Goal: Check status: Check status

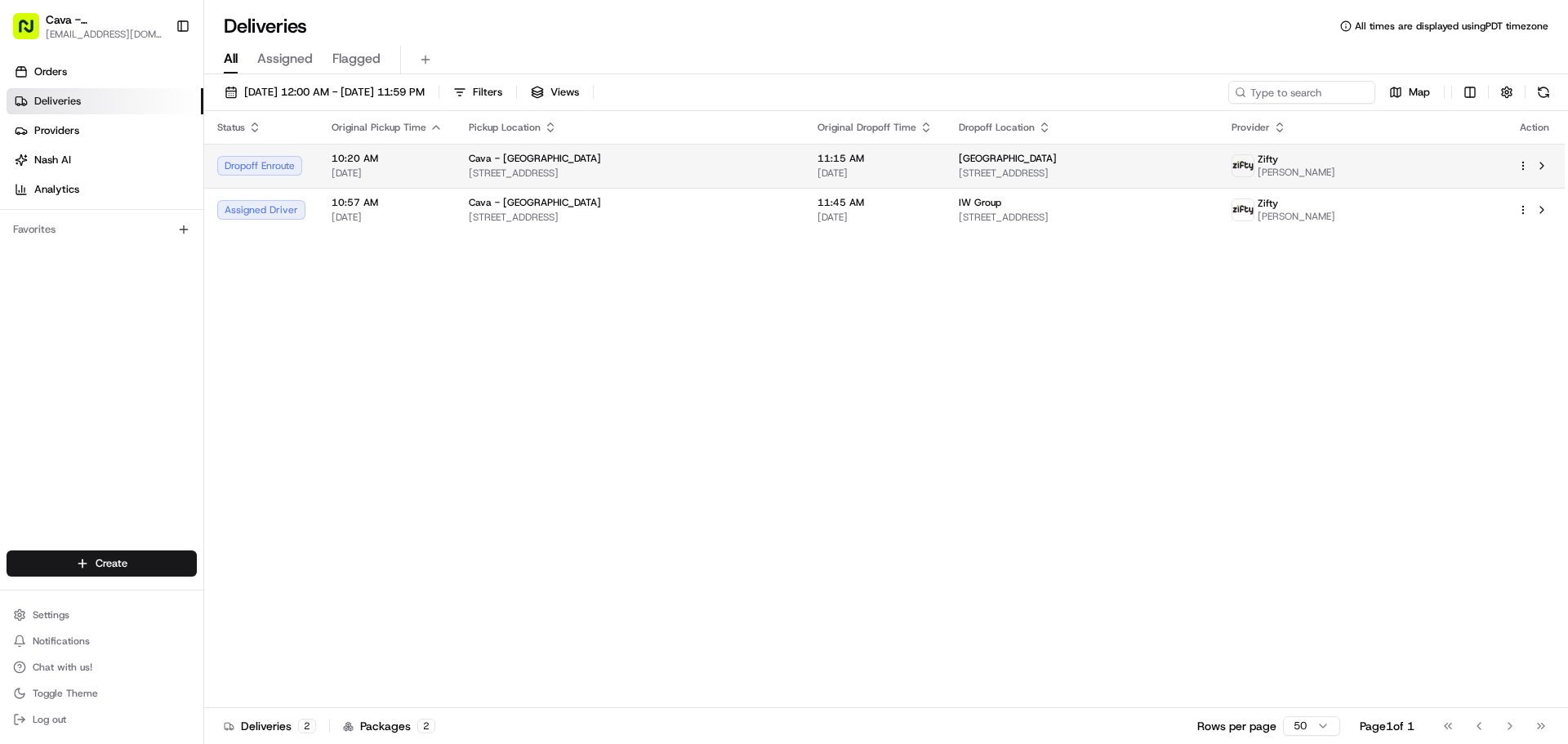
click at [456, 153] on td "Cava - Hollywood 6200 W Sunset Blvd, Los Angeles, CA 90028, USA" at bounding box center [630, 165] width 348 height 44
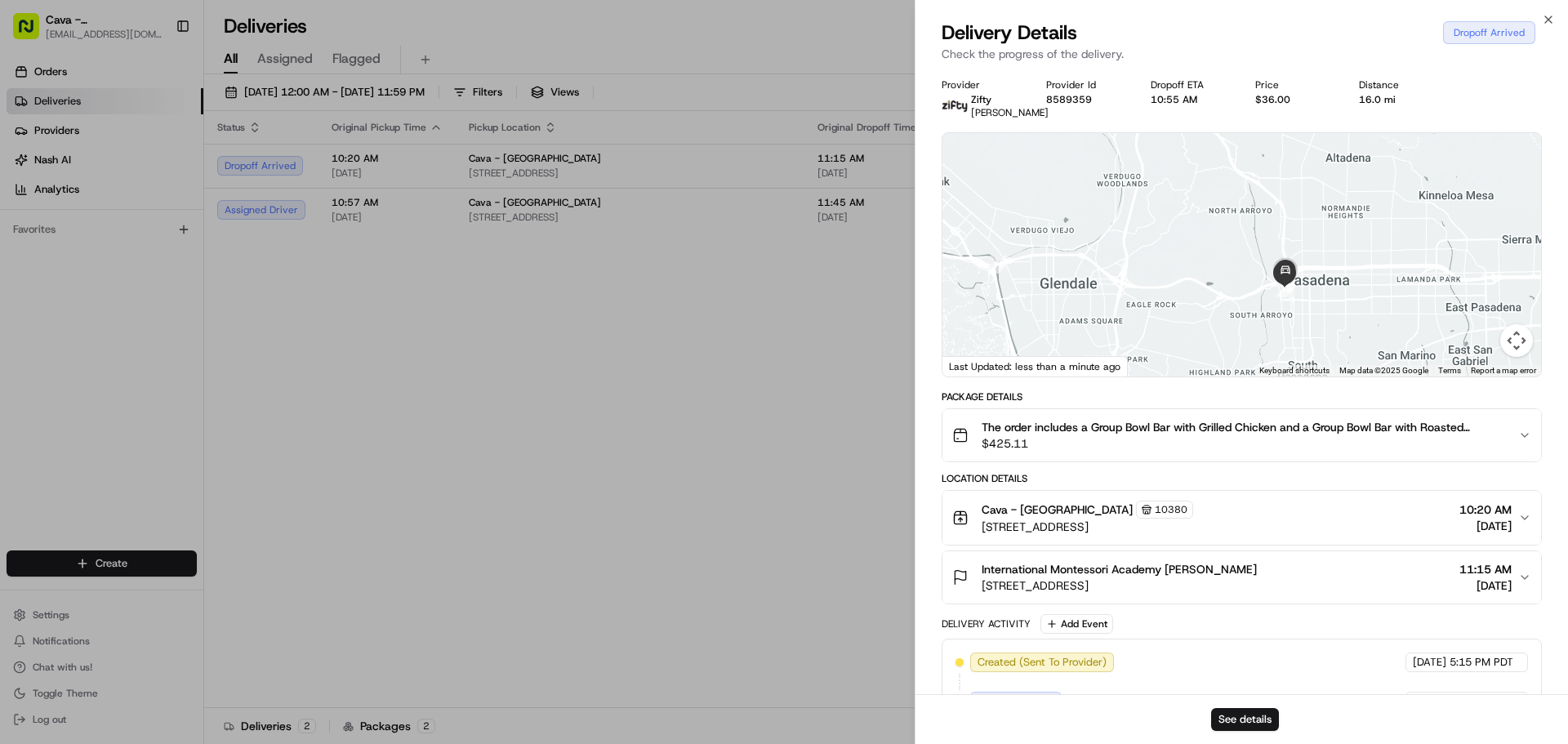
drag, startPoint x: 1460, startPoint y: 222, endPoint x: 1302, endPoint y: 324, distance: 188.1
click at [1302, 324] on div at bounding box center [1242, 255] width 599 height 243
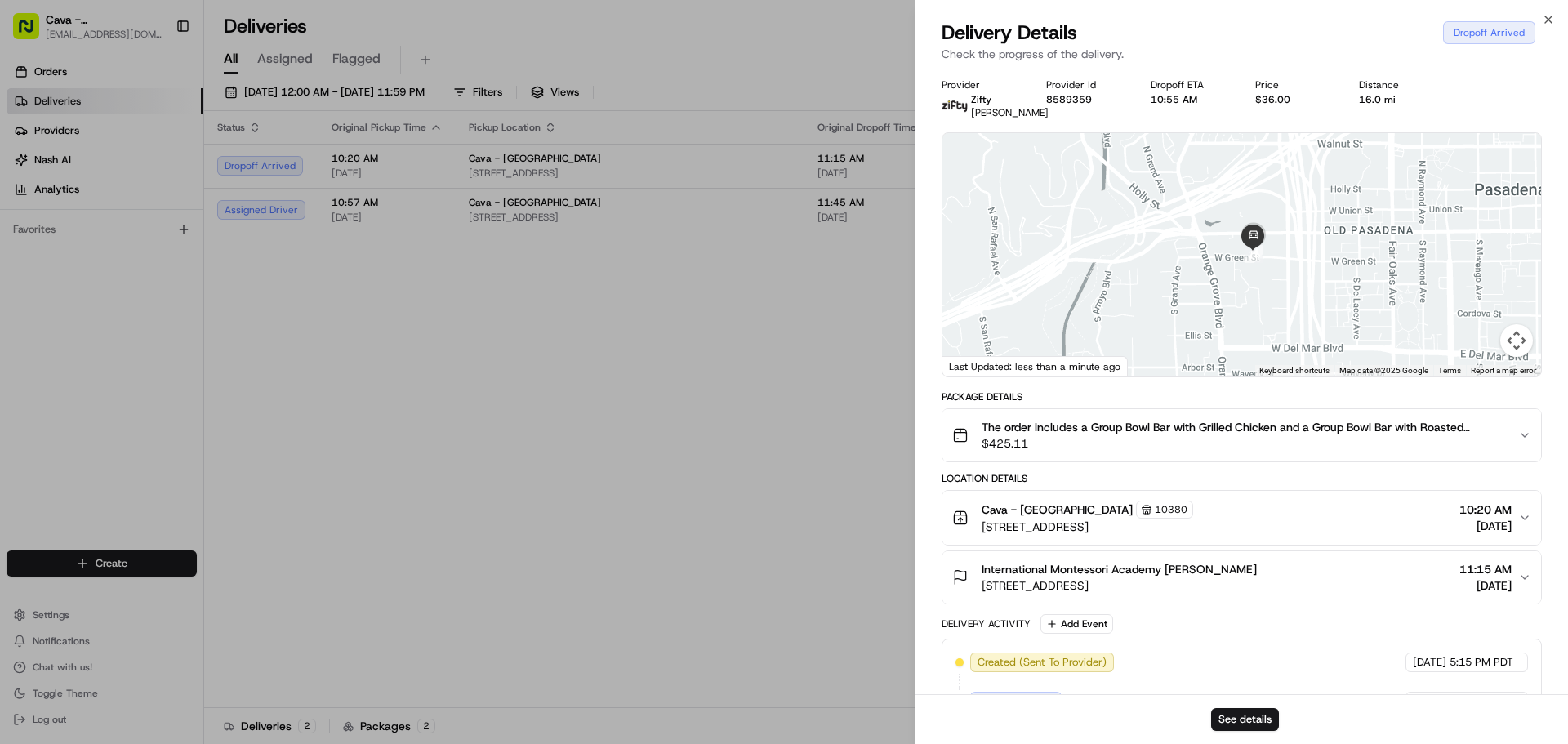
drag, startPoint x: 1253, startPoint y: 252, endPoint x: 1328, endPoint y: 311, distance: 95.4
click at [1328, 311] on div at bounding box center [1242, 255] width 599 height 243
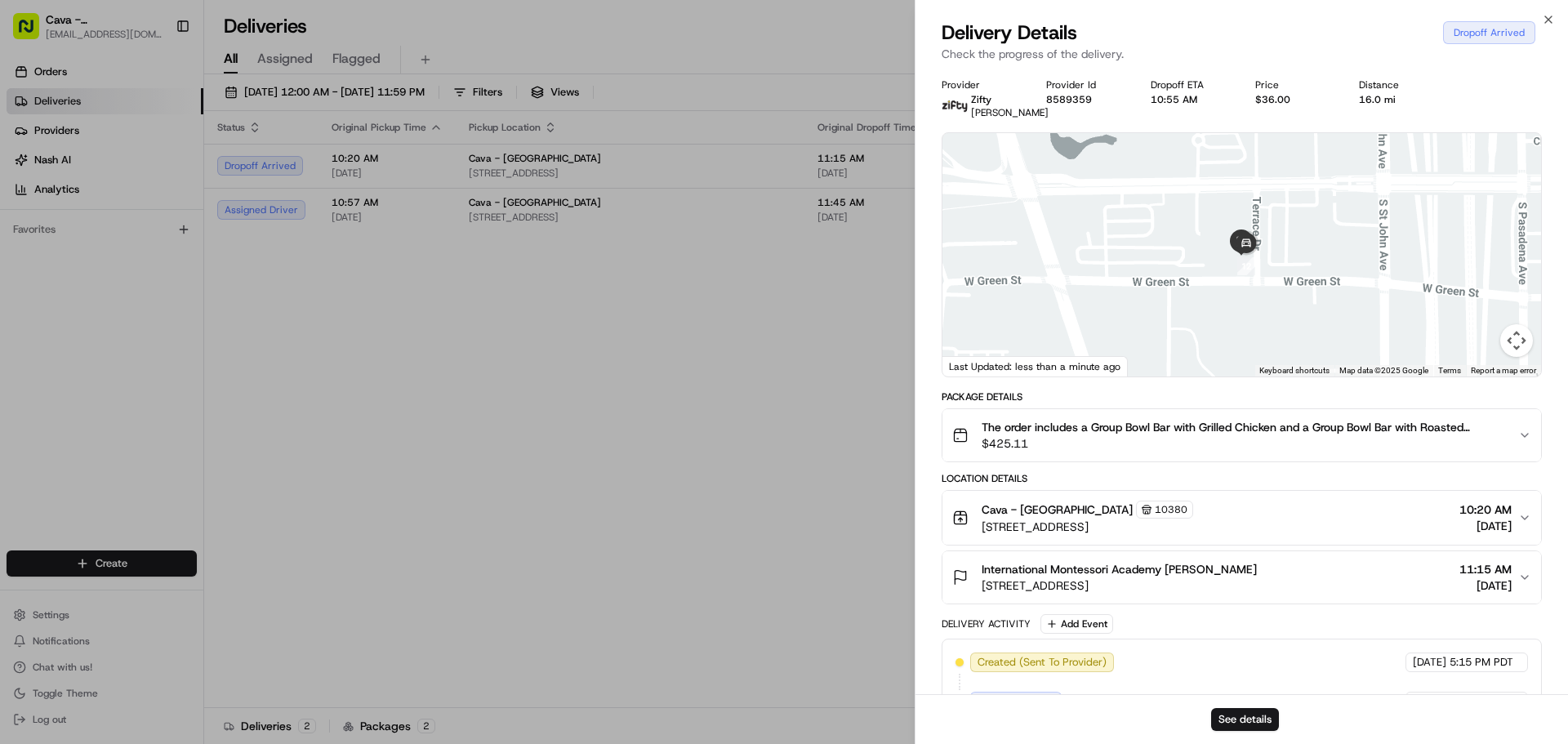
drag, startPoint x: 1158, startPoint y: 279, endPoint x: 1292, endPoint y: 296, distance: 135.1
click at [1301, 300] on div at bounding box center [1242, 255] width 599 height 243
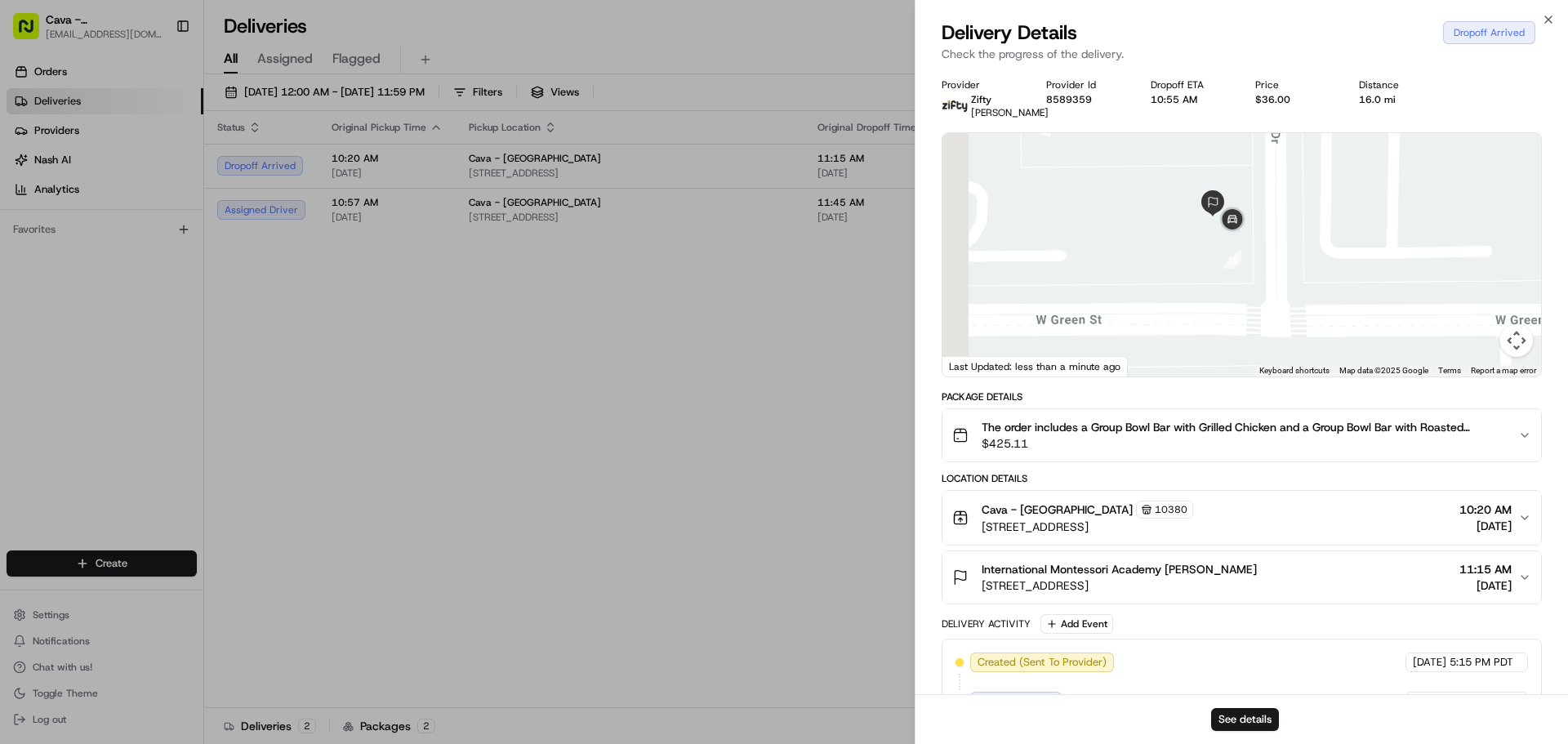
drag, startPoint x: 1236, startPoint y: 271, endPoint x: 1301, endPoint y: 299, distance: 70.8
click at [1303, 303] on div at bounding box center [1242, 255] width 599 height 243
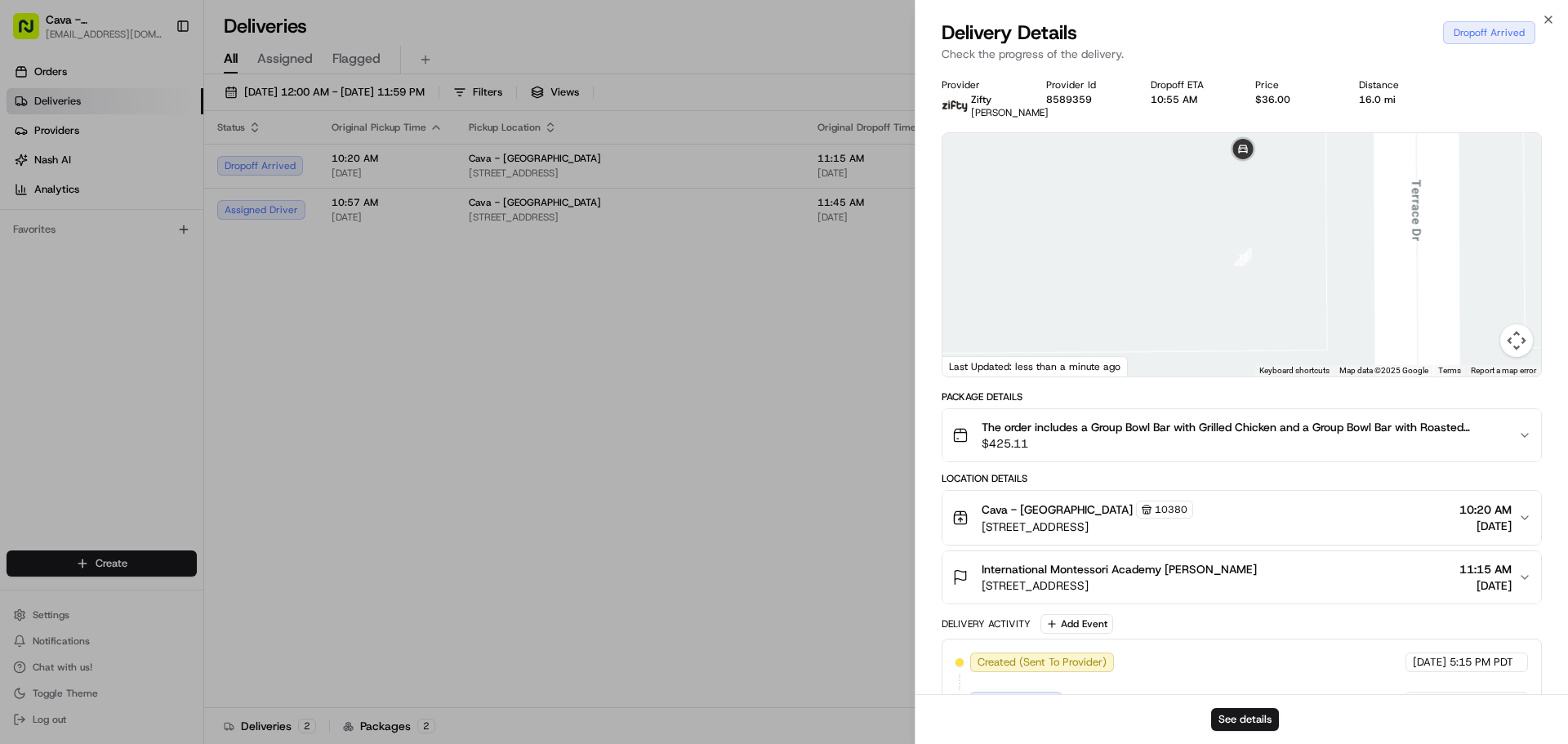
drag, startPoint x: 1294, startPoint y: 297, endPoint x: 1375, endPoint y: 435, distance: 160.0
click at [1376, 442] on div "Provider Zifty Patrick Mendez Provider Id 8589359 Dropoff ETA 10:55 AM Price $3…" at bounding box center [1242, 519] width 601 height 882
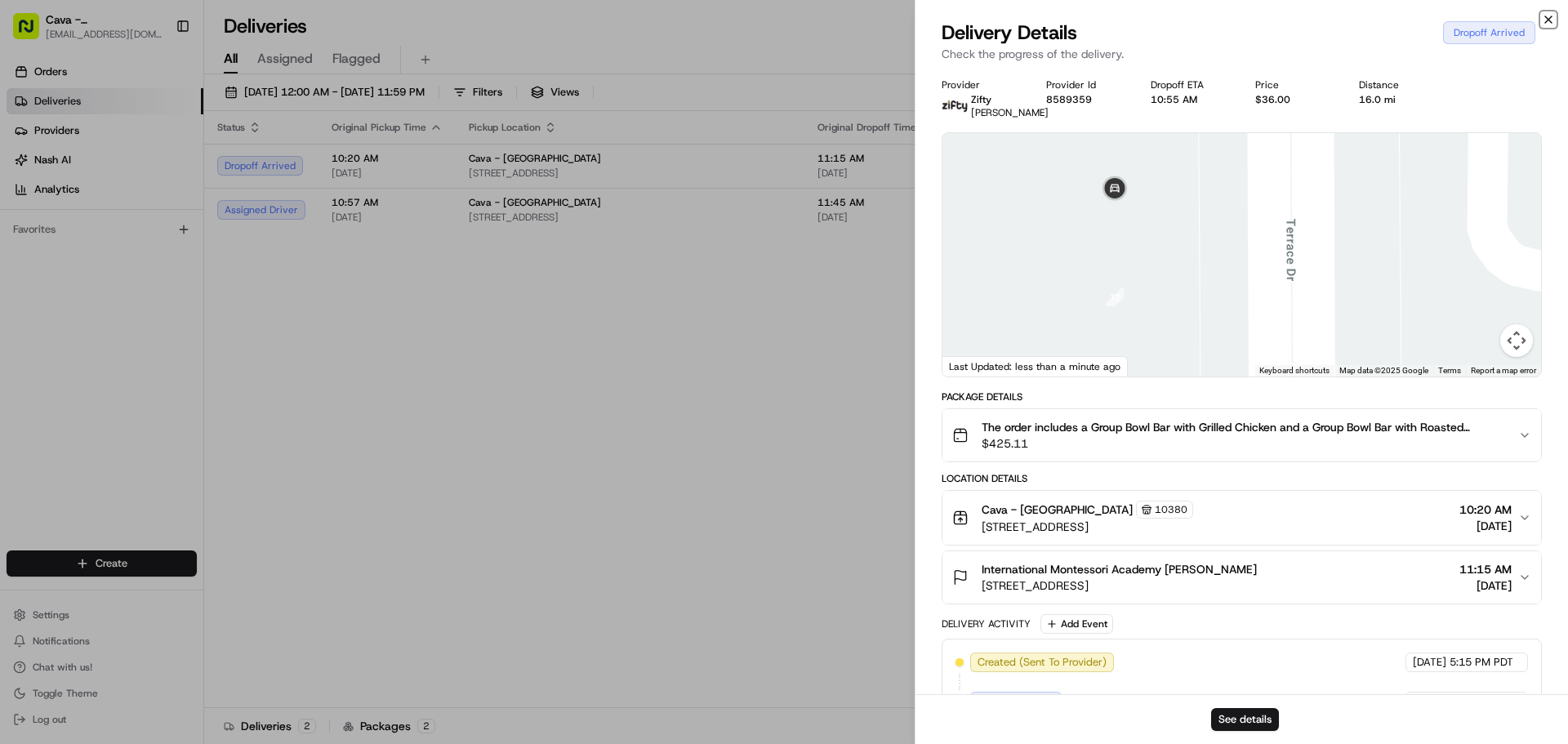
click at [1552, 26] on icon "button" at bounding box center [1549, 19] width 13 height 13
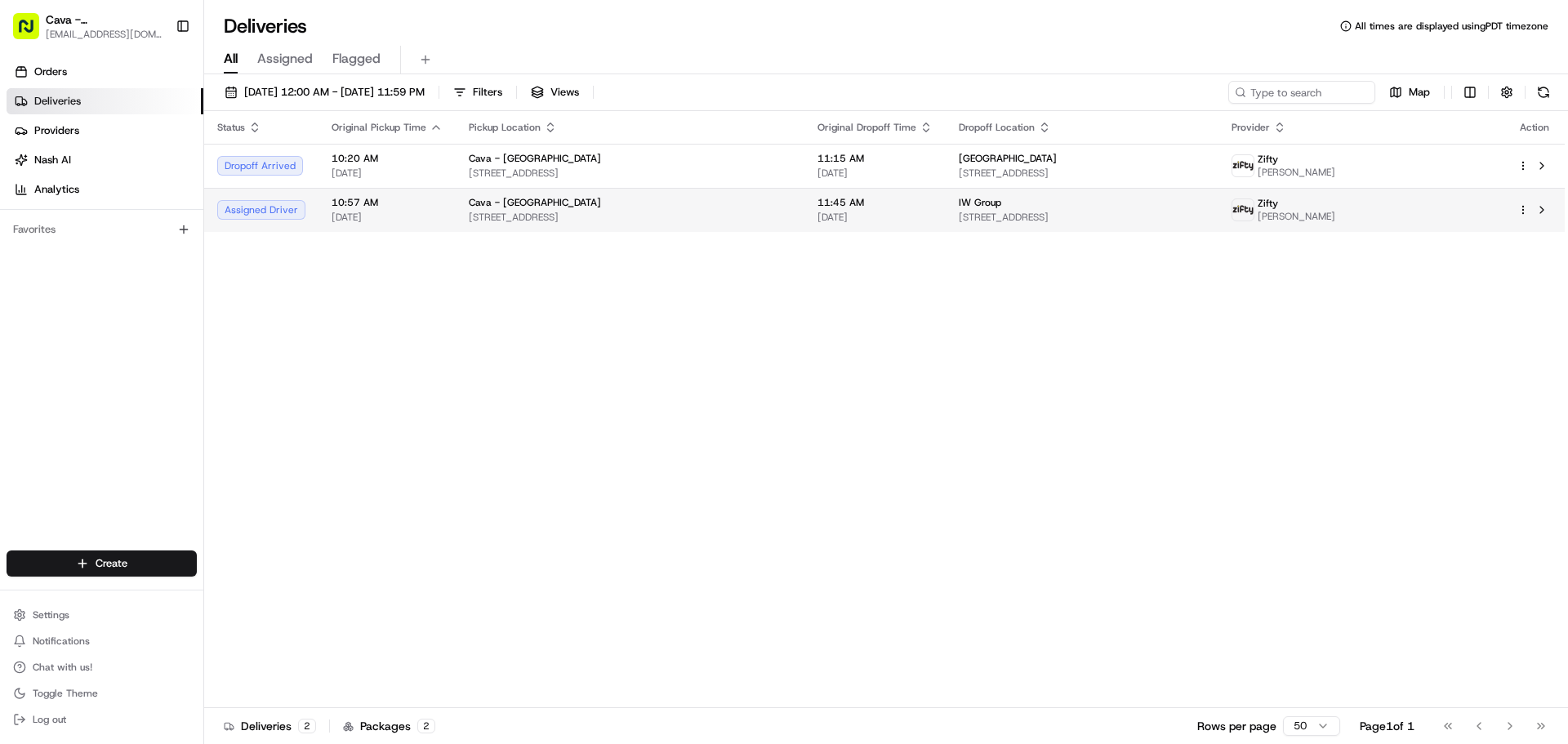
click at [818, 219] on span "[DATE]" at bounding box center [875, 218] width 115 height 13
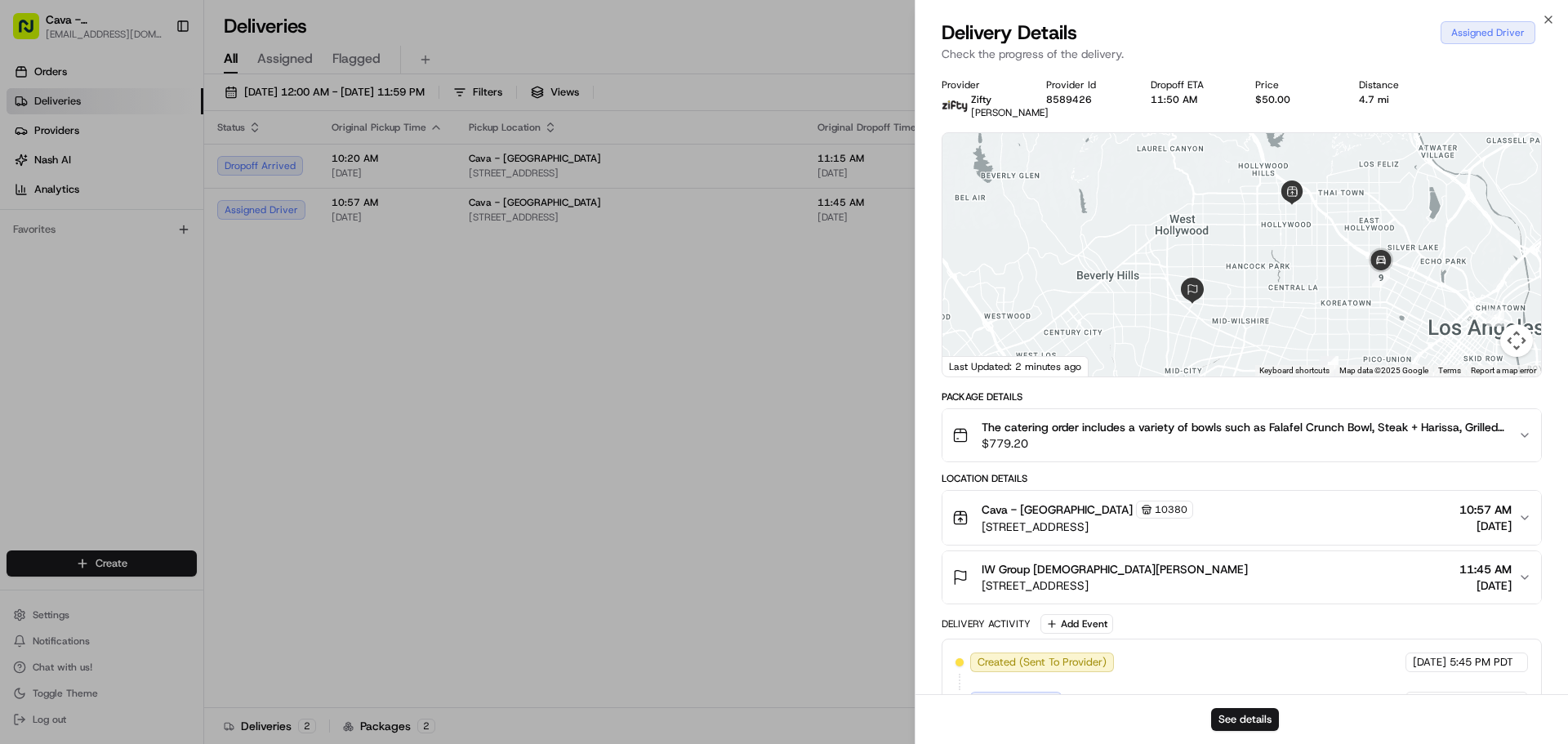
click at [1433, 528] on div "Cava - Hollywood 10380 6200 W Sunset Blvd, Los Angeles, CA 90028, USA 10:57 AM …" at bounding box center [1235, 518] width 566 height 35
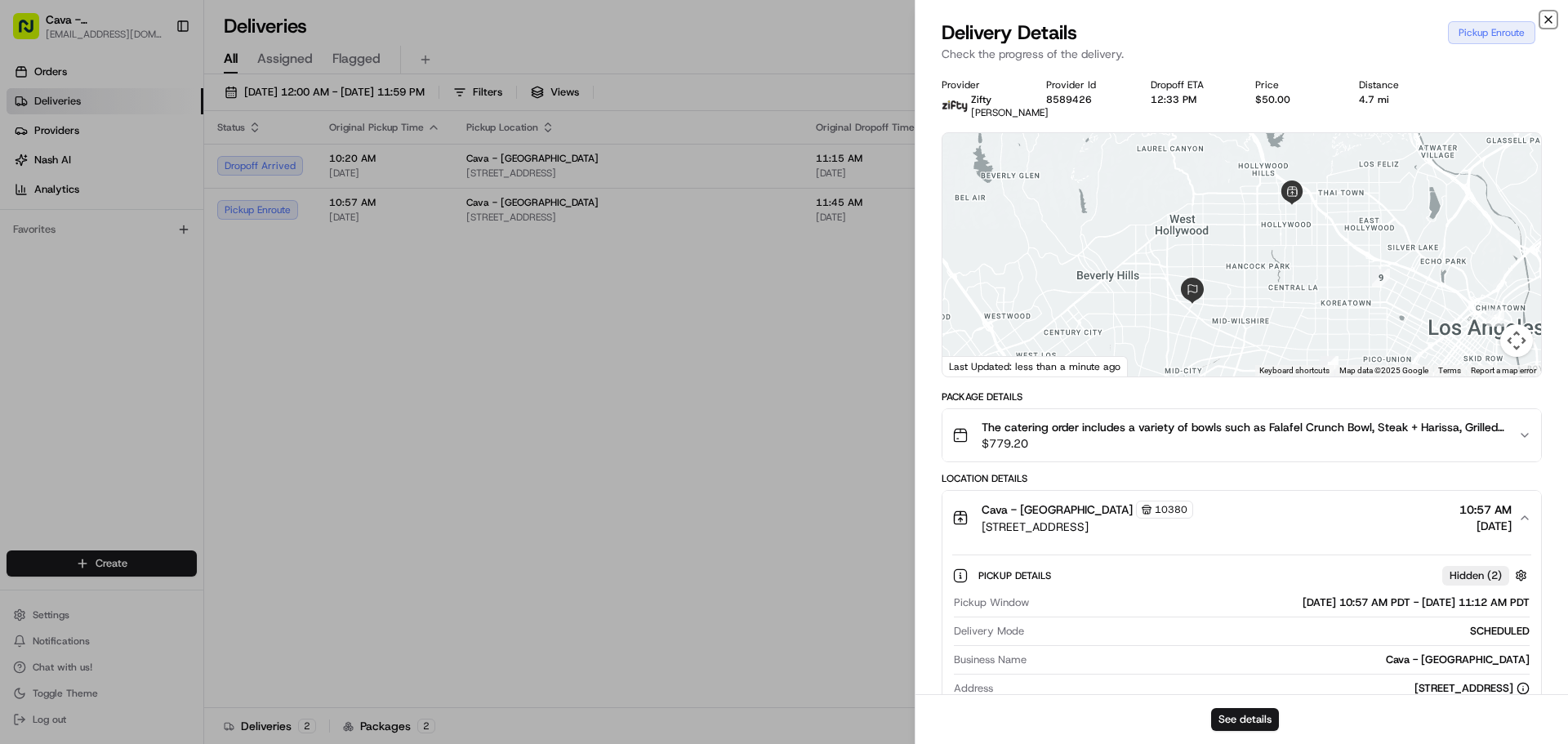
click at [1552, 22] on icon "button" at bounding box center [1549, 19] width 13 height 13
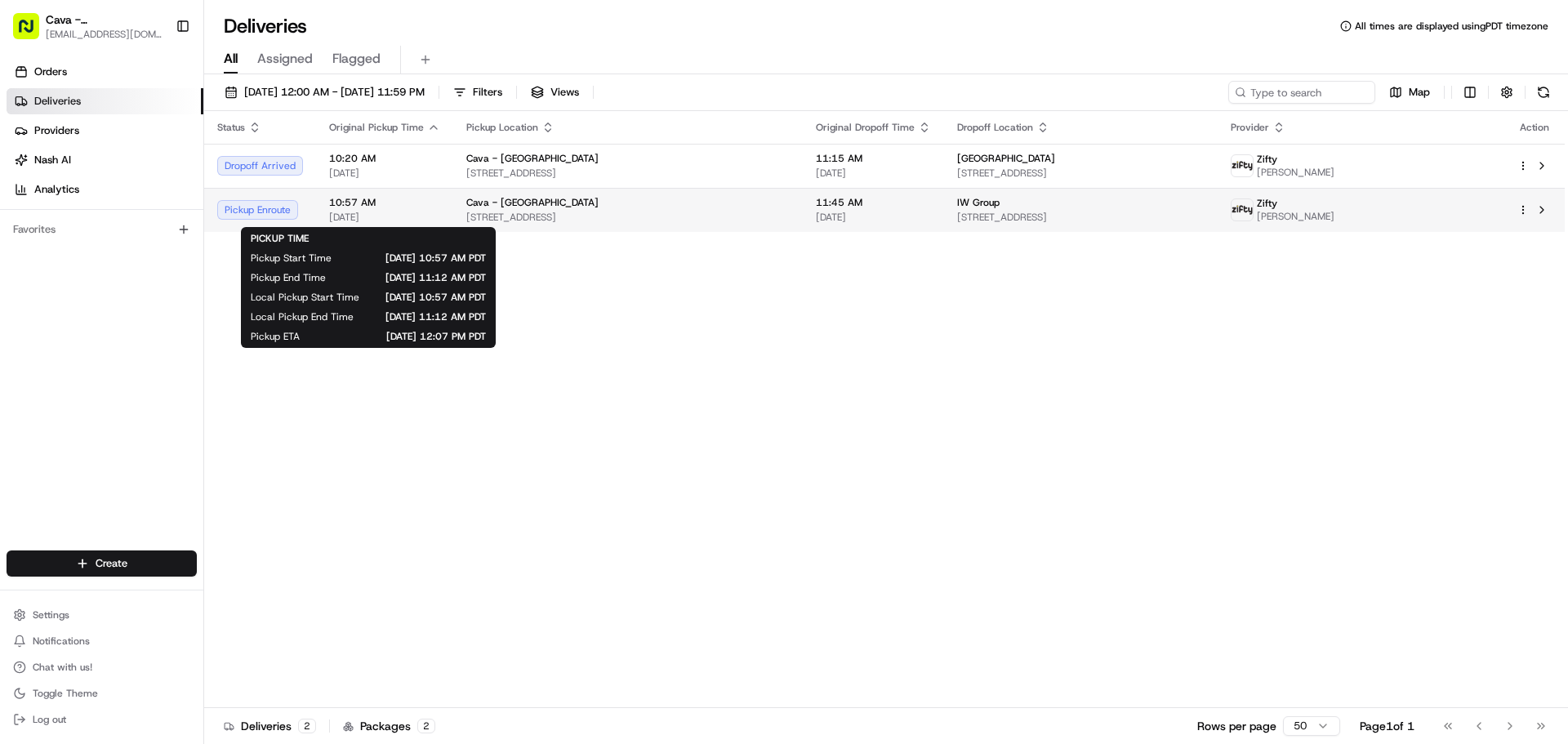
click at [421, 218] on span "[DATE]" at bounding box center [385, 218] width 112 height 13
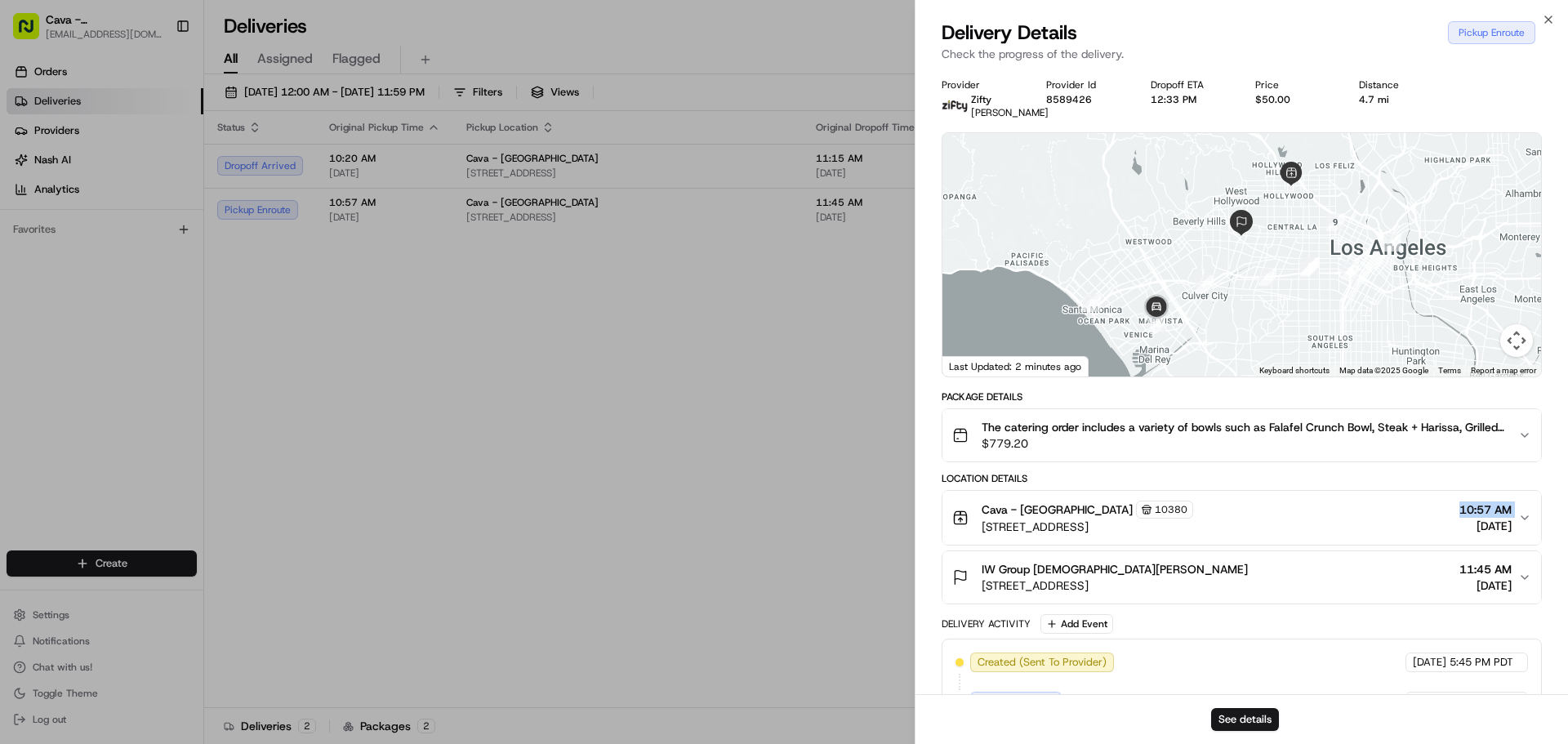
click at [1402, 528] on div "Cava - Hollywood 10380 6200 W Sunset Blvd, Los Angeles, CA 90028, USA 10:57 AM …" at bounding box center [1235, 518] width 566 height 35
click at [1411, 524] on div "Cava - Hollywood 10380 6200 W Sunset Blvd, Los Angeles, CA 90028, USA 10:57 AM …" at bounding box center [1235, 518] width 566 height 35
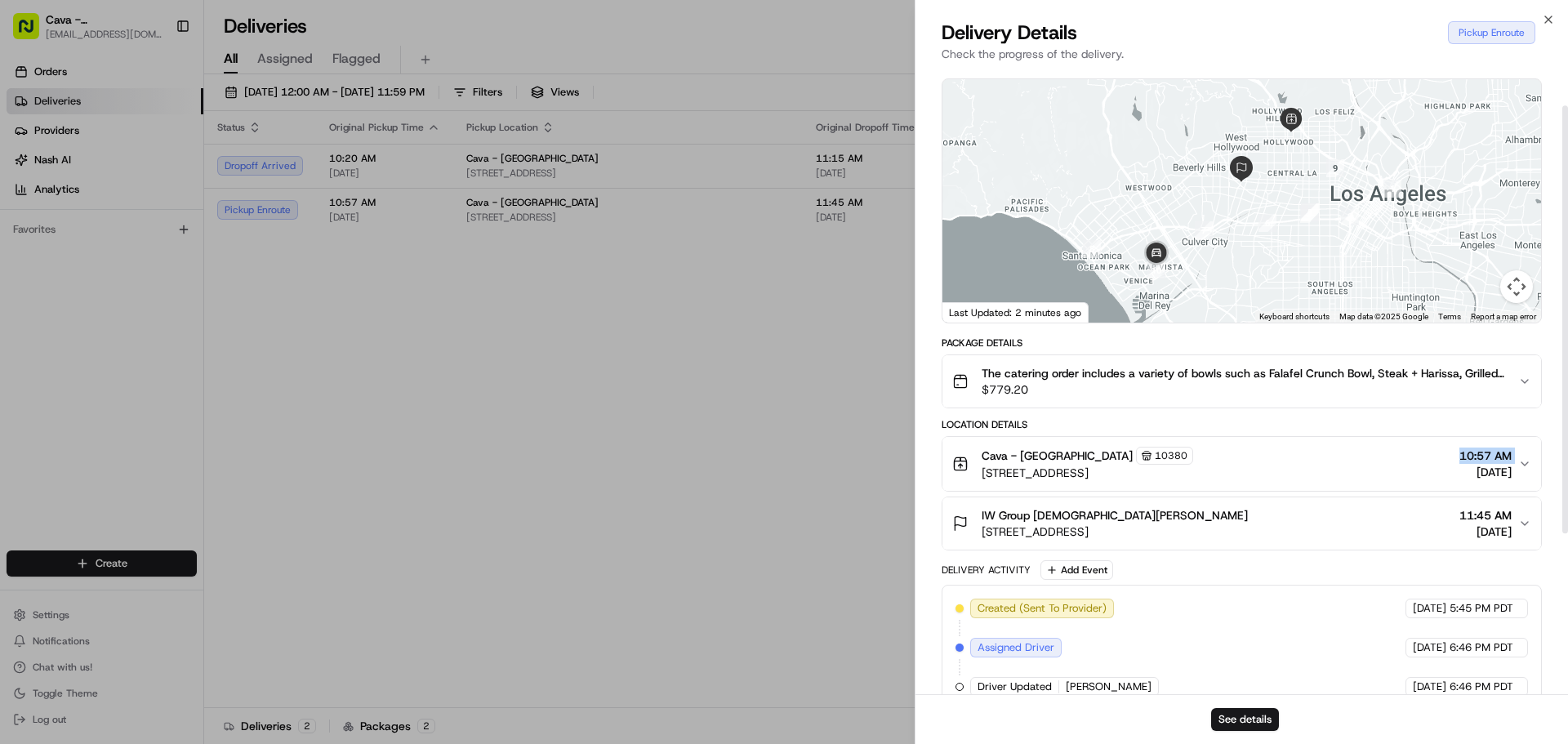
scroll to position [81, 0]
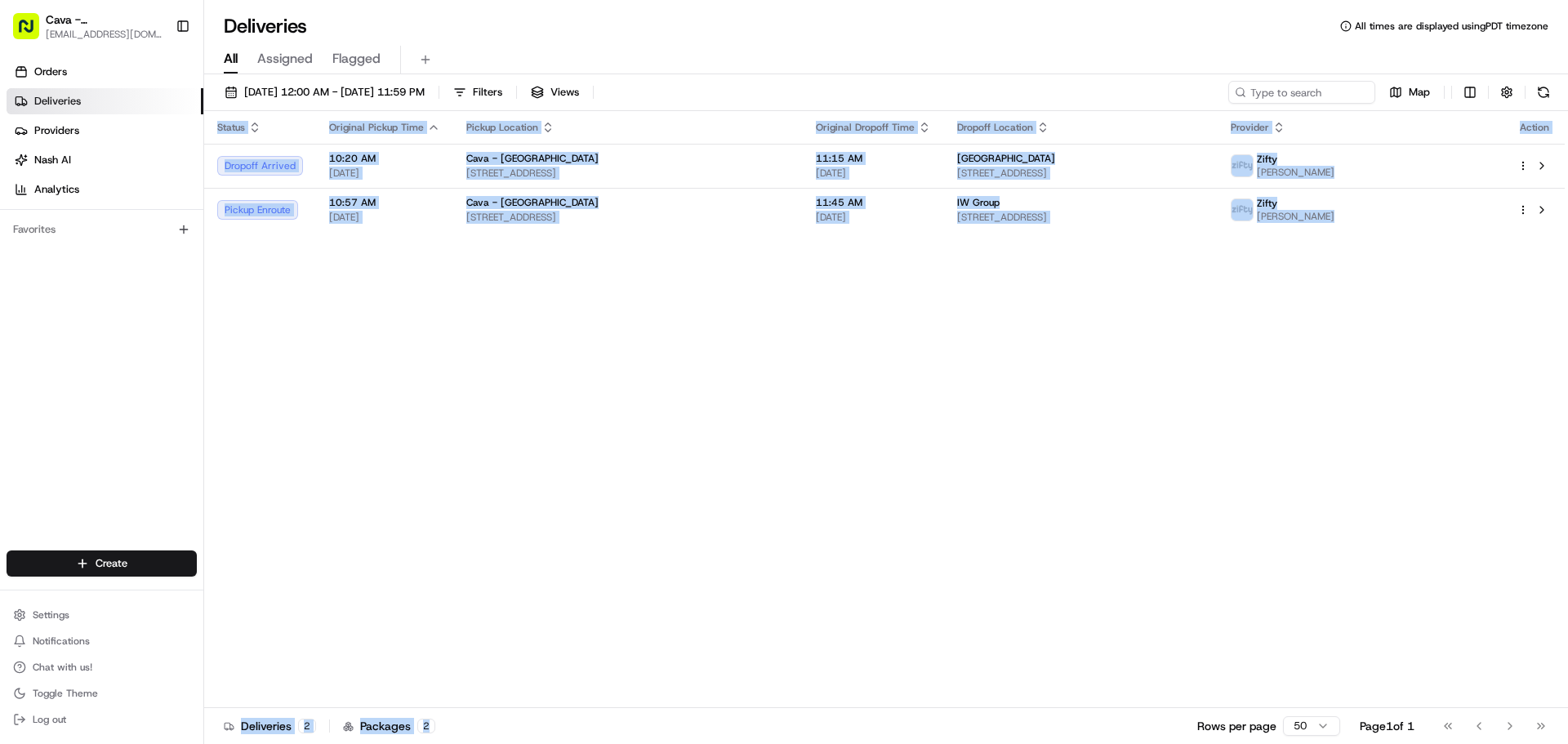
drag, startPoint x: 748, startPoint y: 745, endPoint x: 484, endPoint y: 781, distance: 266.4
click at [664, 399] on div "Status Original Pickup Time Pickup Location Original Dropoff Time Dropoff Locat…" at bounding box center [884, 409] width 1360 height 597
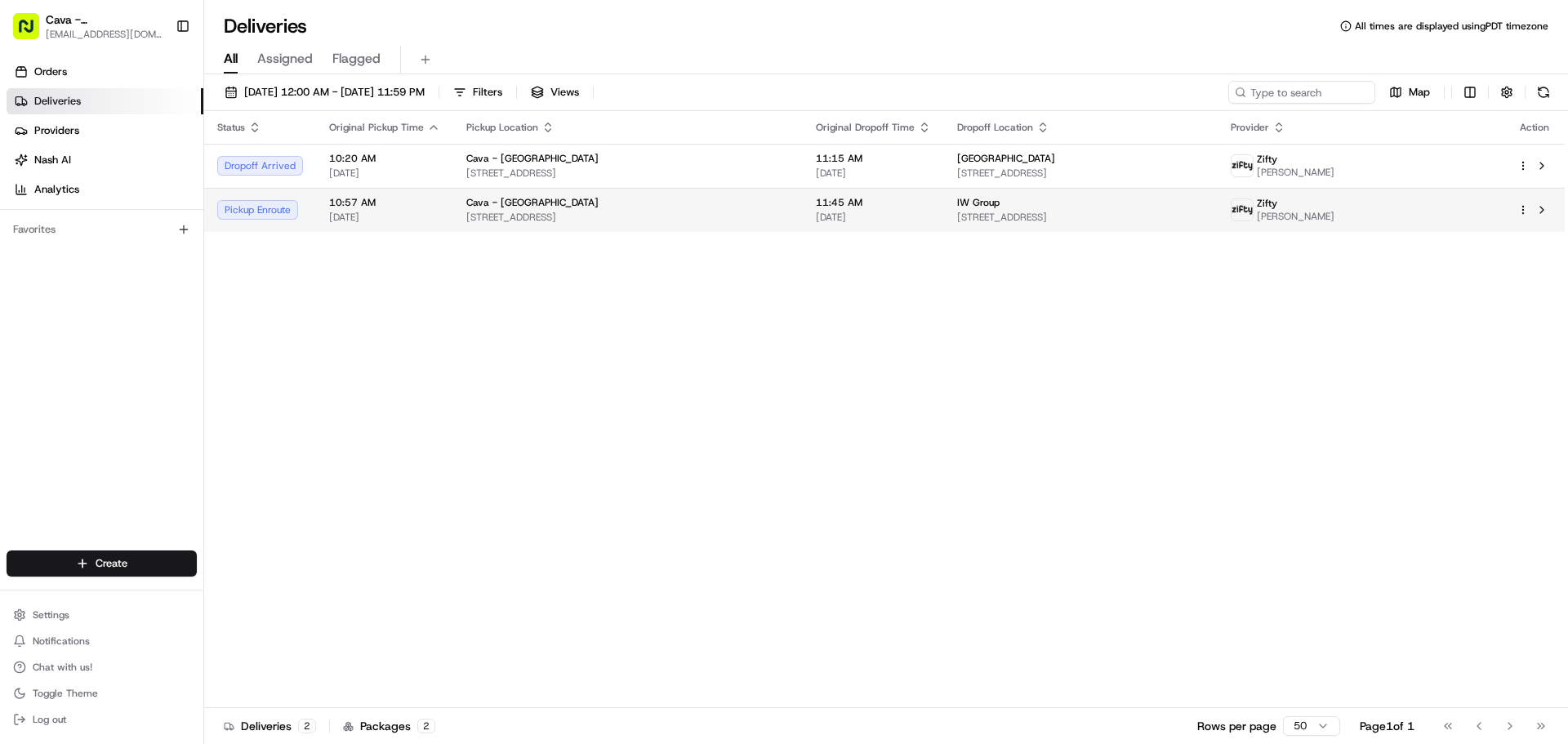
click at [669, 211] on span "[STREET_ADDRESS]" at bounding box center [628, 218] width 324 height 13
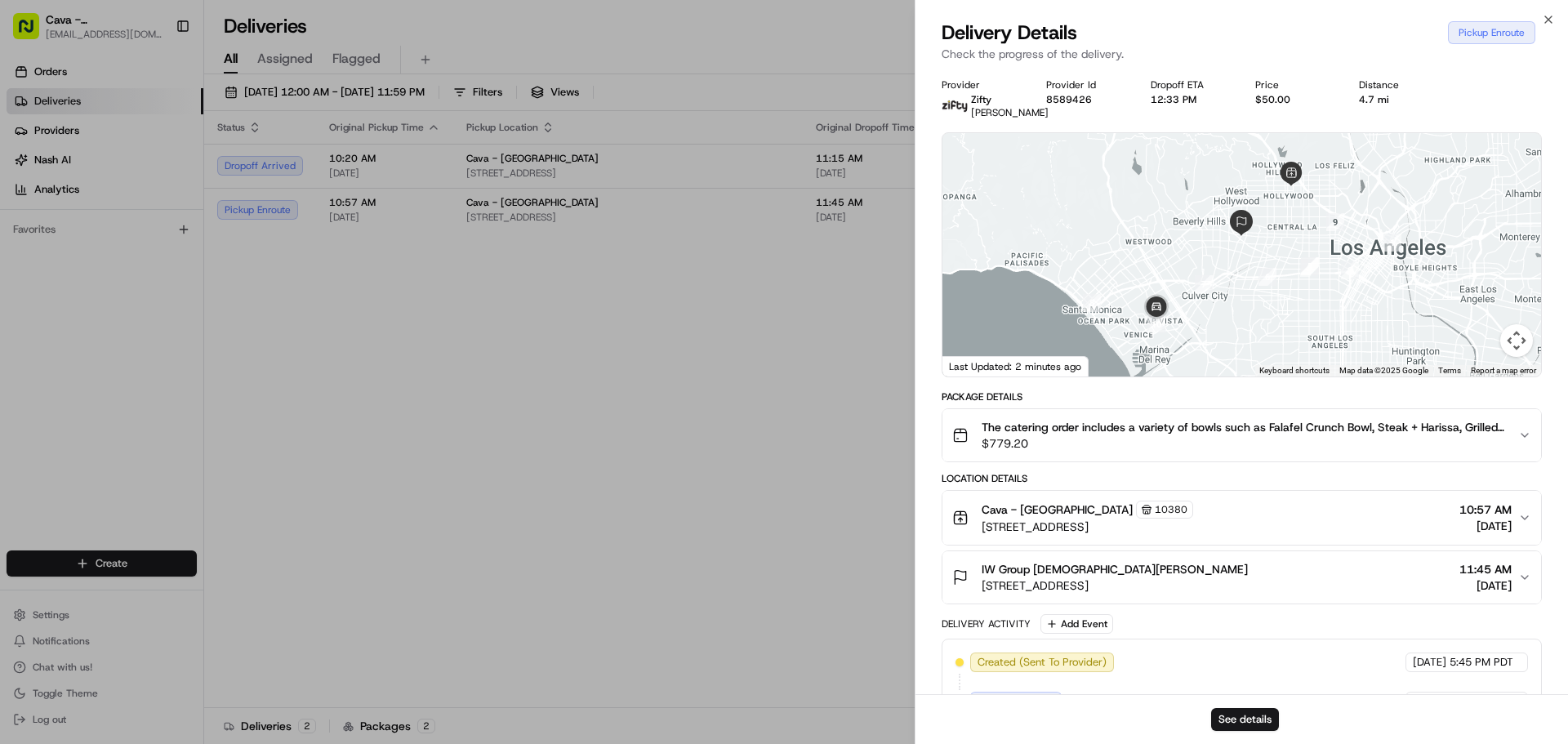
click at [1460, 532] on span "[DATE]" at bounding box center [1486, 526] width 52 height 16
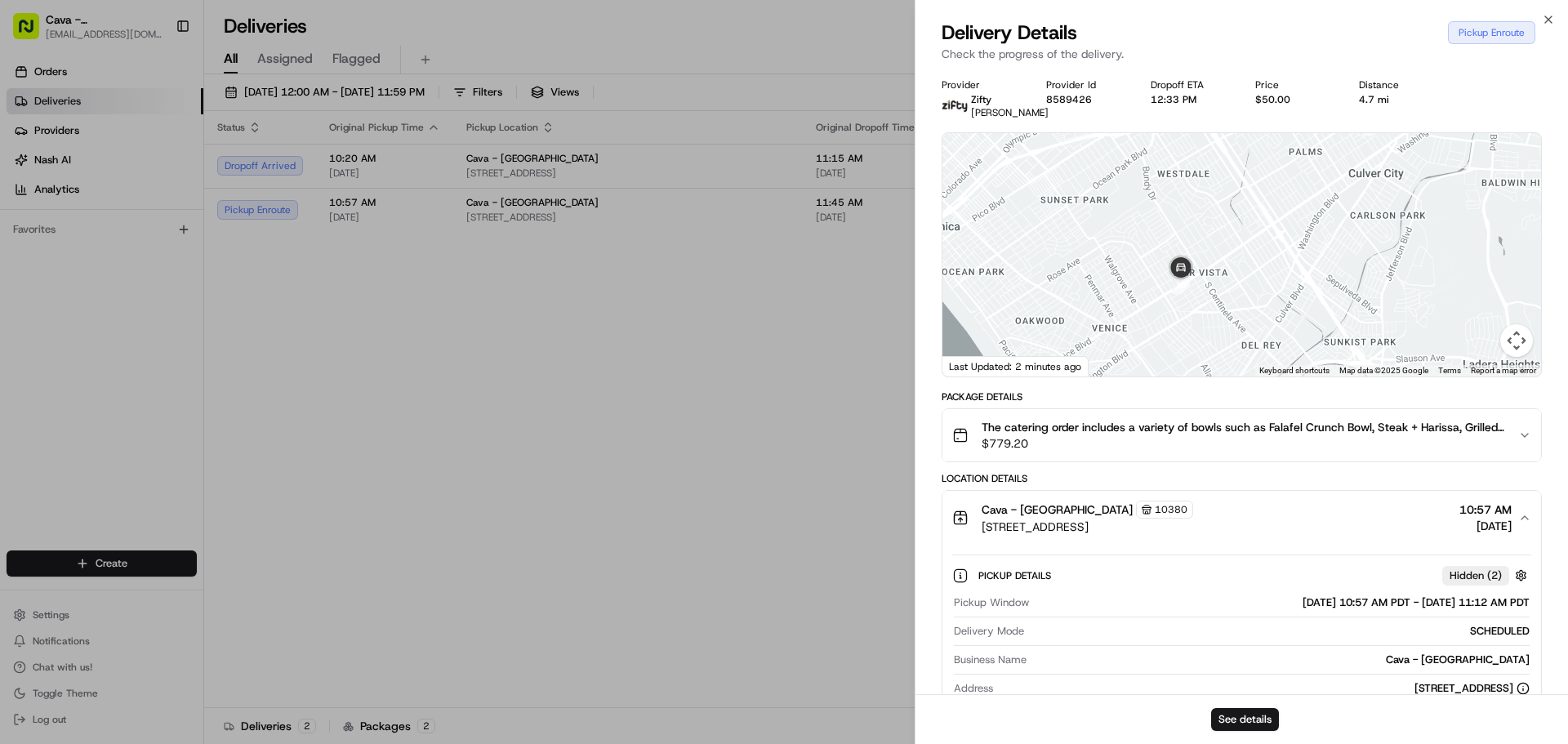
drag, startPoint x: 1186, startPoint y: 319, endPoint x: 1264, endPoint y: 92, distance: 240.0
click at [1264, 92] on div "Provider Zifty Kauan Bezerra Provider Id 8589426 Dropoff ETA 12:33 PM Price $50…" at bounding box center [1242, 654] width 601 height 1152
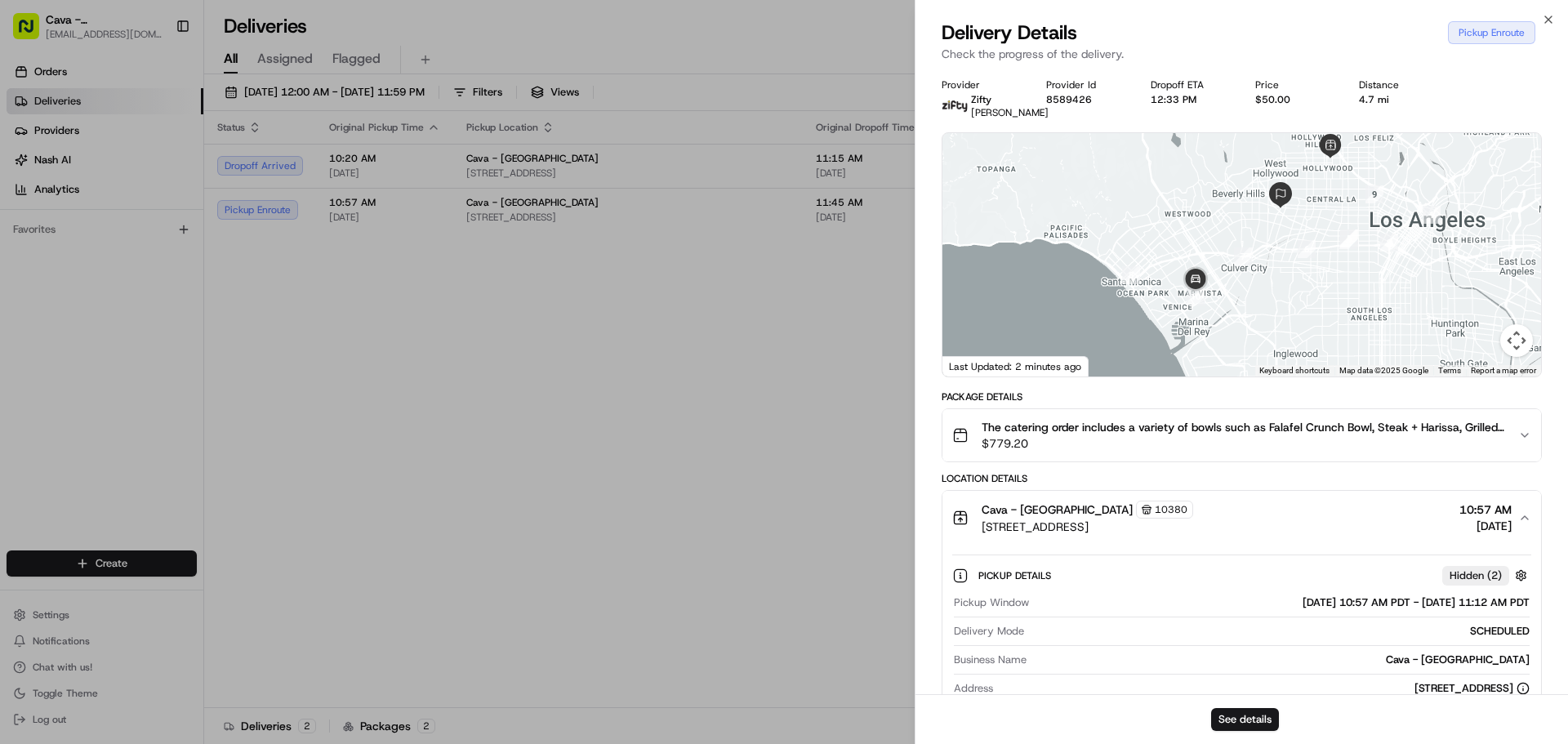
drag, startPoint x: 1309, startPoint y: 292, endPoint x: 1310, endPoint y: 312, distance: 20.0
click at [1310, 312] on div at bounding box center [1242, 255] width 599 height 243
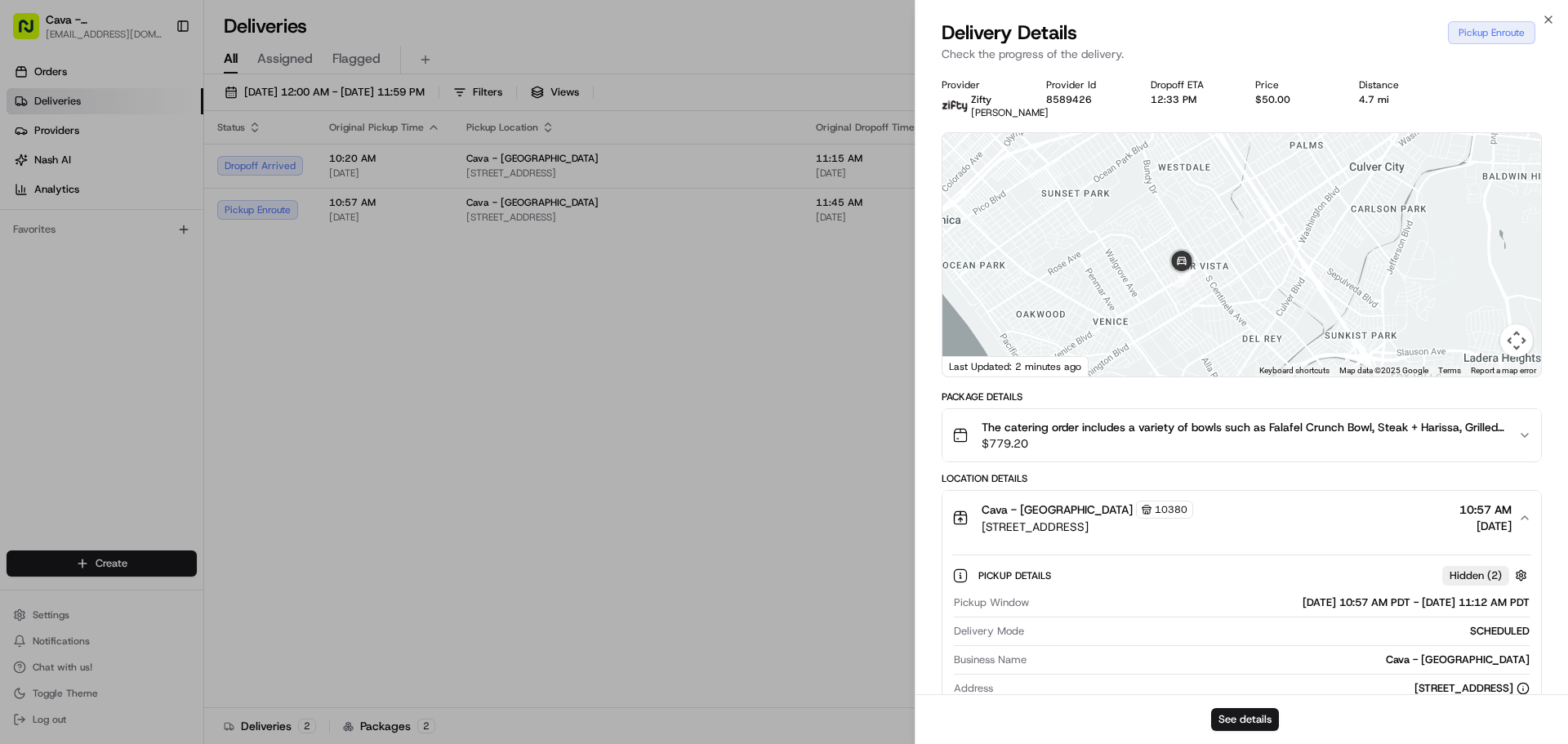
drag, startPoint x: 1185, startPoint y: 271, endPoint x: 1287, endPoint y: 262, distance: 102.4
click at [1287, 262] on div at bounding box center [1242, 255] width 599 height 243
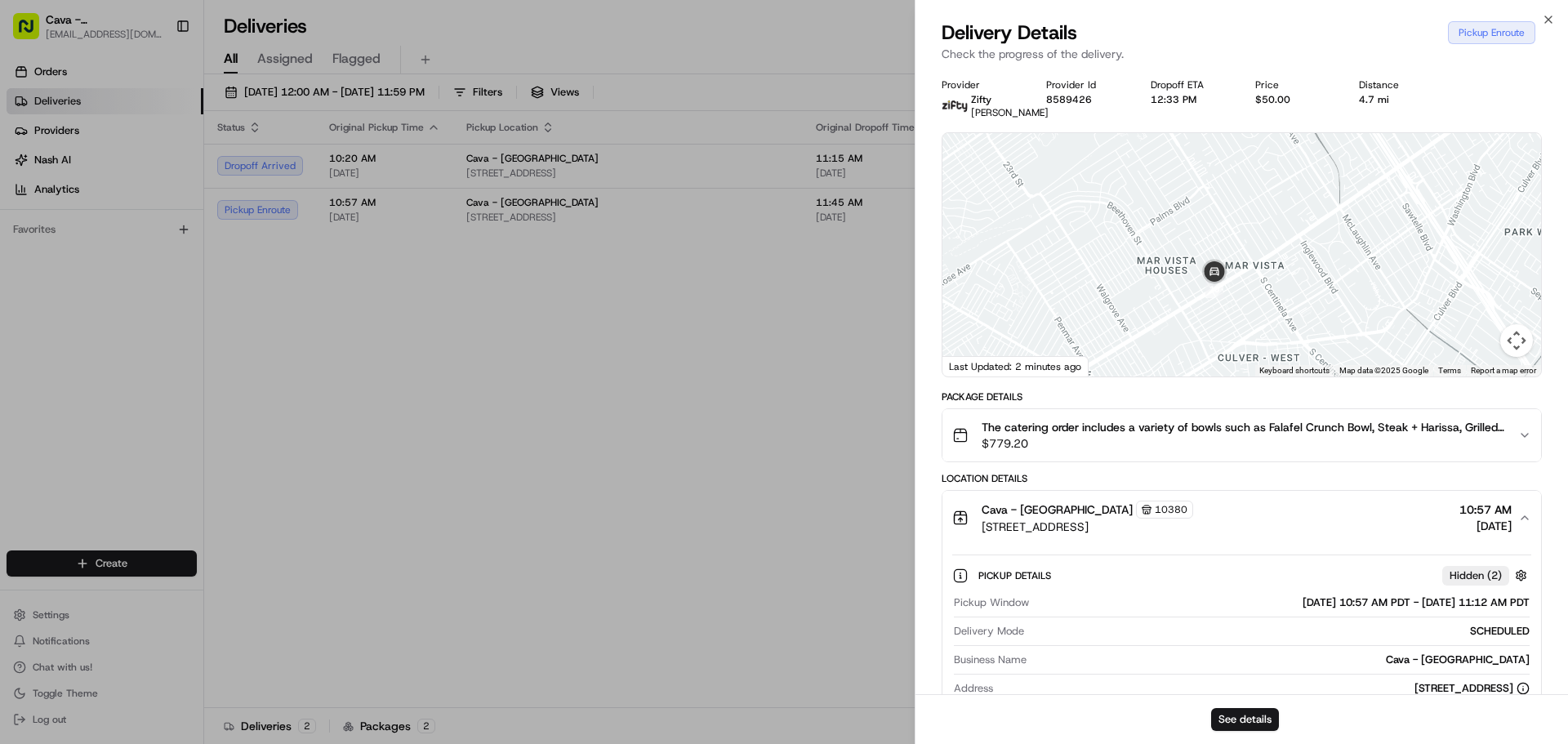
drag, startPoint x: 1241, startPoint y: 313, endPoint x: 1261, endPoint y: 234, distance: 81.5
click at [1261, 237] on div at bounding box center [1242, 255] width 599 height 243
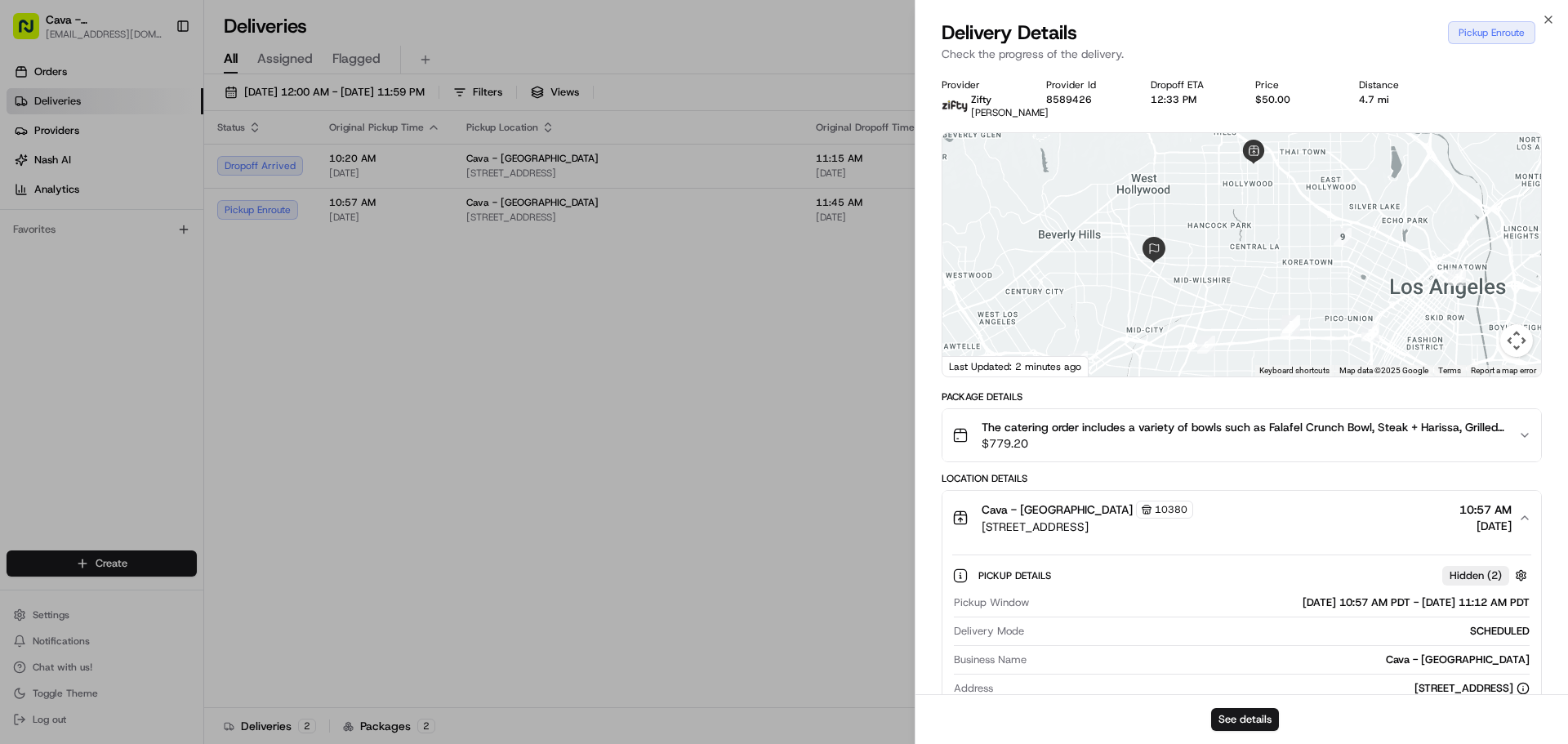
drag, startPoint x: 1352, startPoint y: 253, endPoint x: 1090, endPoint y: 367, distance: 285.7
click at [1075, 416] on div "Provider Zifty Kauan Bezerra Provider Id 8589426 Dropoff ETA 12:33 PM Price $50…" at bounding box center [1242, 654] width 601 height 1152
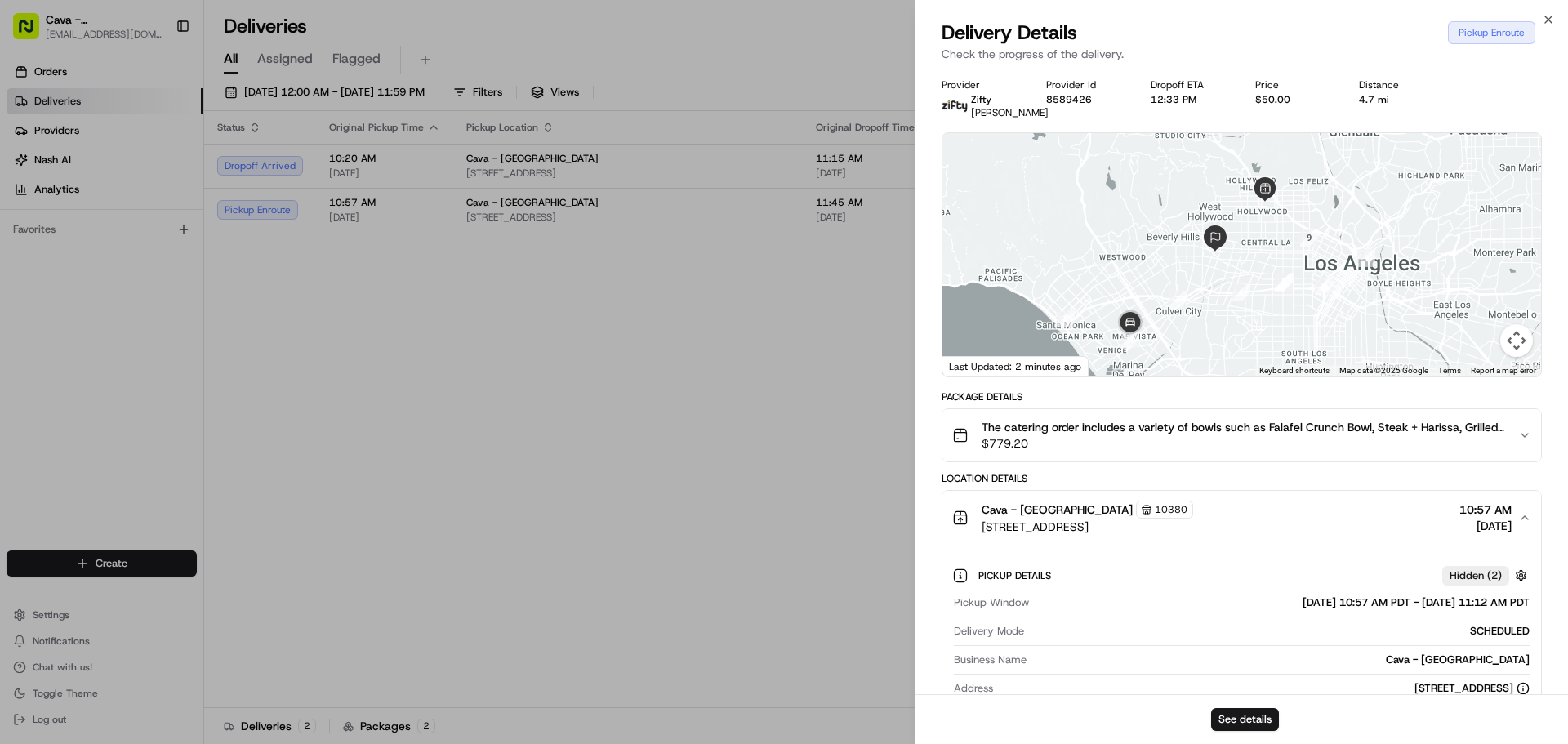
drag, startPoint x: 1252, startPoint y: 267, endPoint x: 1267, endPoint y: 257, distance: 18.0
click at [1267, 257] on div at bounding box center [1242, 255] width 599 height 243
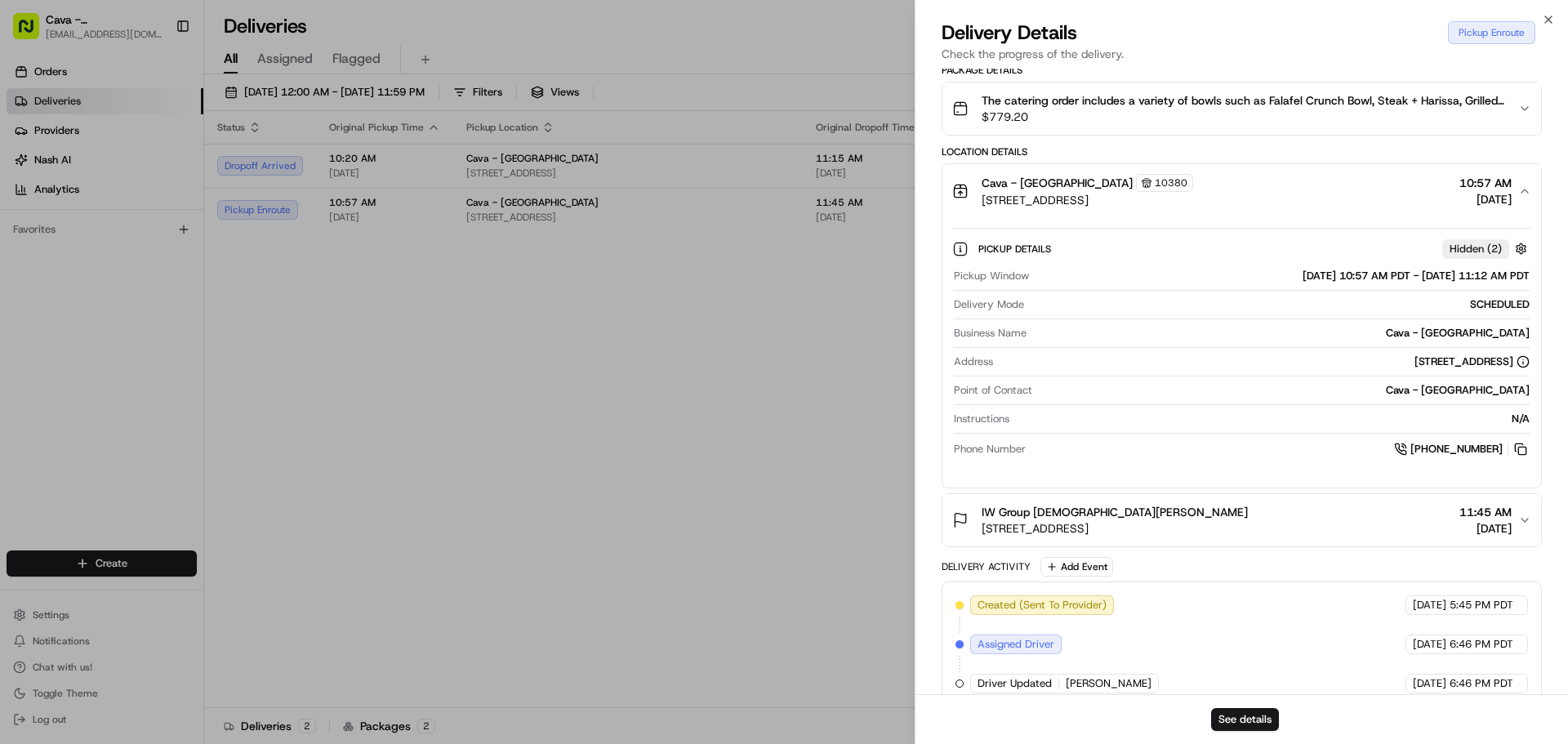
scroll to position [409, 0]
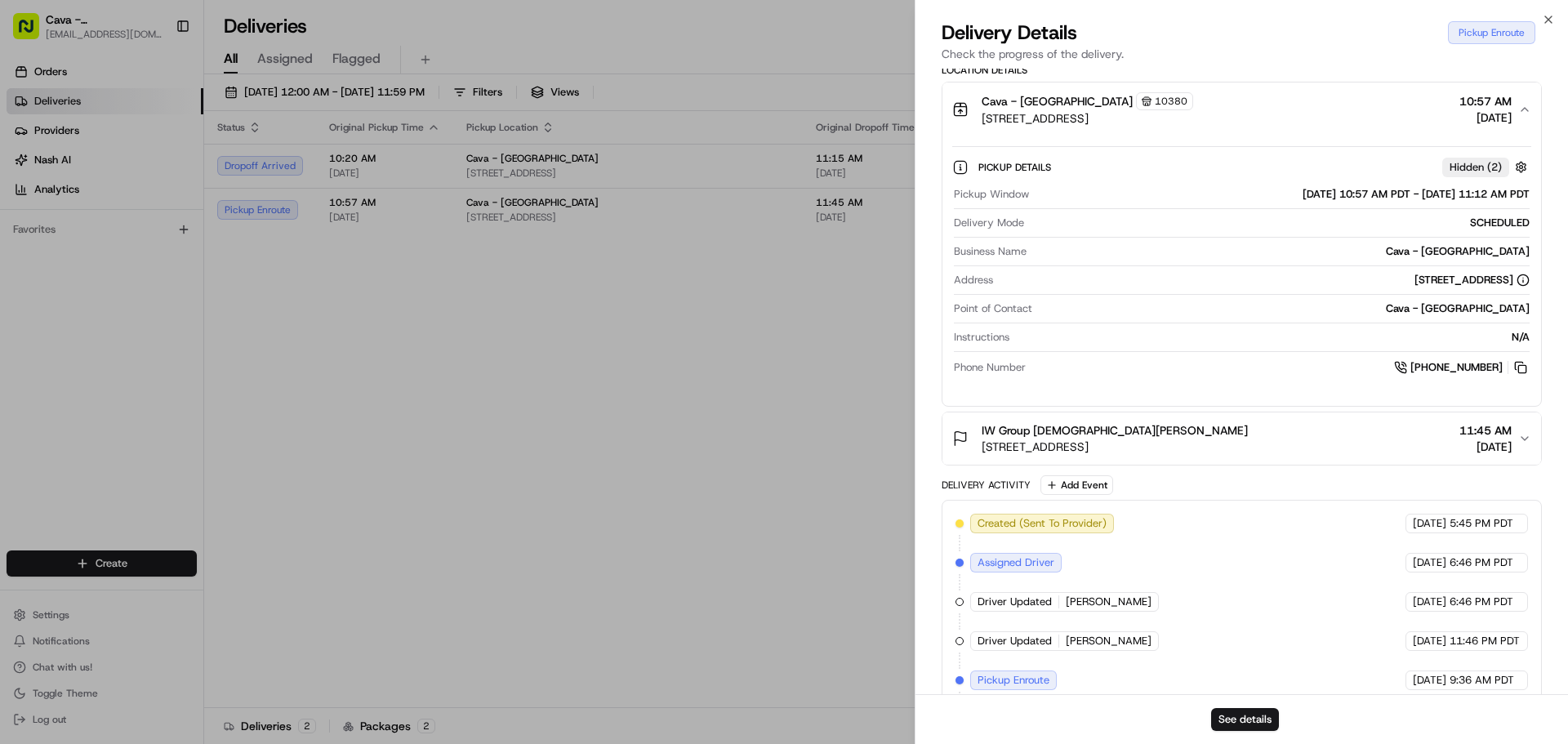
click at [1460, 455] on span "[DATE]" at bounding box center [1486, 447] width 52 height 16
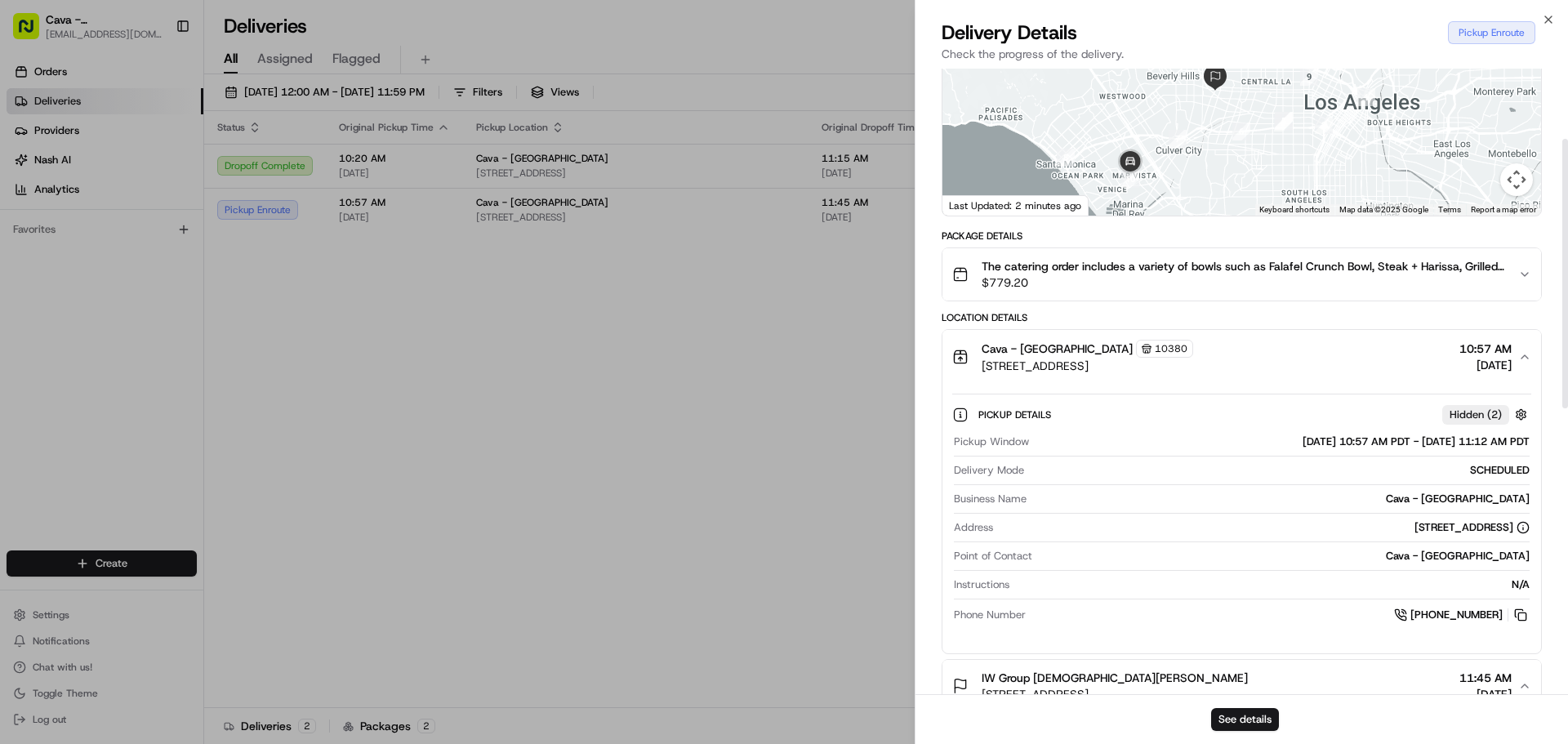
scroll to position [164, 0]
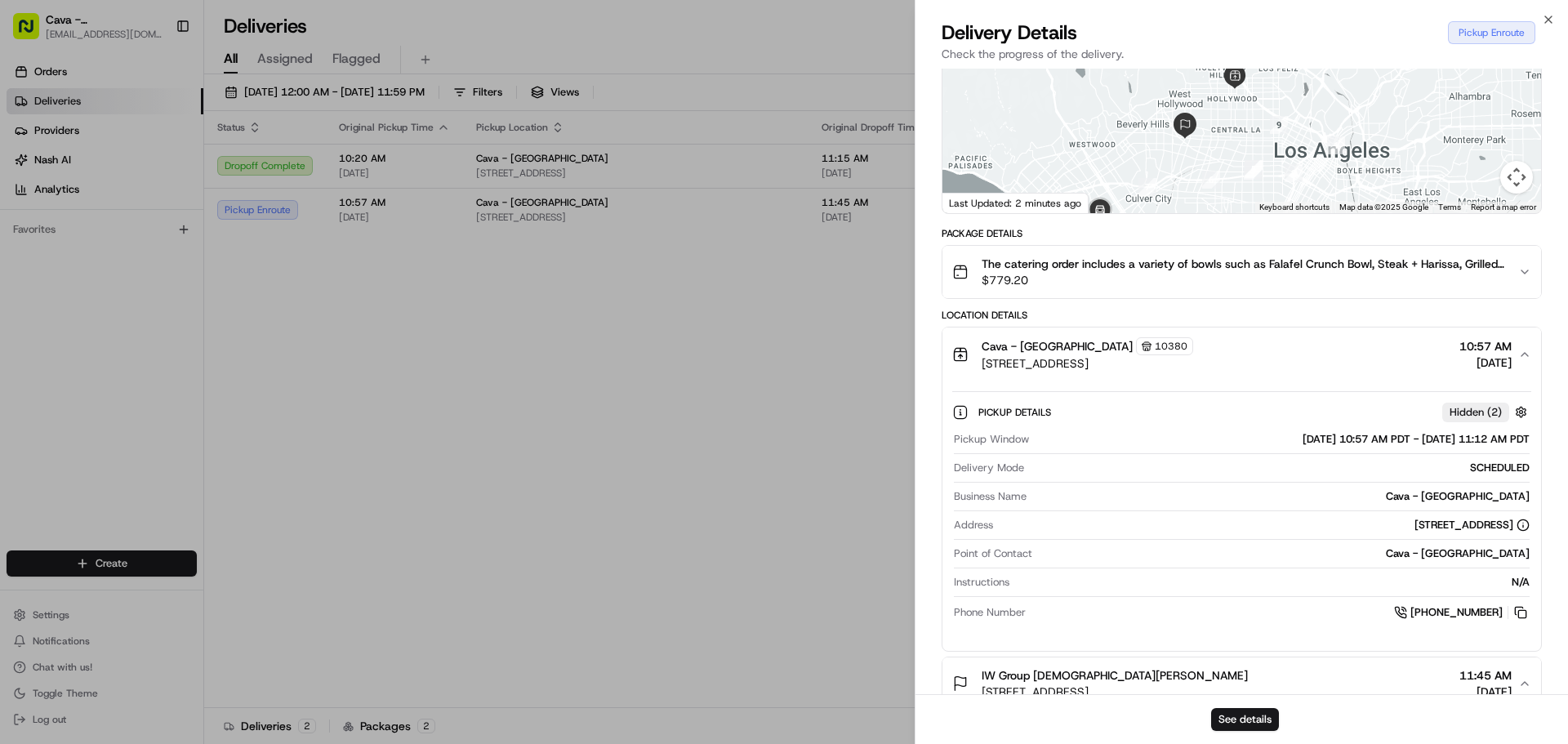
drag, startPoint x: 1207, startPoint y: 111, endPoint x: 1221, endPoint y: 178, distance: 68.4
click at [1221, 178] on div at bounding box center [1242, 91] width 599 height 243
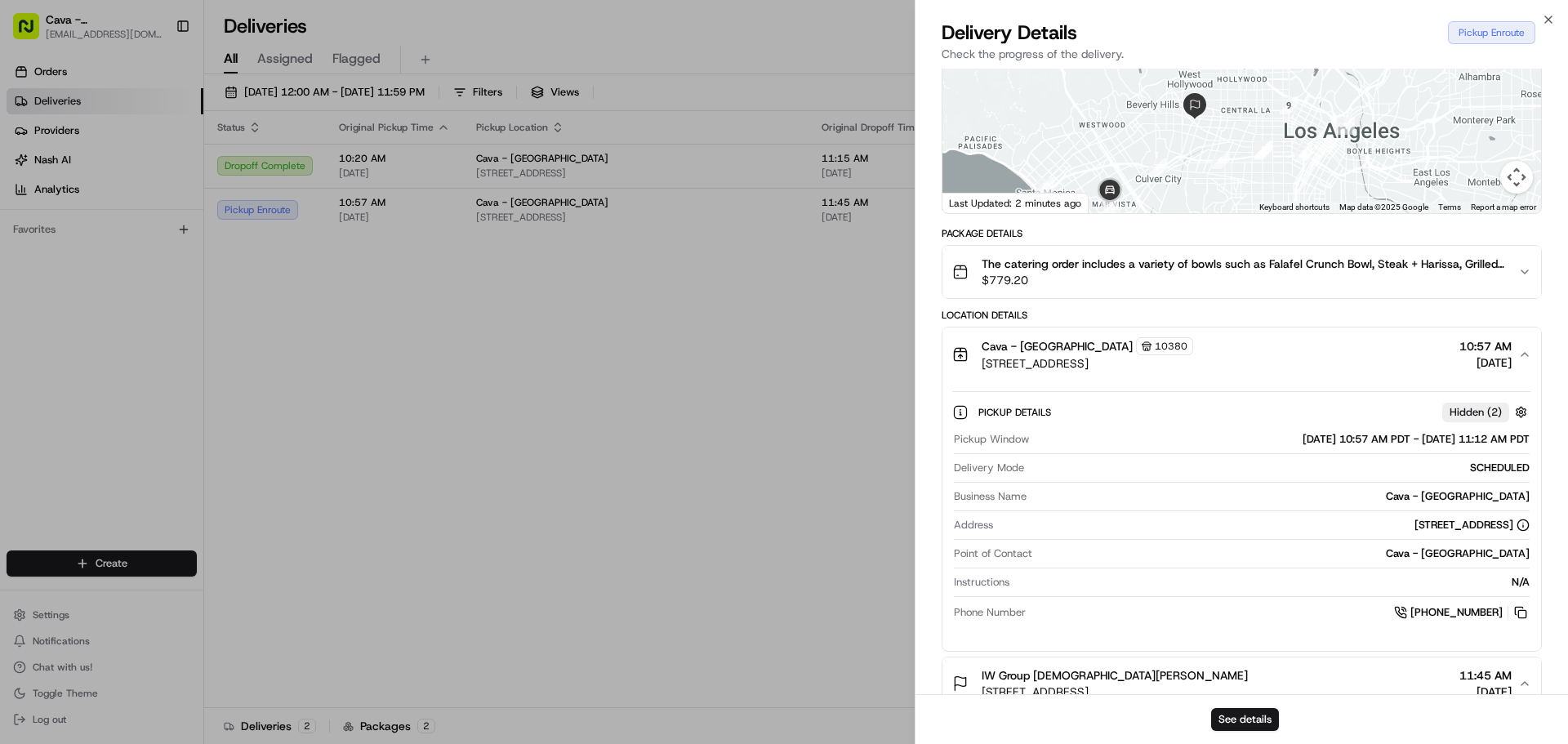
drag, startPoint x: 1230, startPoint y: 137, endPoint x: 1241, endPoint y: 121, distance: 19.4
click at [1241, 121] on div at bounding box center [1242, 91] width 599 height 243
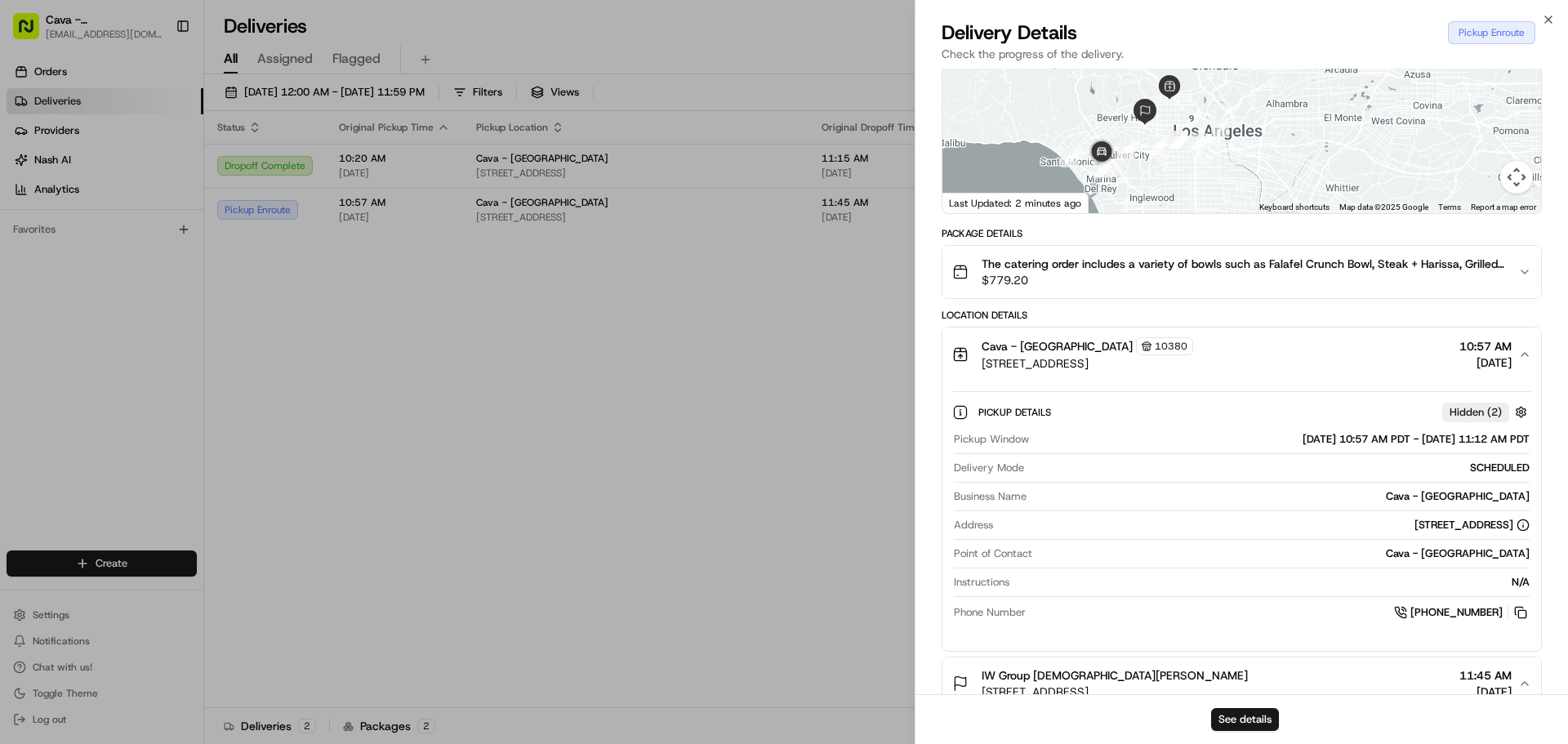
drag, startPoint x: 1081, startPoint y: 104, endPoint x: 1071, endPoint y: 113, distance: 13.5
click at [1071, 113] on div at bounding box center [1242, 91] width 599 height 243
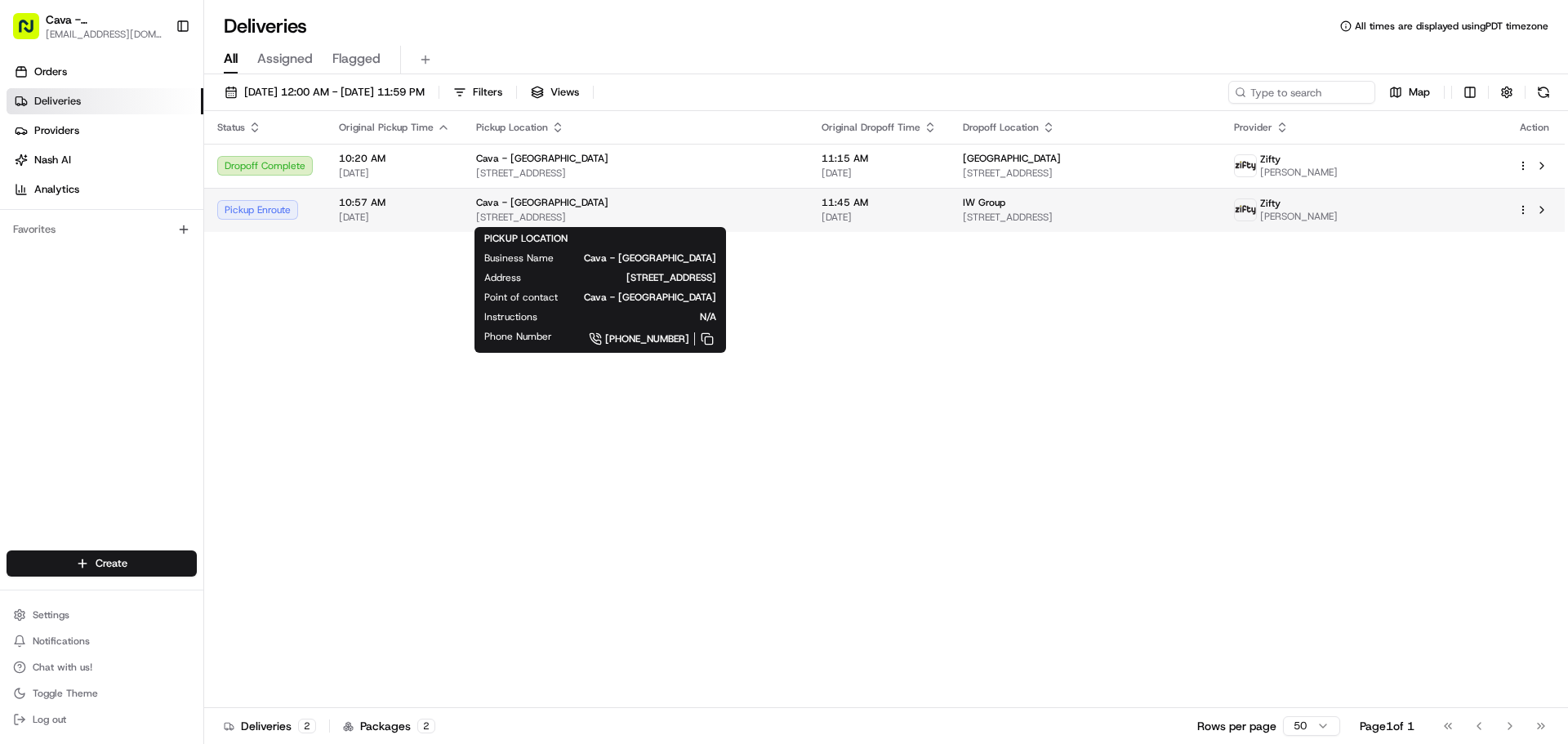
click at [490, 211] on span "[STREET_ADDRESS]" at bounding box center [635, 218] width 319 height 13
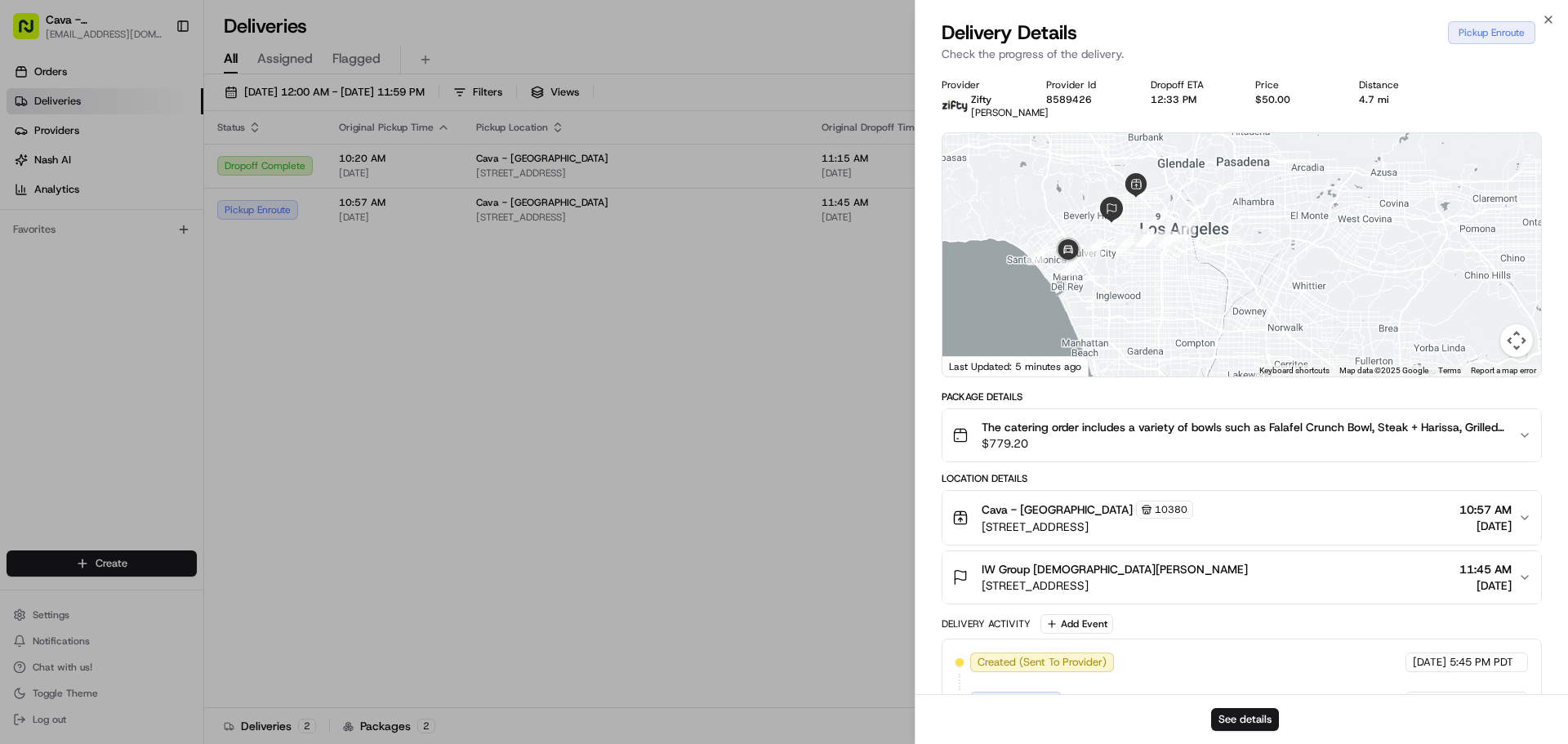
drag, startPoint x: 1189, startPoint y: 318, endPoint x: 1040, endPoint y: 226, distance: 175.1
click at [1040, 226] on div at bounding box center [1242, 255] width 599 height 243
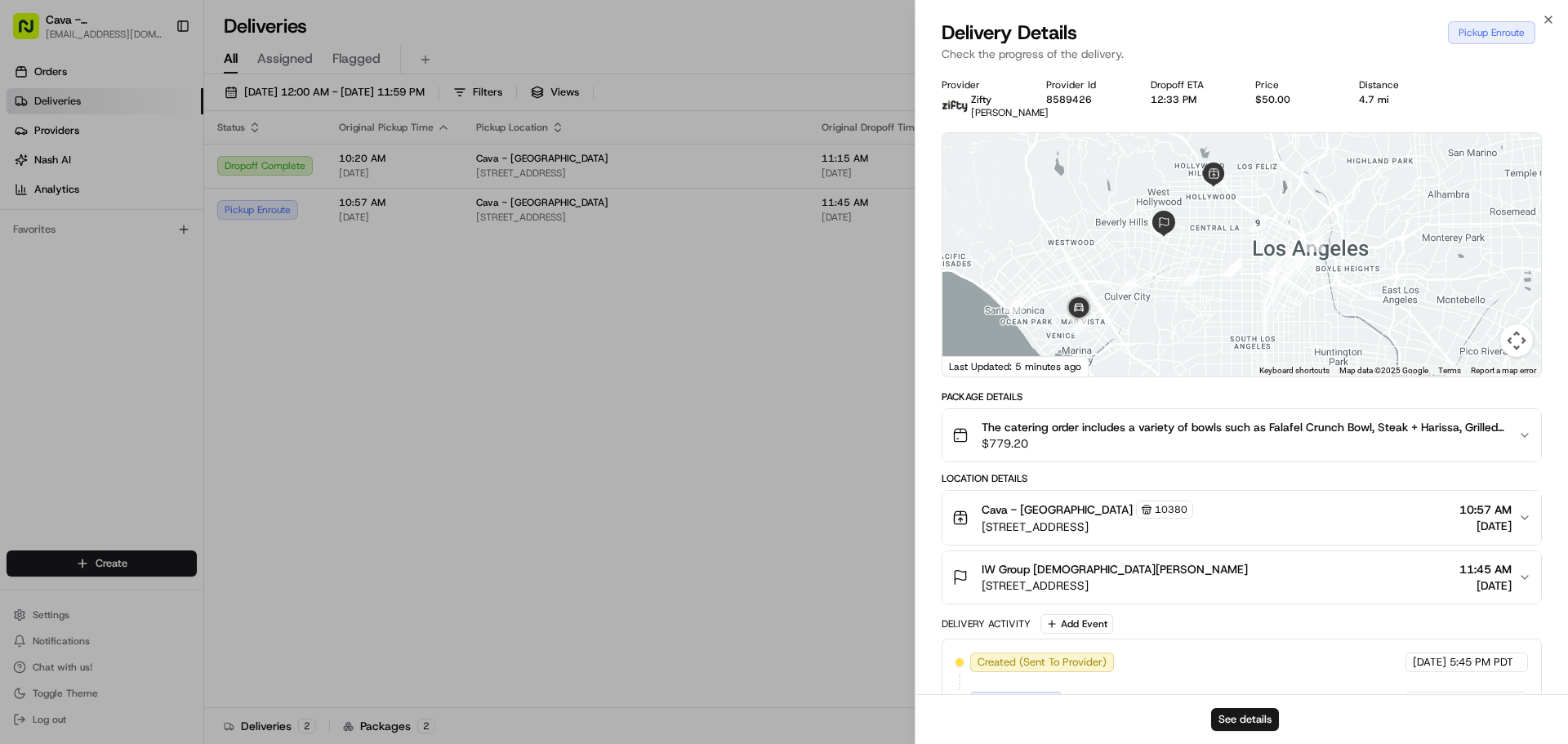
drag, startPoint x: 1071, startPoint y: 234, endPoint x: 1086, endPoint y: 248, distance: 20.5
click at [1086, 248] on div at bounding box center [1242, 255] width 599 height 243
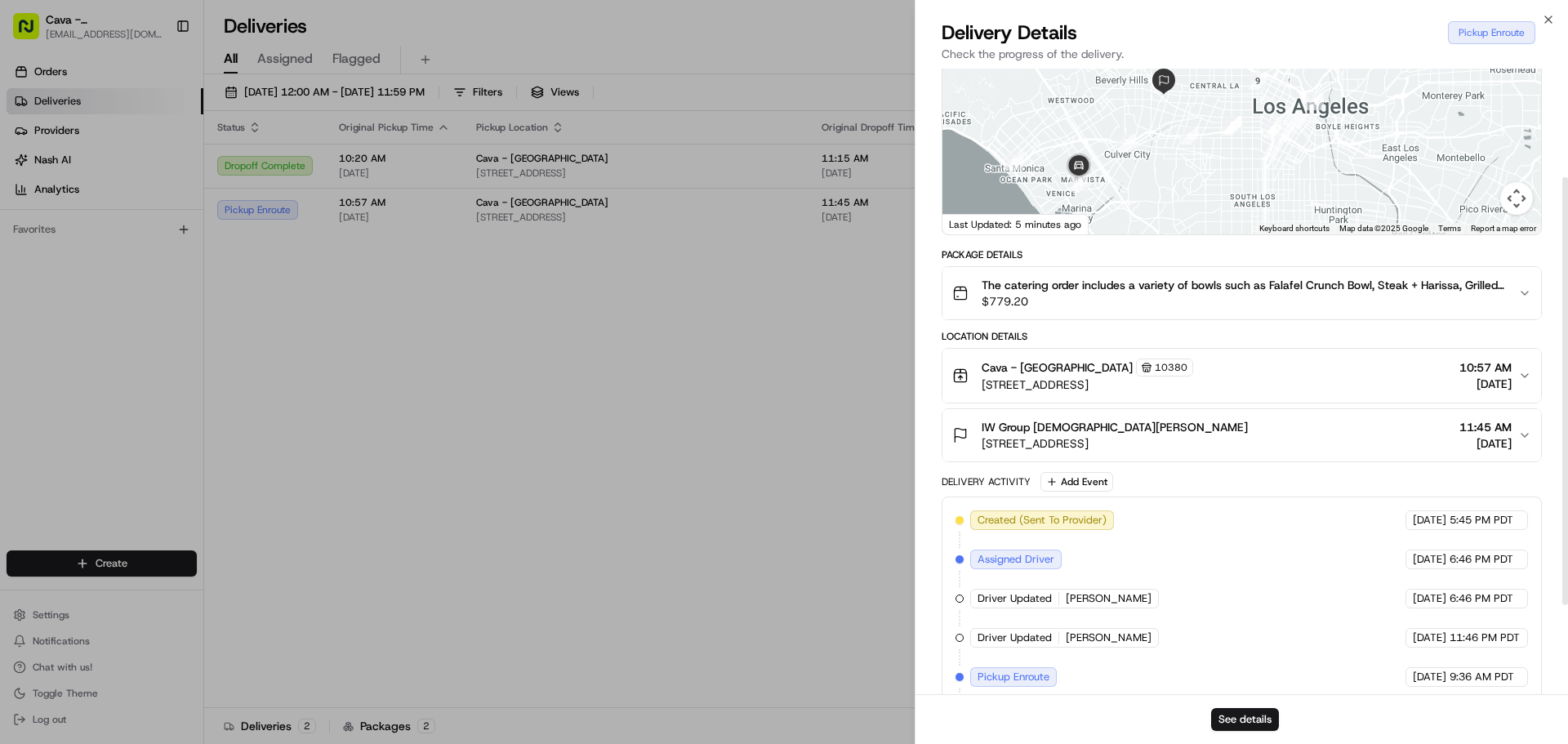
scroll to position [164, 0]
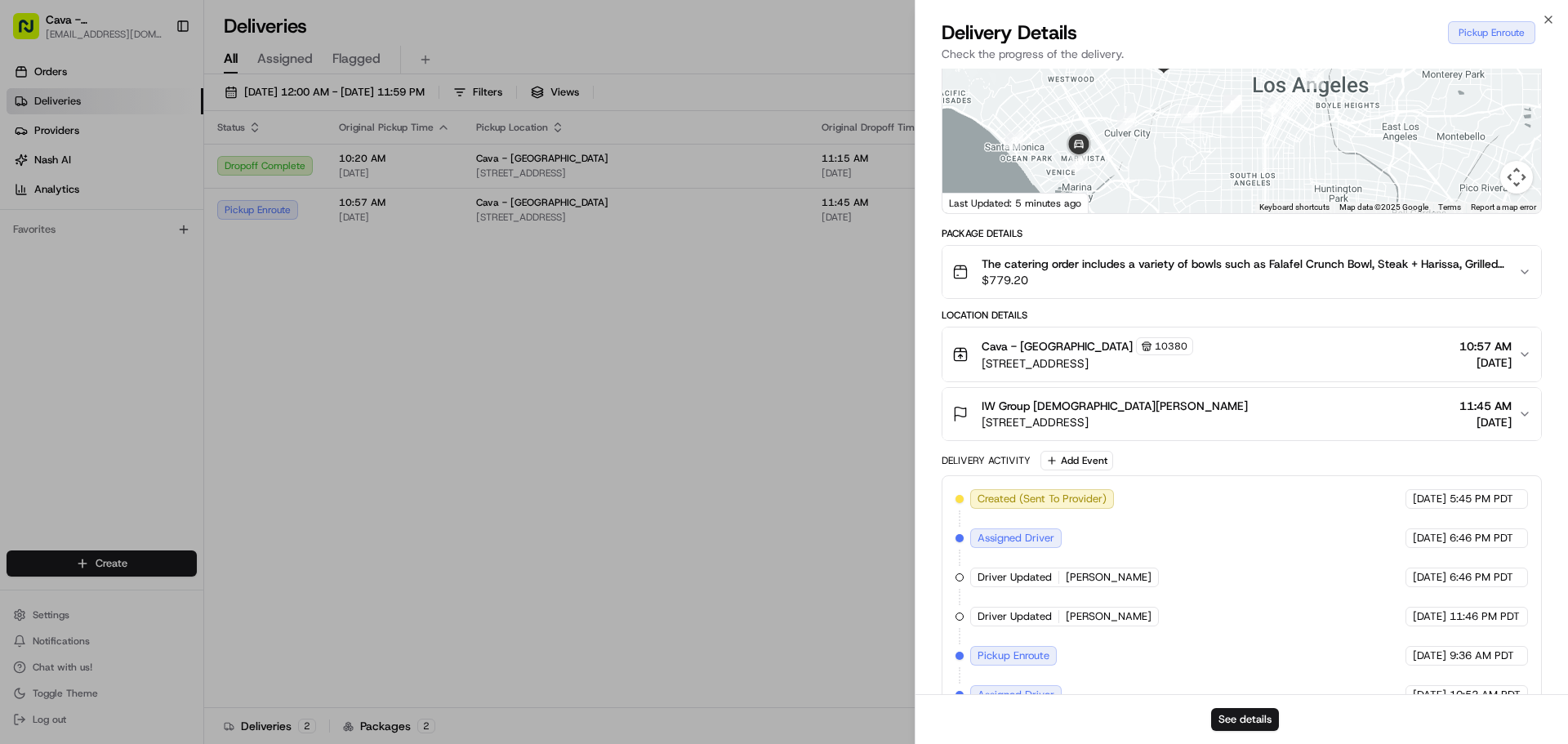
click at [1477, 369] on span "[DATE]" at bounding box center [1486, 363] width 52 height 16
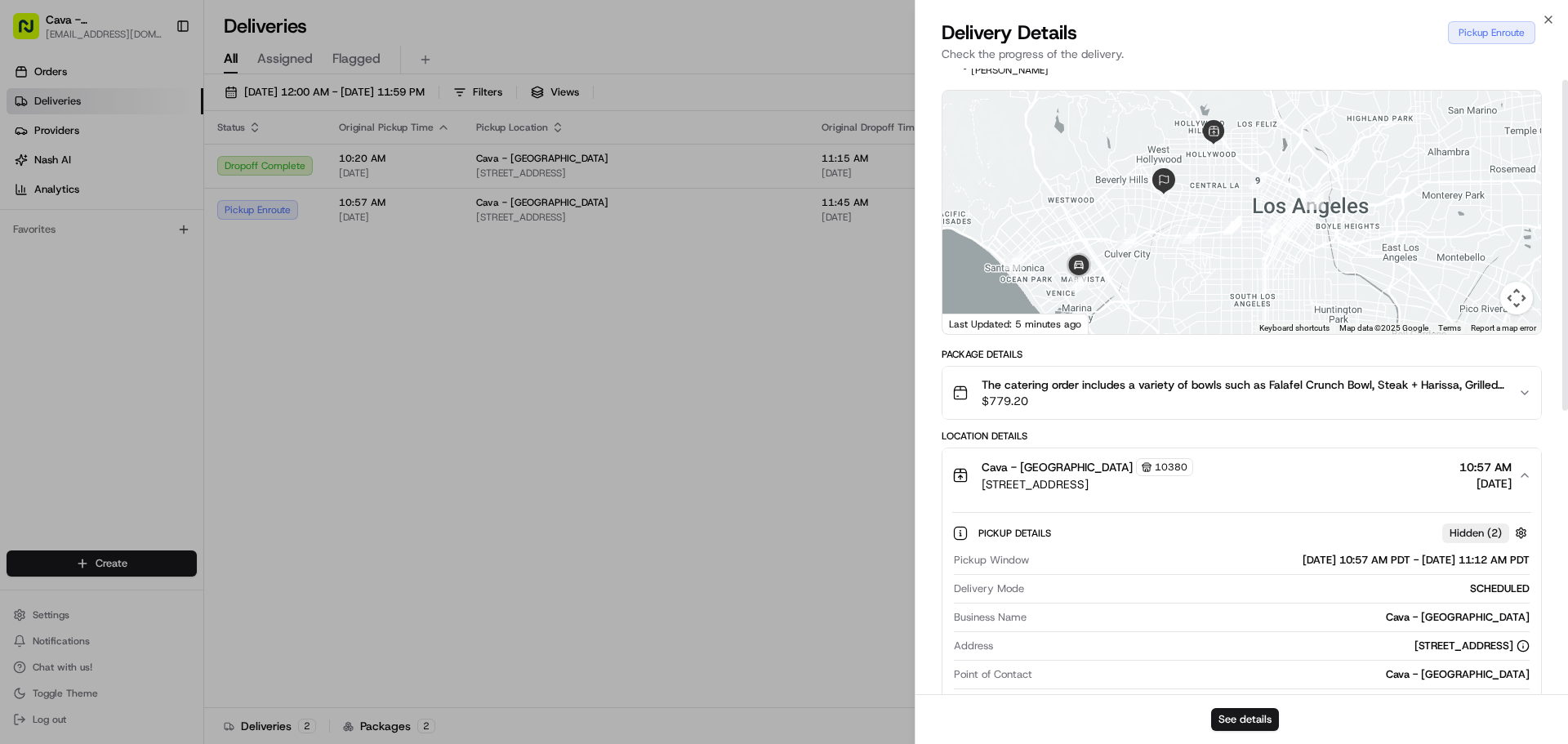
scroll to position [0, 0]
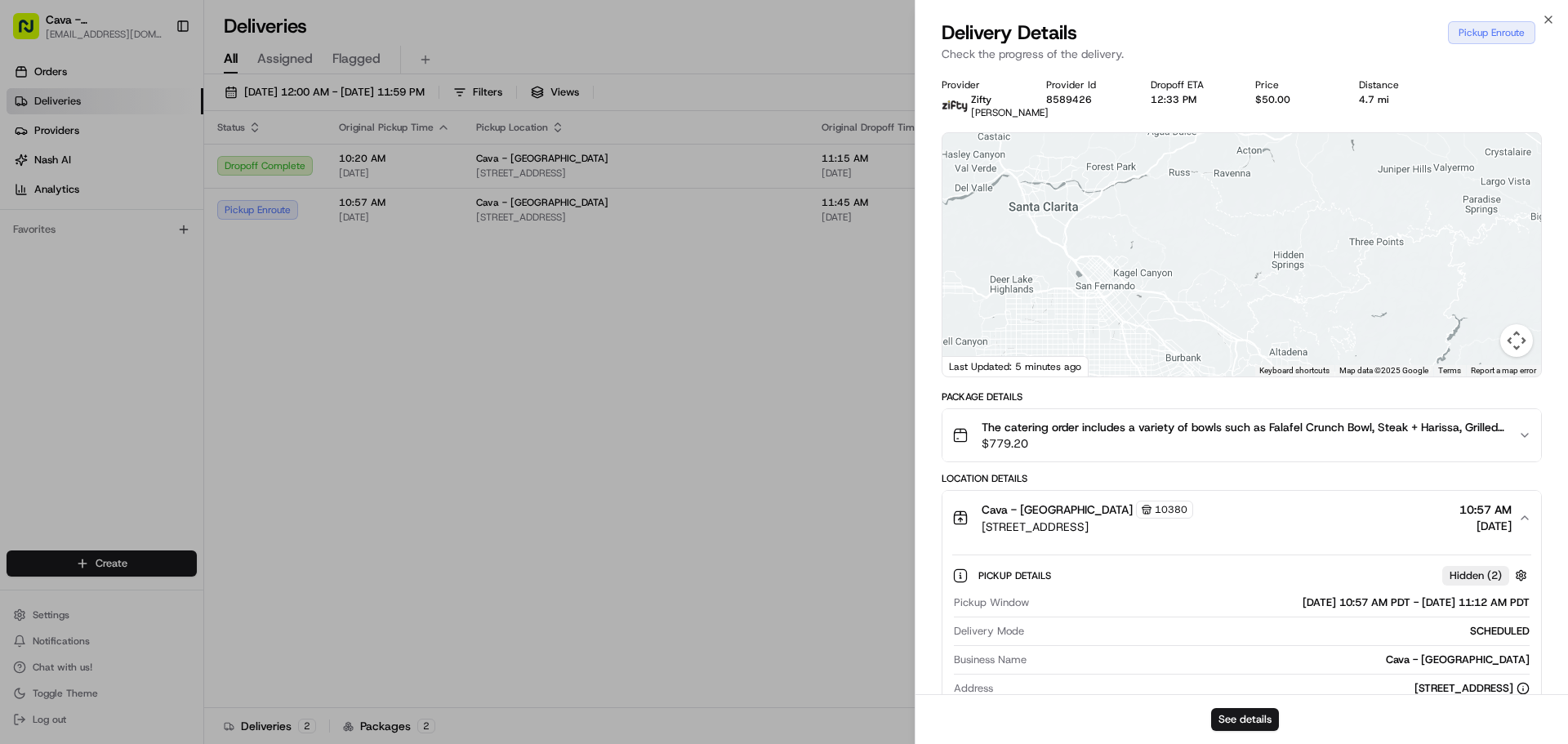
drag, startPoint x: 1198, startPoint y: 335, endPoint x: 1261, endPoint y: 406, distance: 94.9
click at [1221, 547] on div "Provider Zifty Kauan Bezerra Provider Id 8589426 Dropoff ETA 12:33 PM Price $50…" at bounding box center [1242, 654] width 601 height 1152
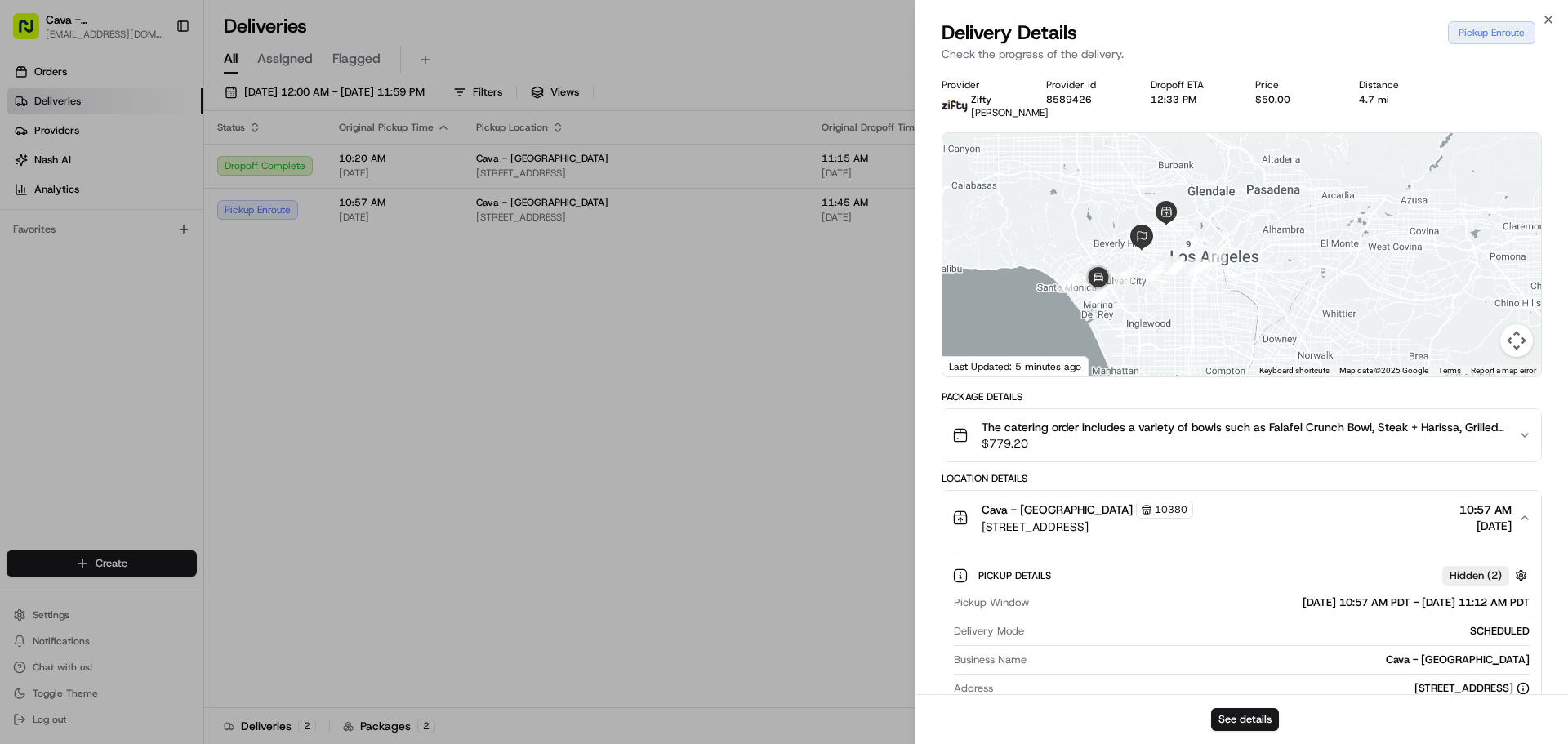
drag, startPoint x: 1433, startPoint y: 244, endPoint x: 1256, endPoint y: 402, distance: 237.3
click at [1255, 410] on div "Provider Zifty Kauan Bezerra Provider Id 8589426 Dropoff ETA 12:33 PM Price $50…" at bounding box center [1242, 654] width 601 height 1152
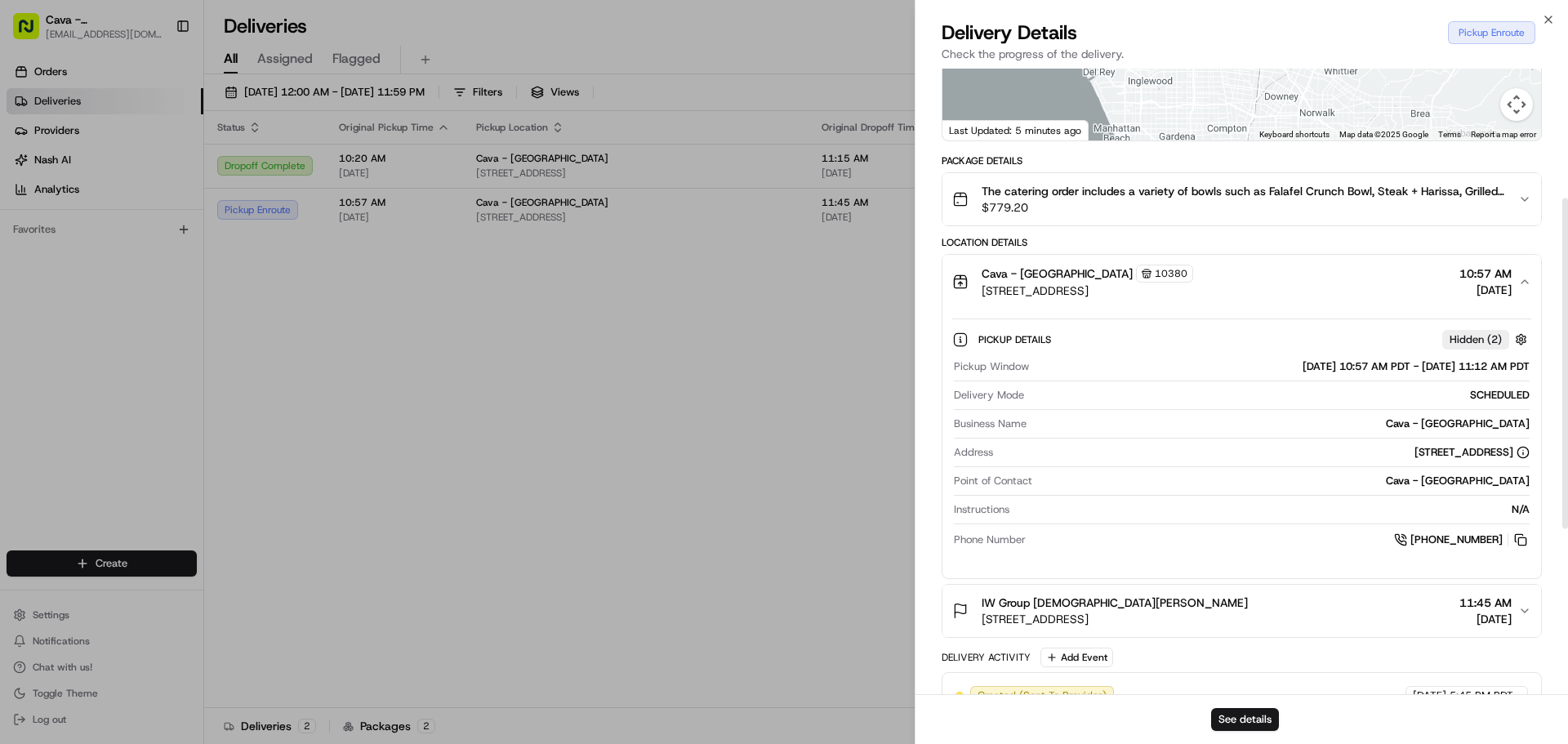
scroll to position [245, 0]
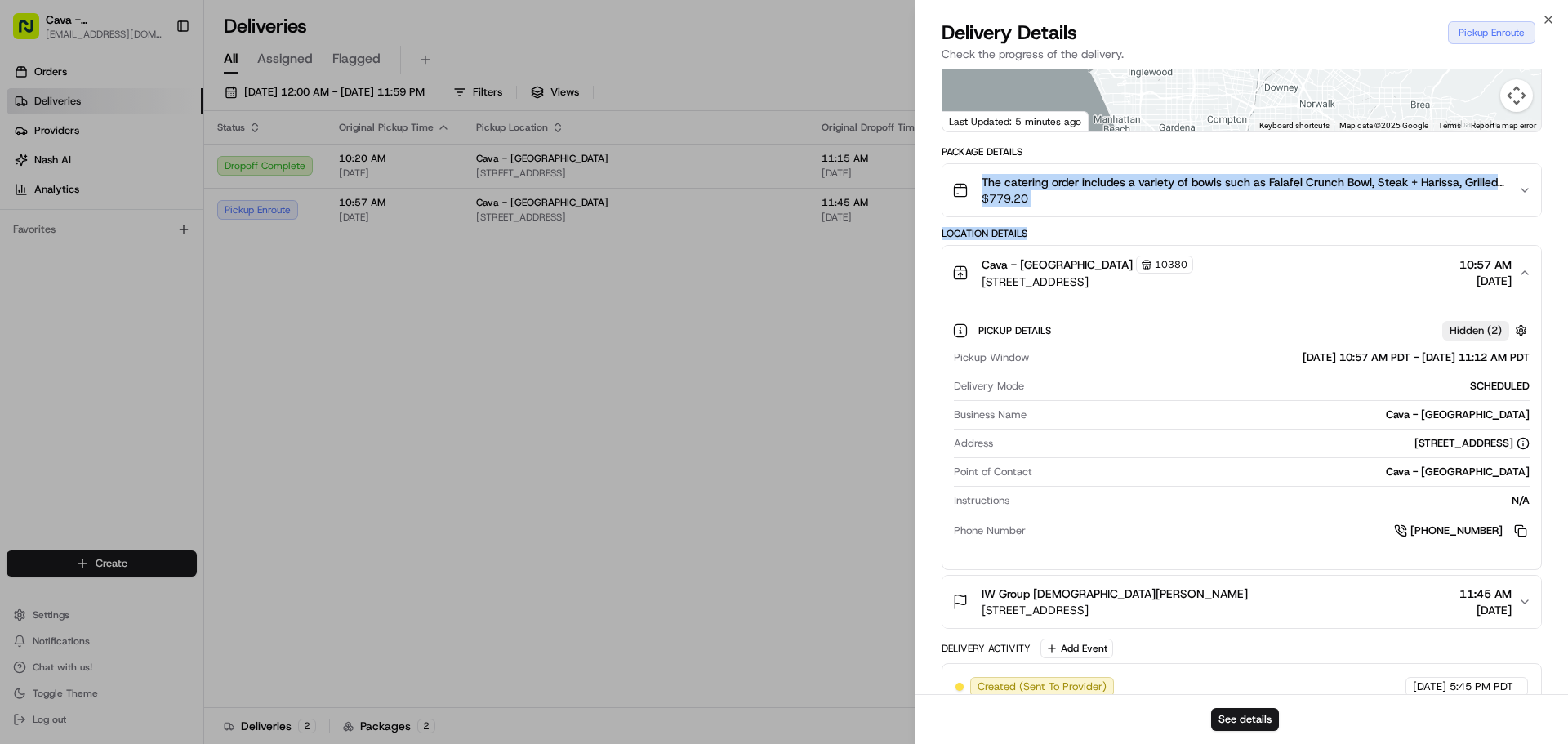
drag, startPoint x: 1420, startPoint y: 170, endPoint x: 1400, endPoint y: 245, distance: 77.6
click at [1400, 245] on div "Package Details The catering order includes a variety of bowls such as Falafel …" at bounding box center [1242, 565] width 601 height 839
click at [1382, 190] on span "The catering order includes a variety of bowls such as Falafel Crunch Bowl, Ste…" at bounding box center [1243, 182] width 524 height 16
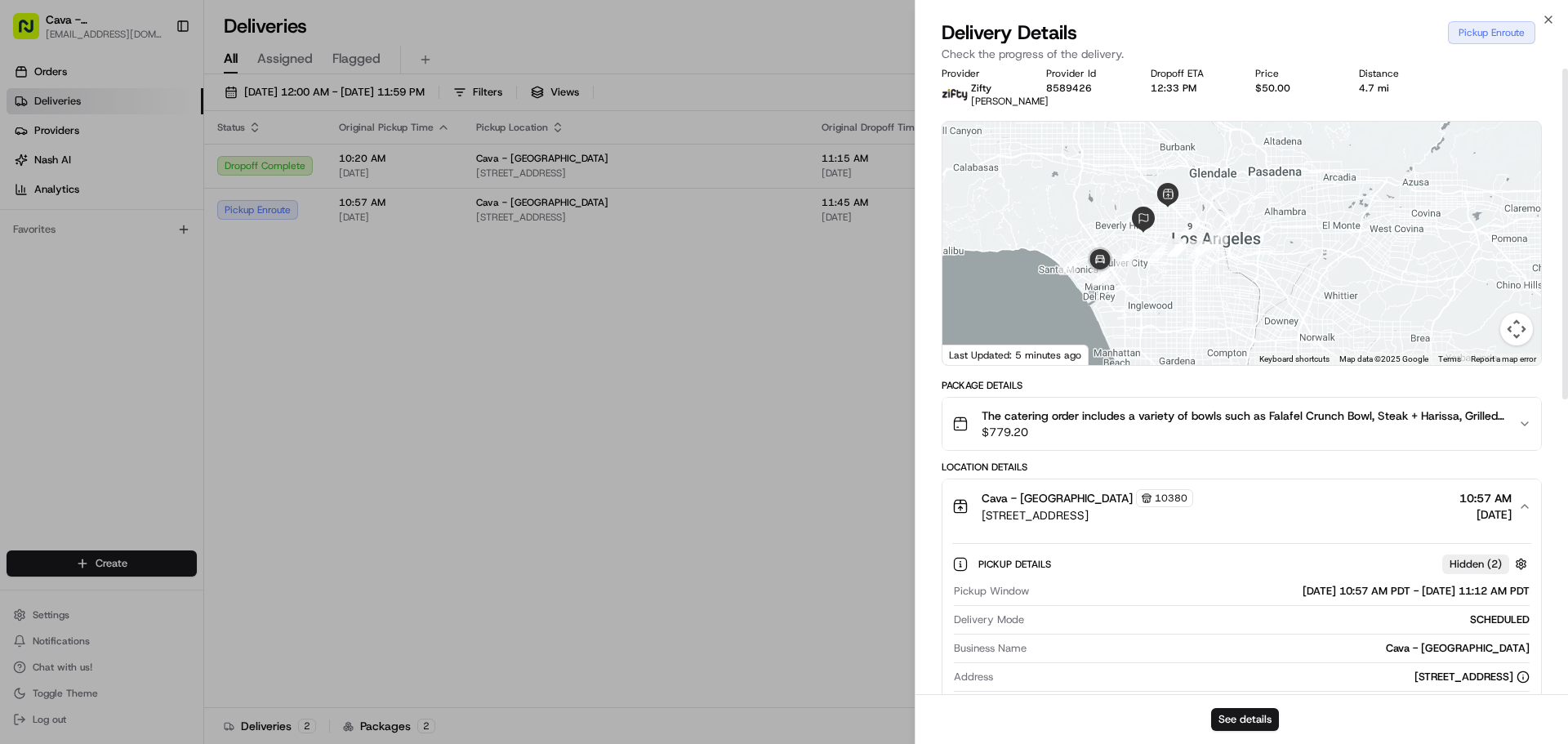
scroll to position [0, 0]
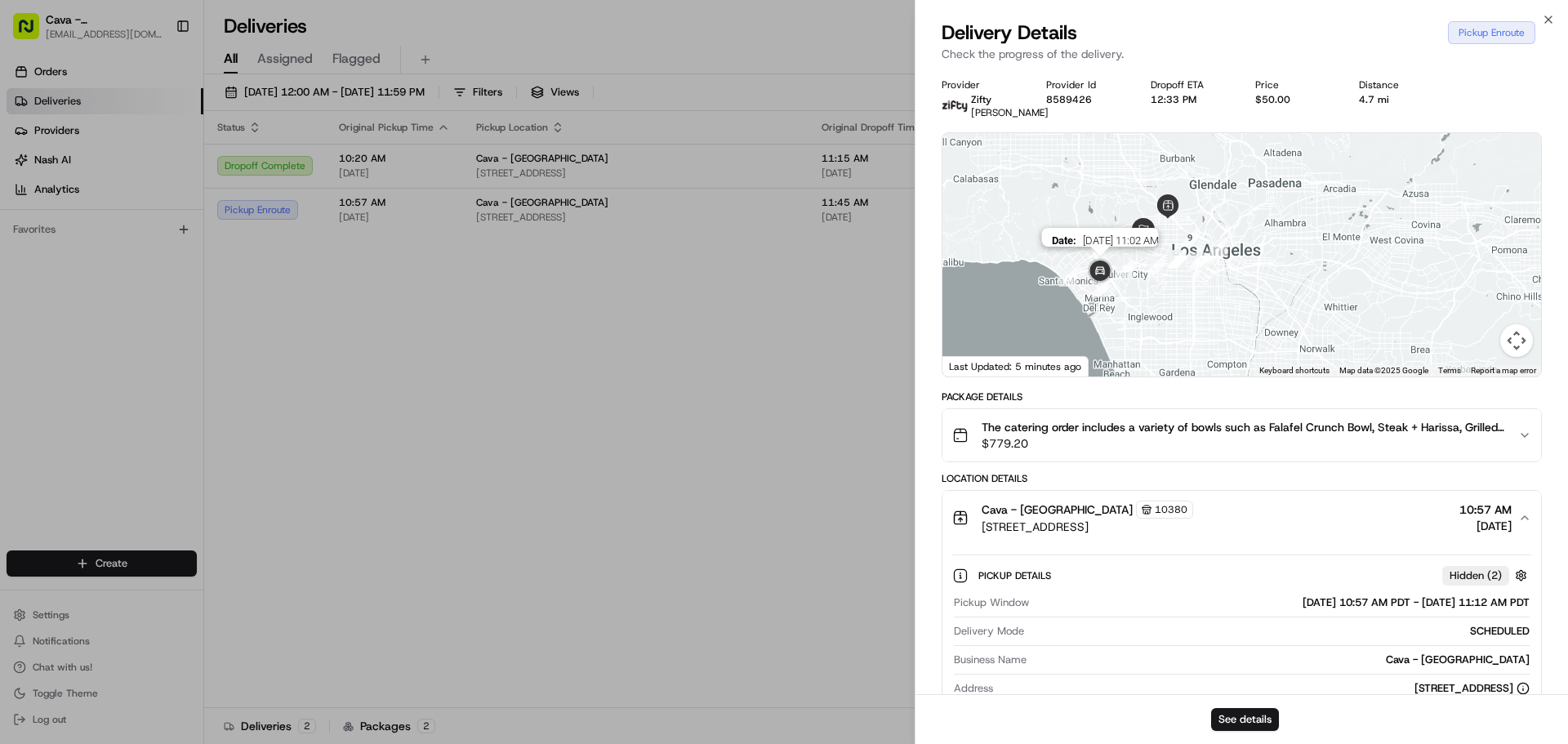
click at [1097, 287] on img at bounding box center [1101, 272] width 33 height 33
click at [1253, 435] on span "The catering order includes a variety of bowls such as Falafel Crunch Bowl, Ste…" at bounding box center [1243, 427] width 524 height 16
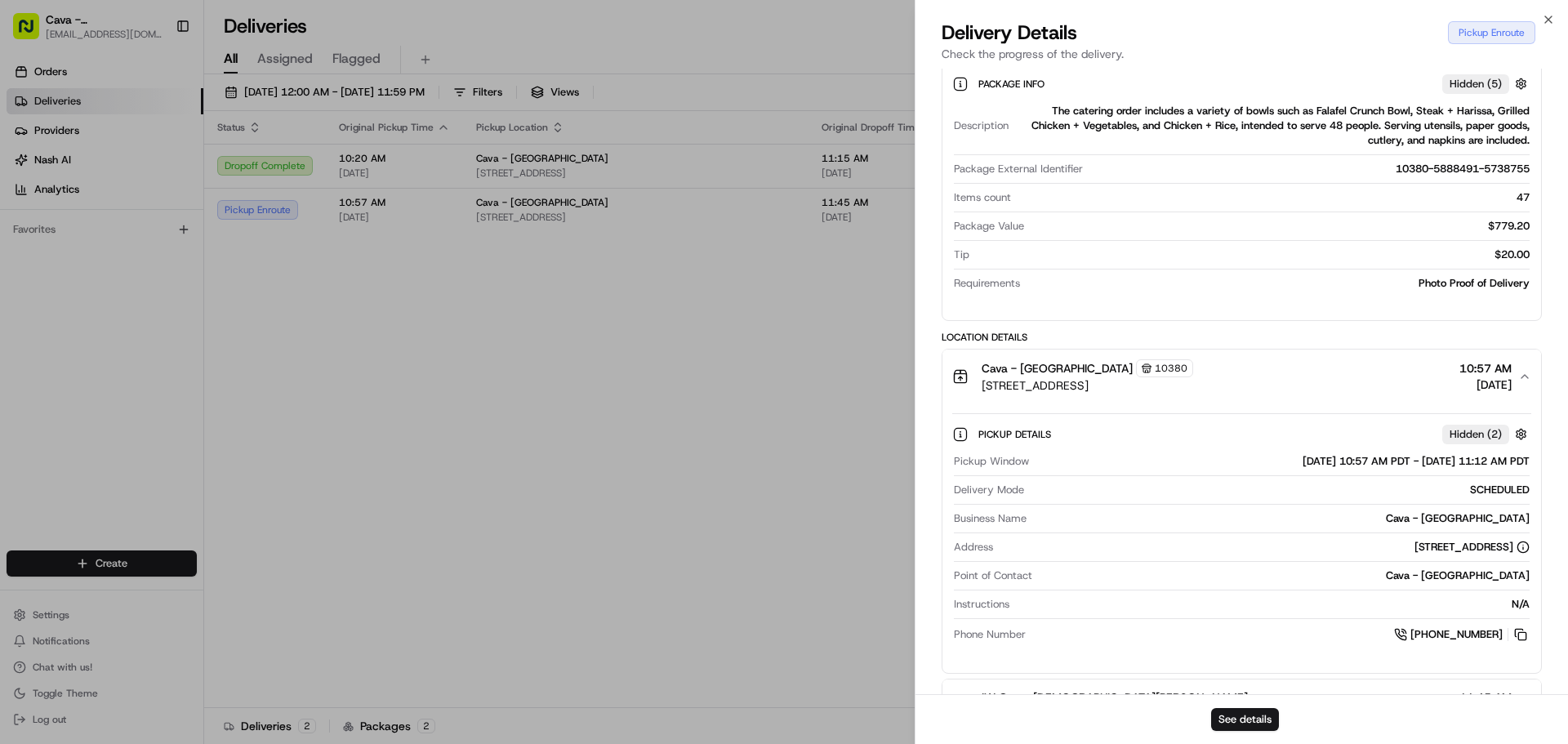
scroll to position [490, 0]
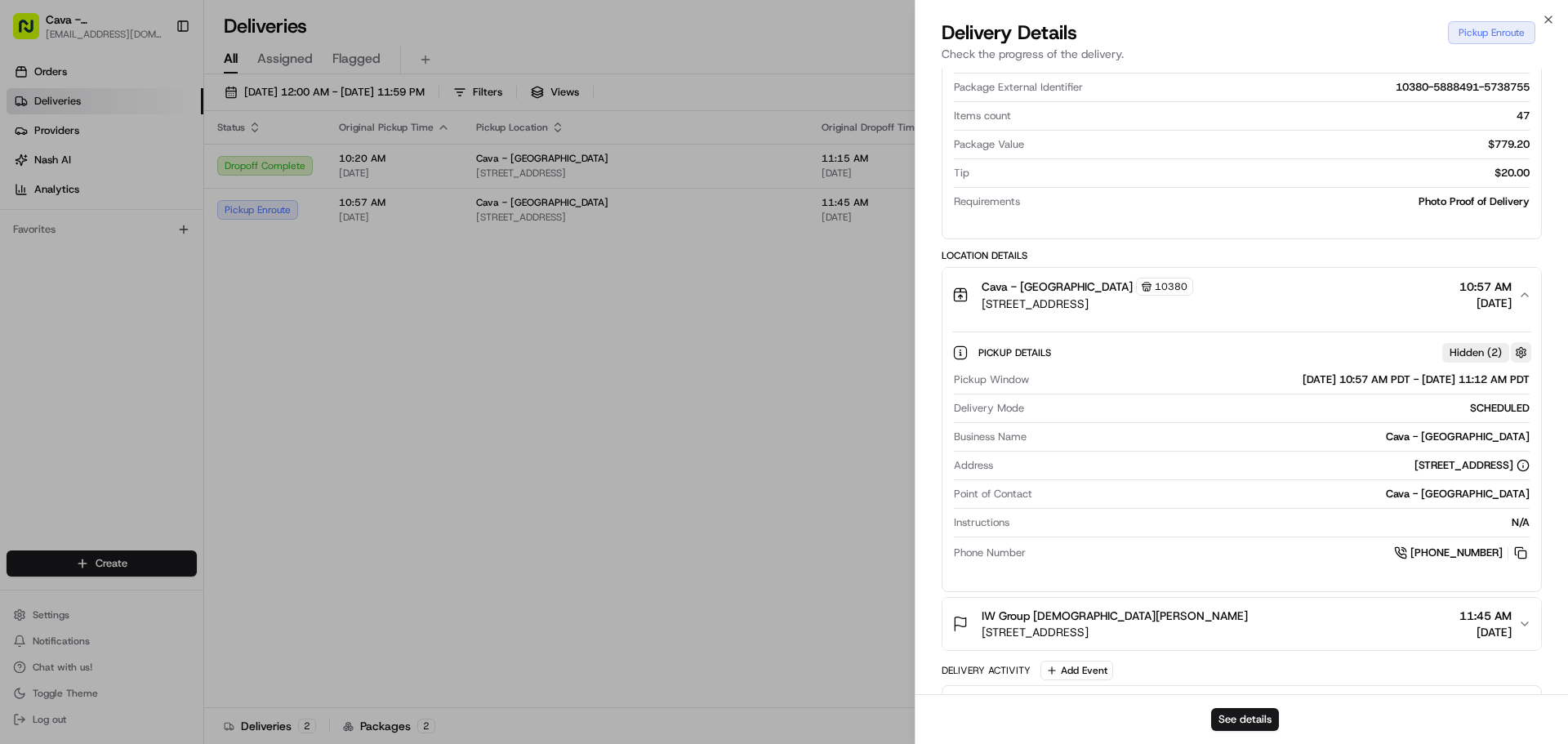
click at [1522, 363] on button "button" at bounding box center [1521, 352] width 20 height 20
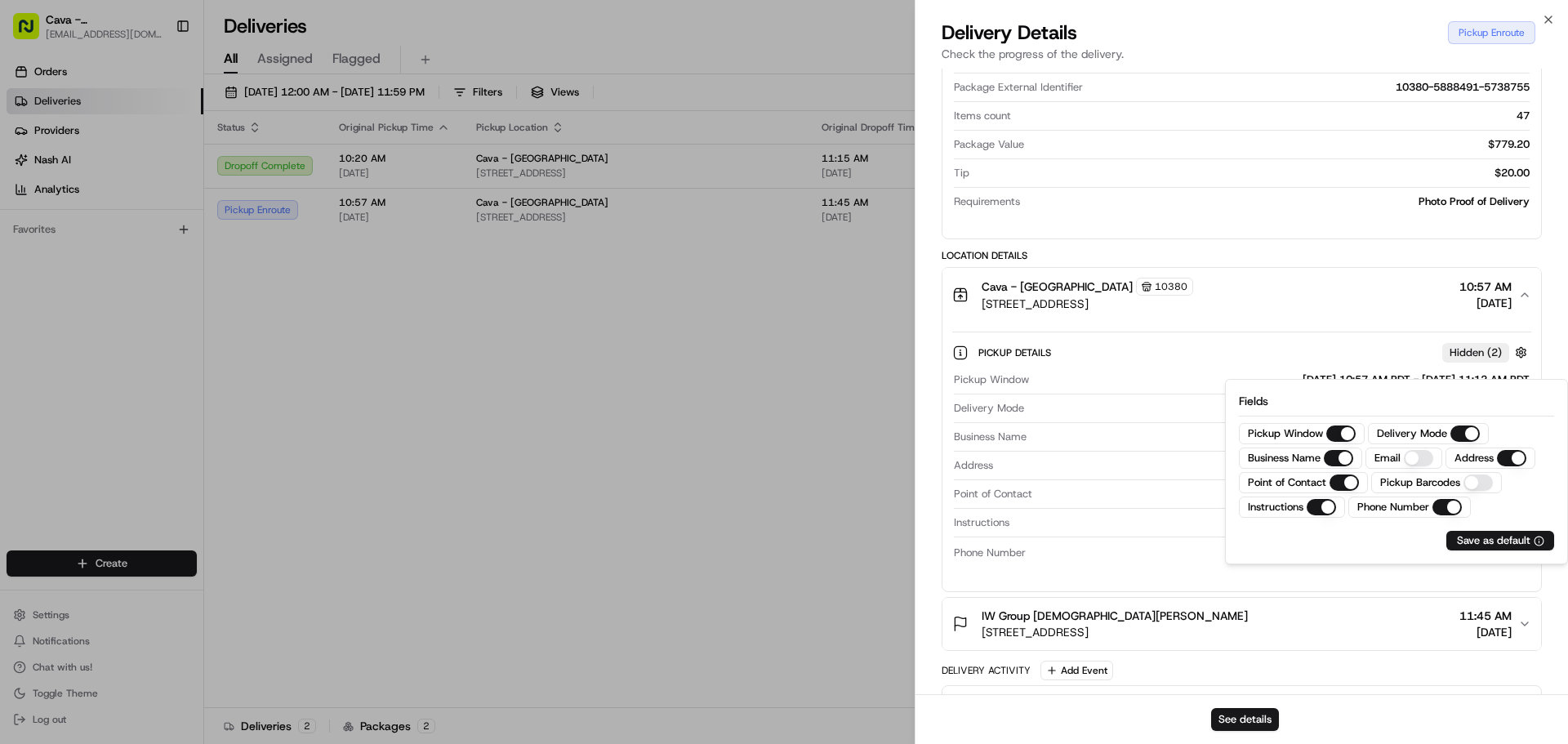
click at [1299, 482] on label "Point of Contact" at bounding box center [1287, 483] width 79 height 15
click at [1330, 482] on Contact "Point of Contact" at bounding box center [1345, 483] width 29 height 16
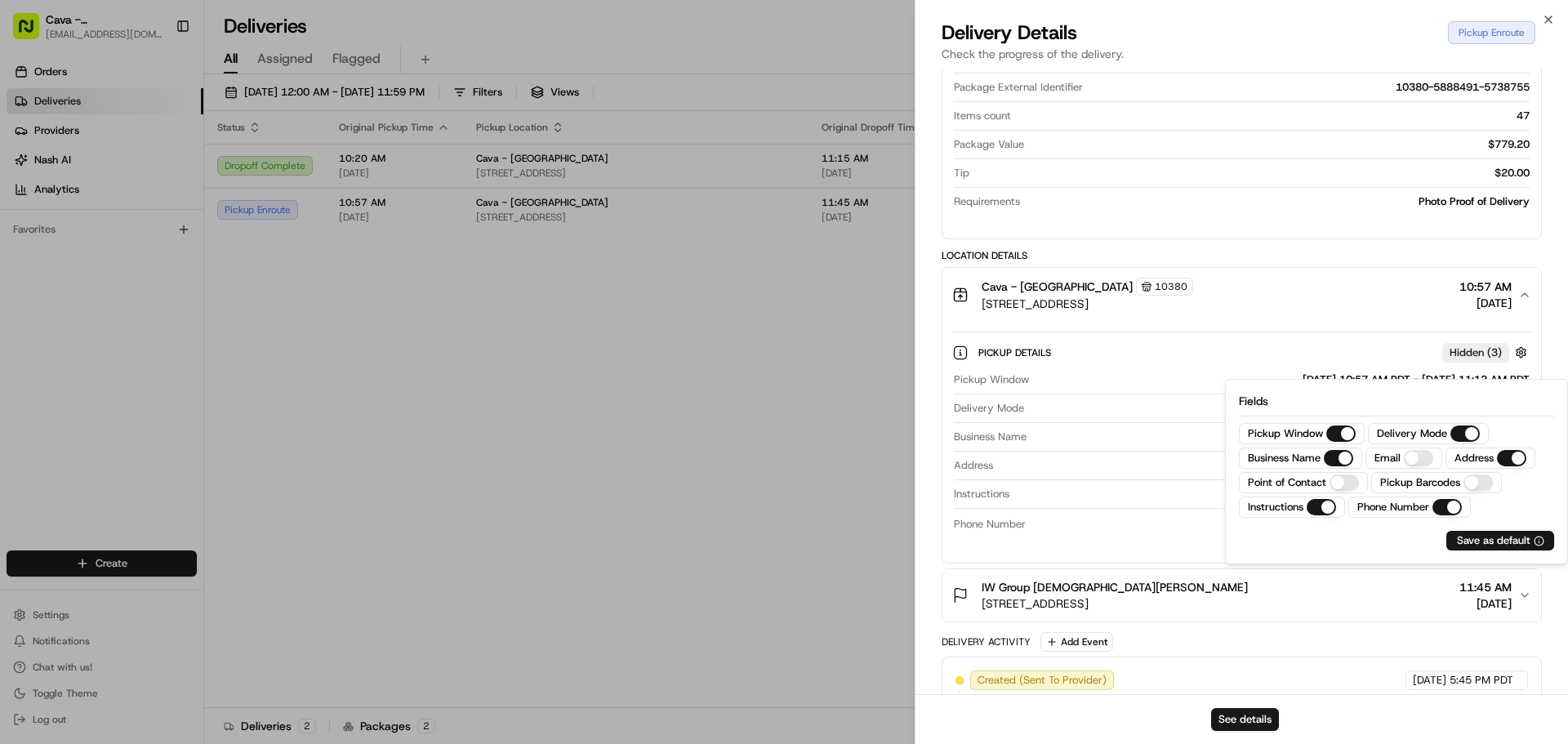
click at [956, 361] on icon at bounding box center [961, 353] width 16 height 16
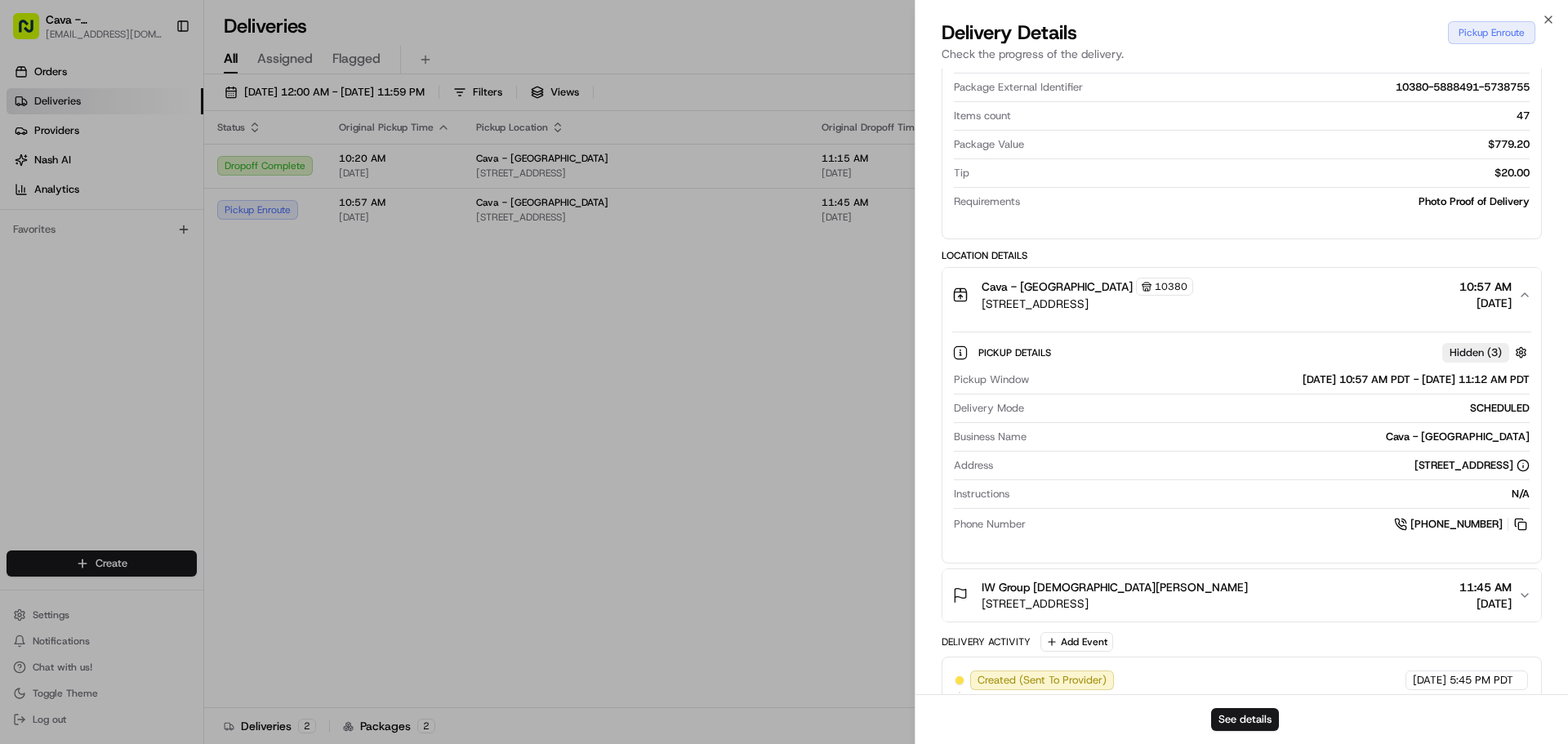
click at [960, 361] on icon at bounding box center [961, 353] width 16 height 16
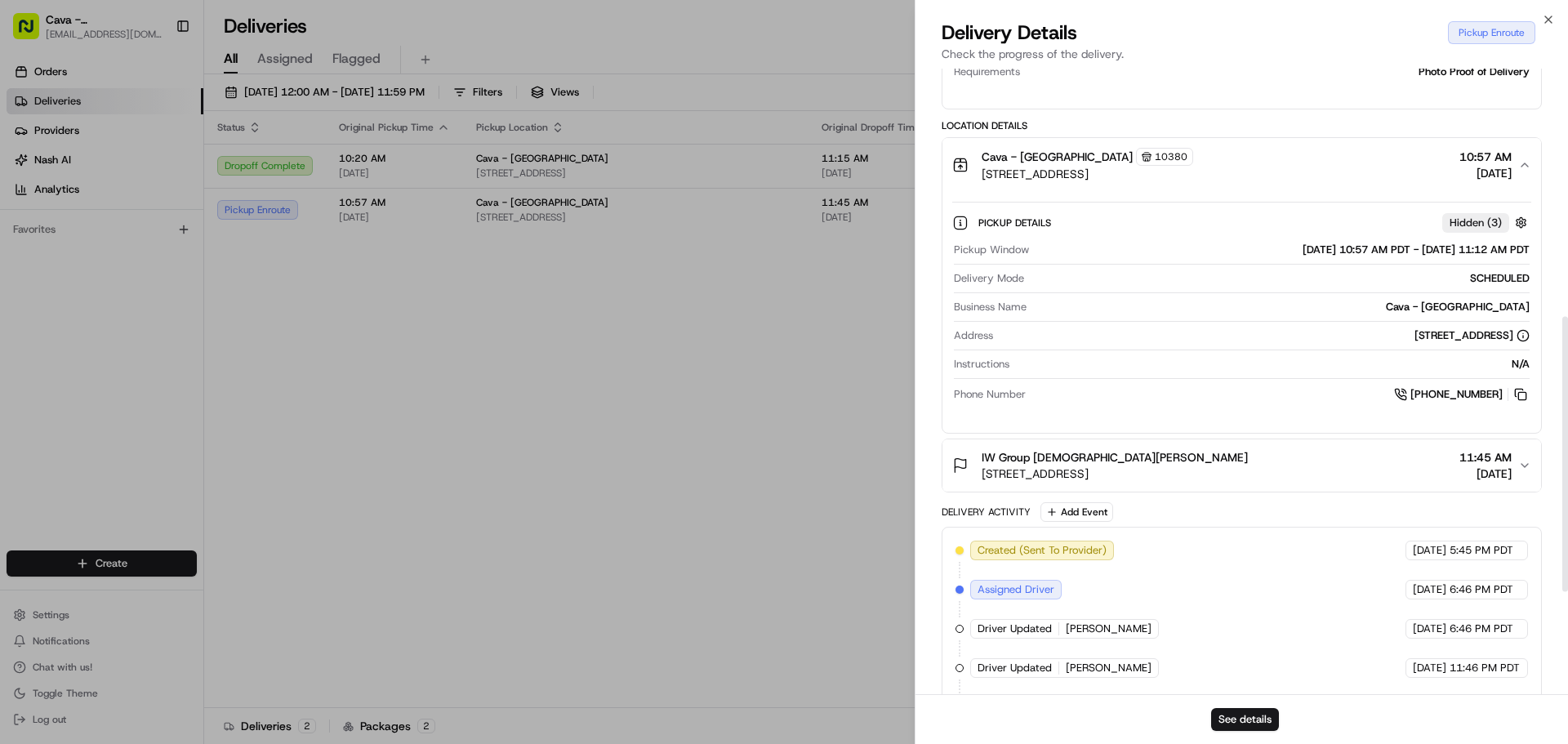
scroll to position [735, 0]
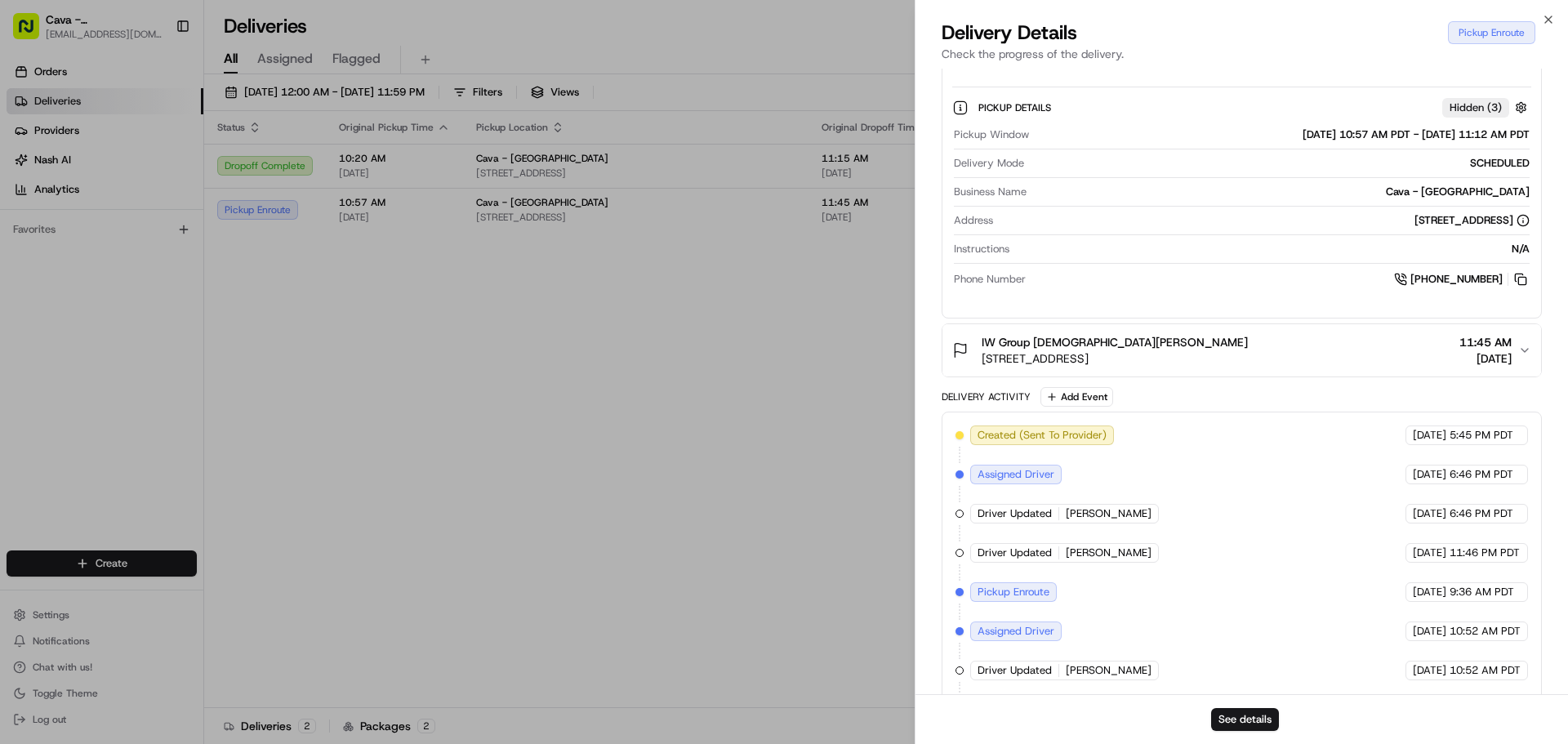
click at [1477, 367] on span "[DATE]" at bounding box center [1486, 358] width 52 height 16
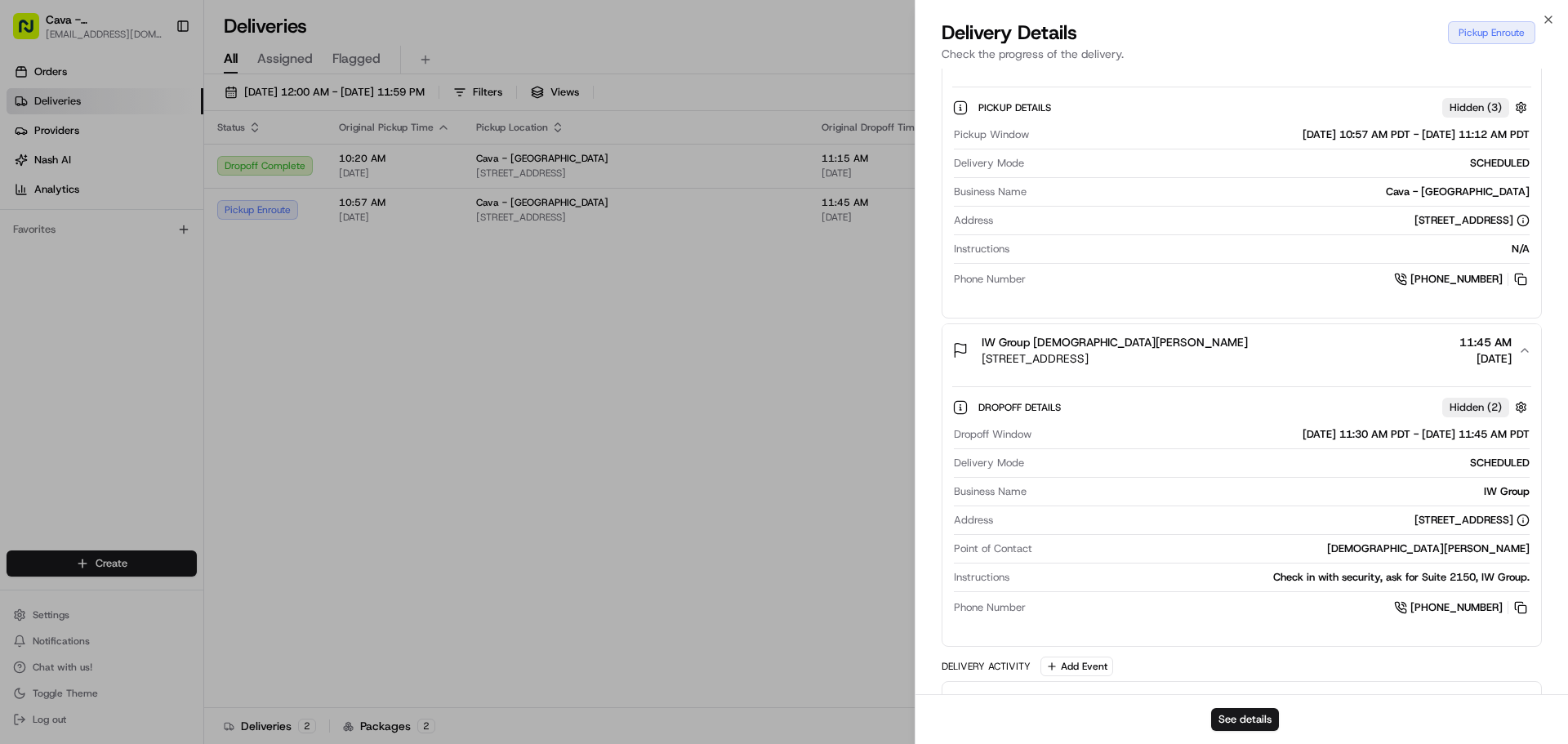
scroll to position [1067, 0]
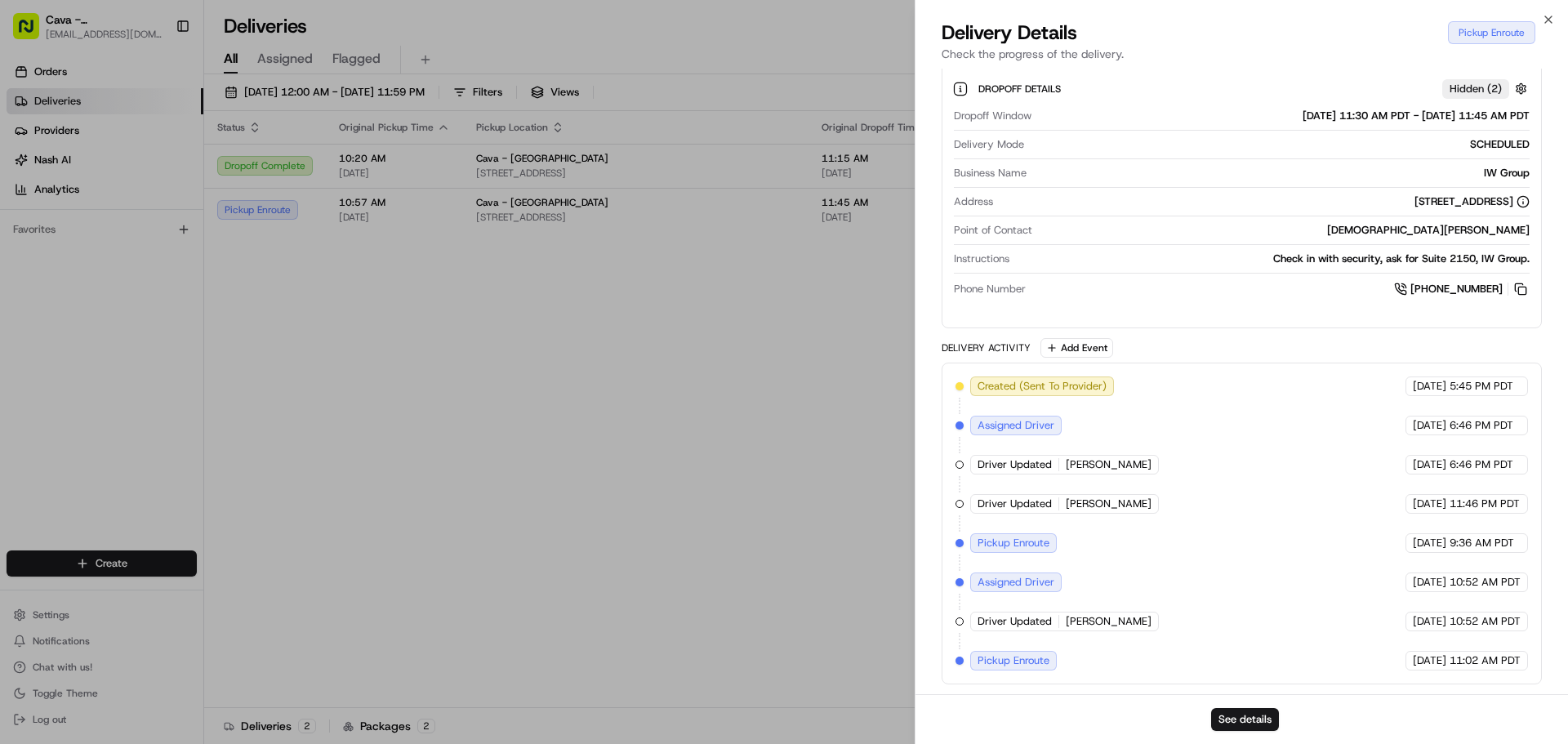
click at [1098, 616] on span "[PERSON_NAME]" at bounding box center [1109, 622] width 86 height 15
click at [978, 617] on span "Driver Updated" at bounding box center [1014, 622] width 74 height 15
click at [955, 616] on div "Created (Sent To Provider) Zifty 08/18/2025 5:45 PM PDT Assigned Driver Zifty 0…" at bounding box center [1242, 524] width 572 height 294
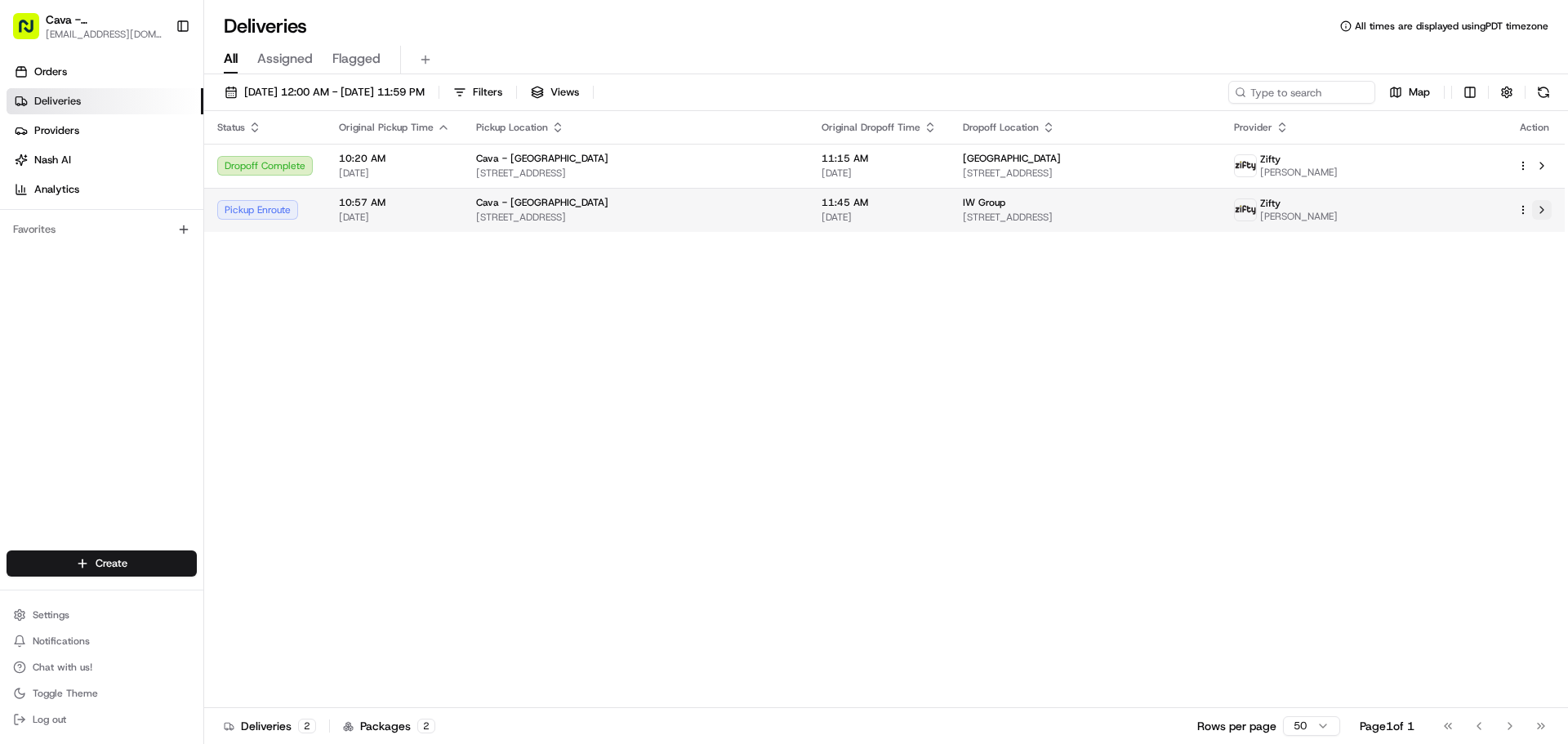
click at [1546, 218] on button at bounding box center [1541, 209] width 19 height 19
click at [855, 209] on span "11:45 AM" at bounding box center [880, 202] width 115 height 13
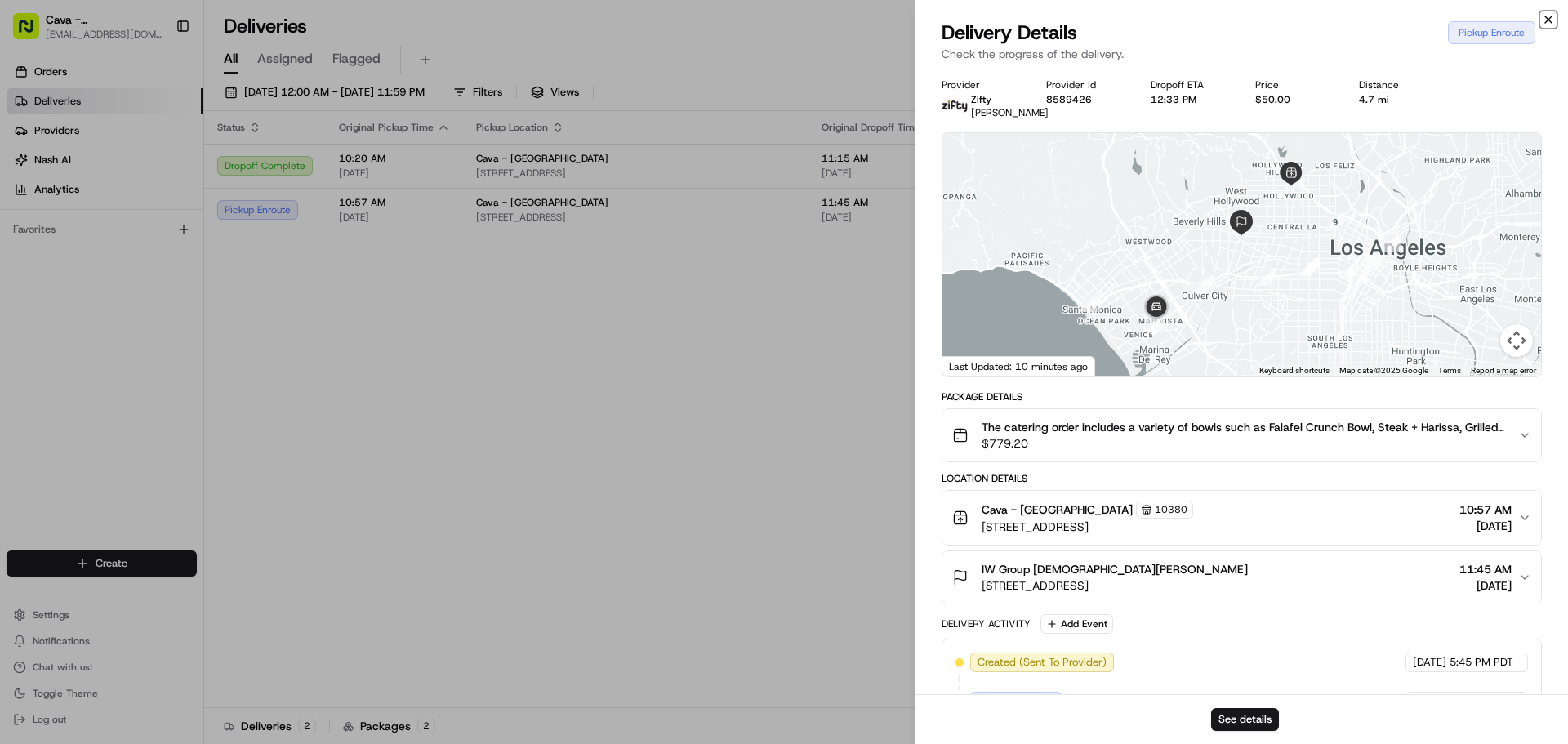
click at [1547, 22] on icon "button" at bounding box center [1549, 19] width 13 height 13
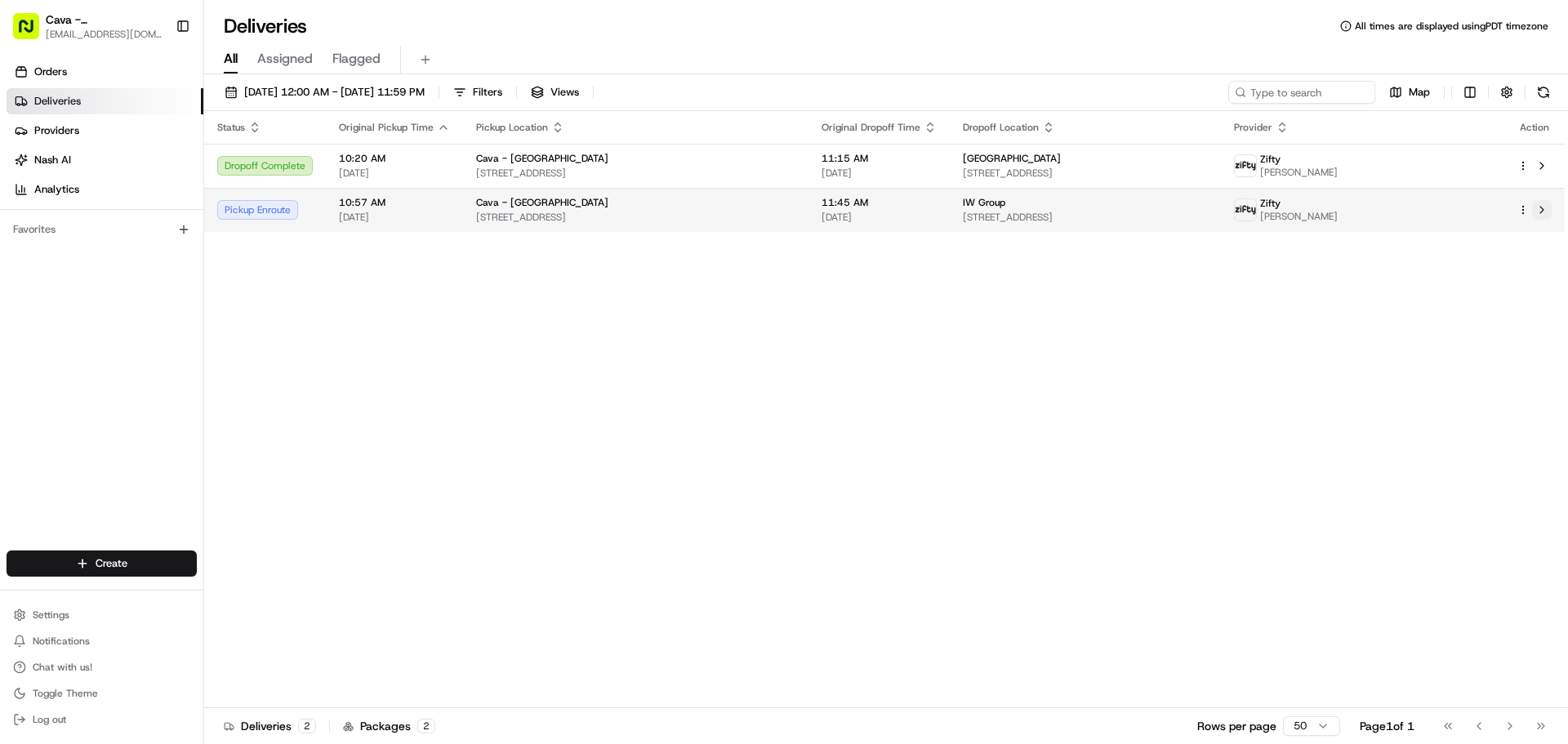
click at [1544, 211] on button at bounding box center [1541, 209] width 19 height 19
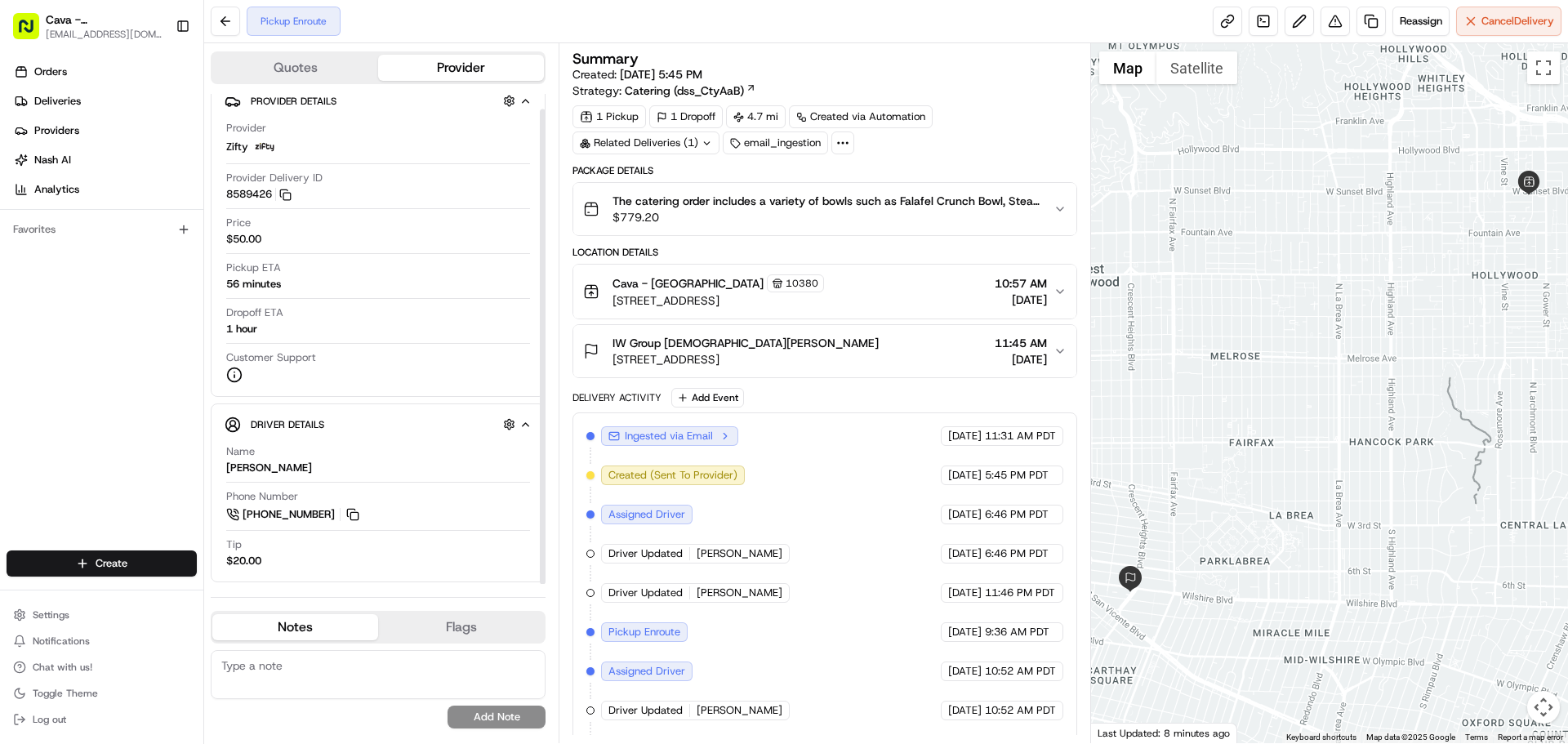
scroll to position [16, 0]
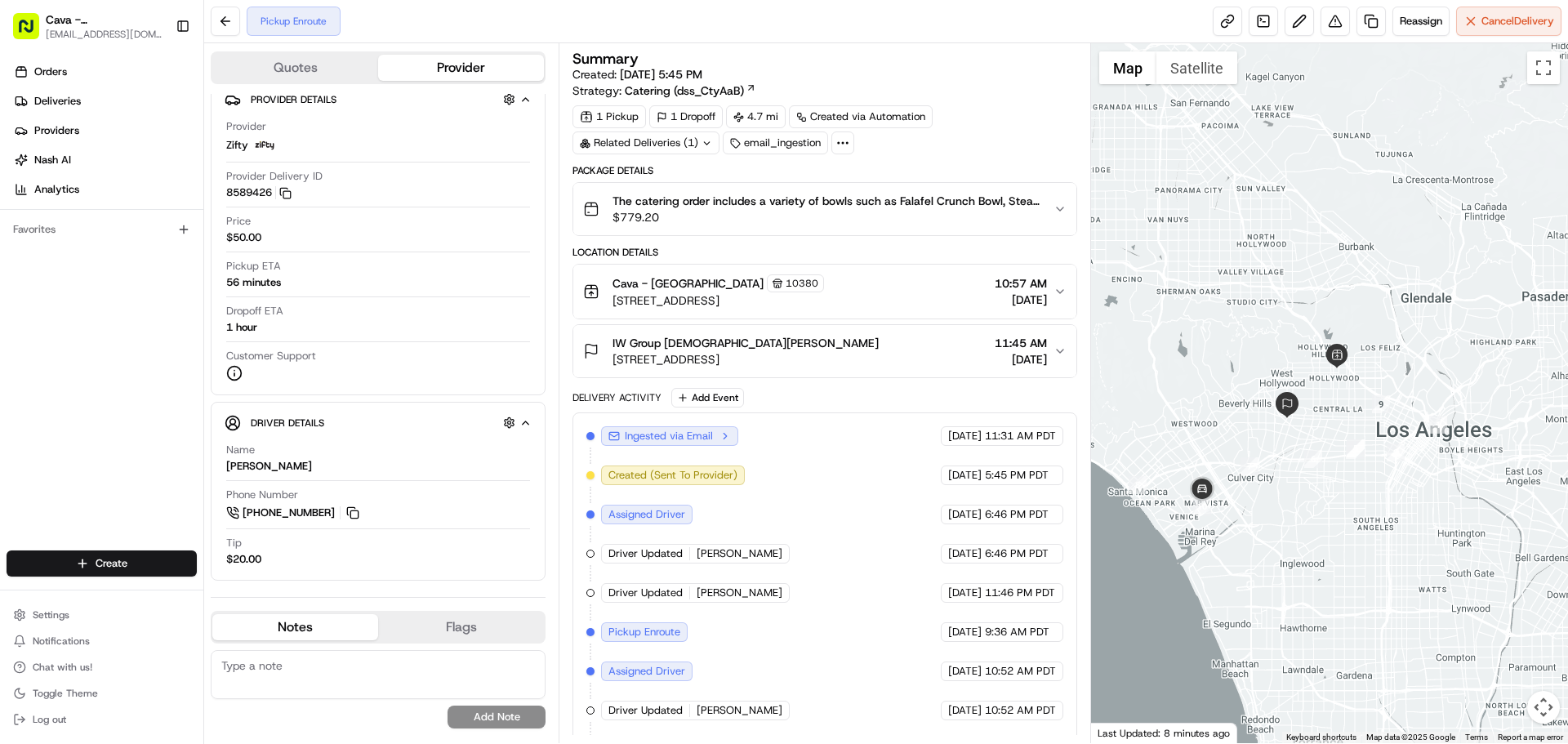
drag, startPoint x: 1264, startPoint y: 365, endPoint x: 1274, endPoint y: 302, distance: 63.8
click at [1274, 302] on div at bounding box center [1330, 393] width 478 height 700
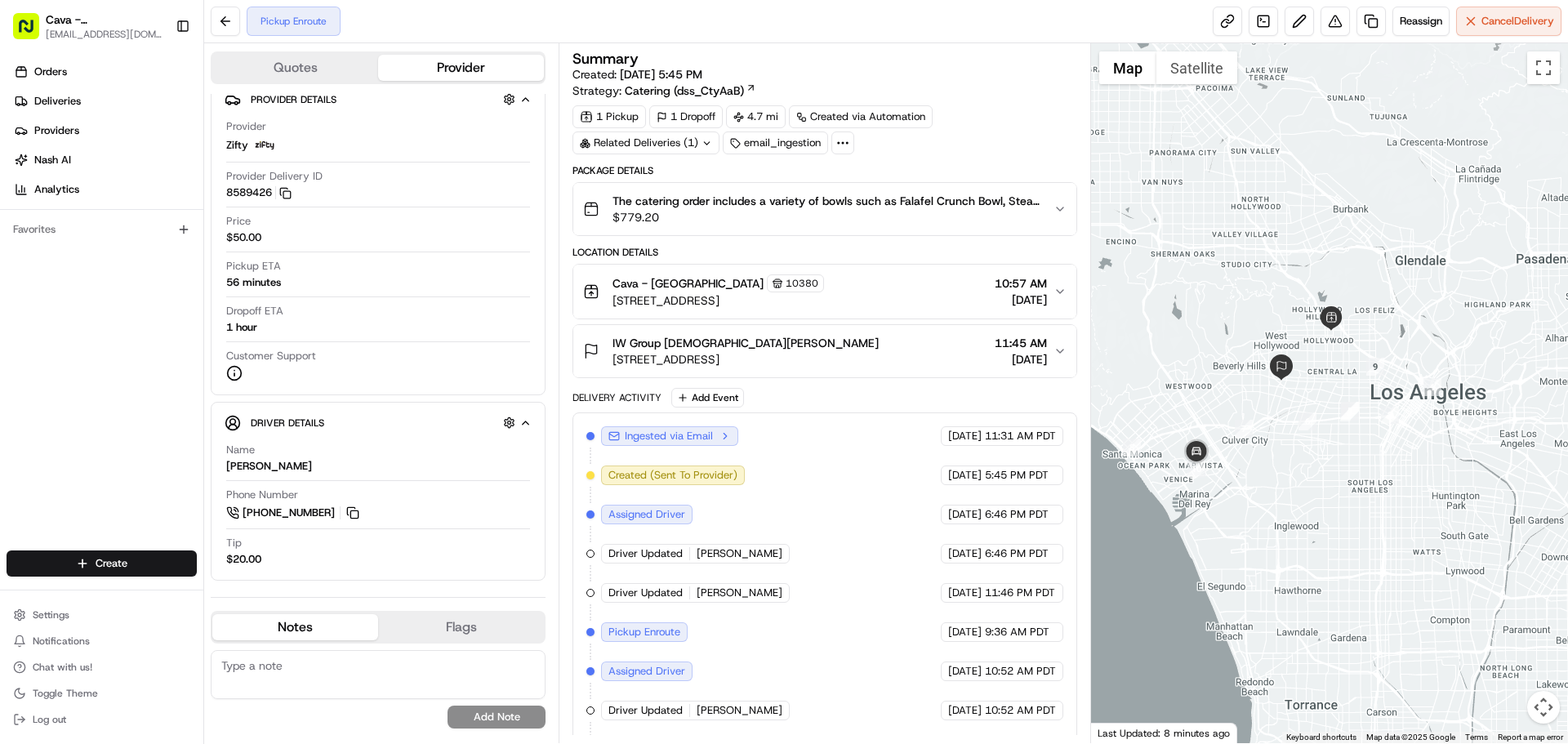
drag, startPoint x: 1220, startPoint y: 406, endPoint x: 1249, endPoint y: 334, distance: 77.6
click at [1249, 334] on div at bounding box center [1330, 393] width 478 height 700
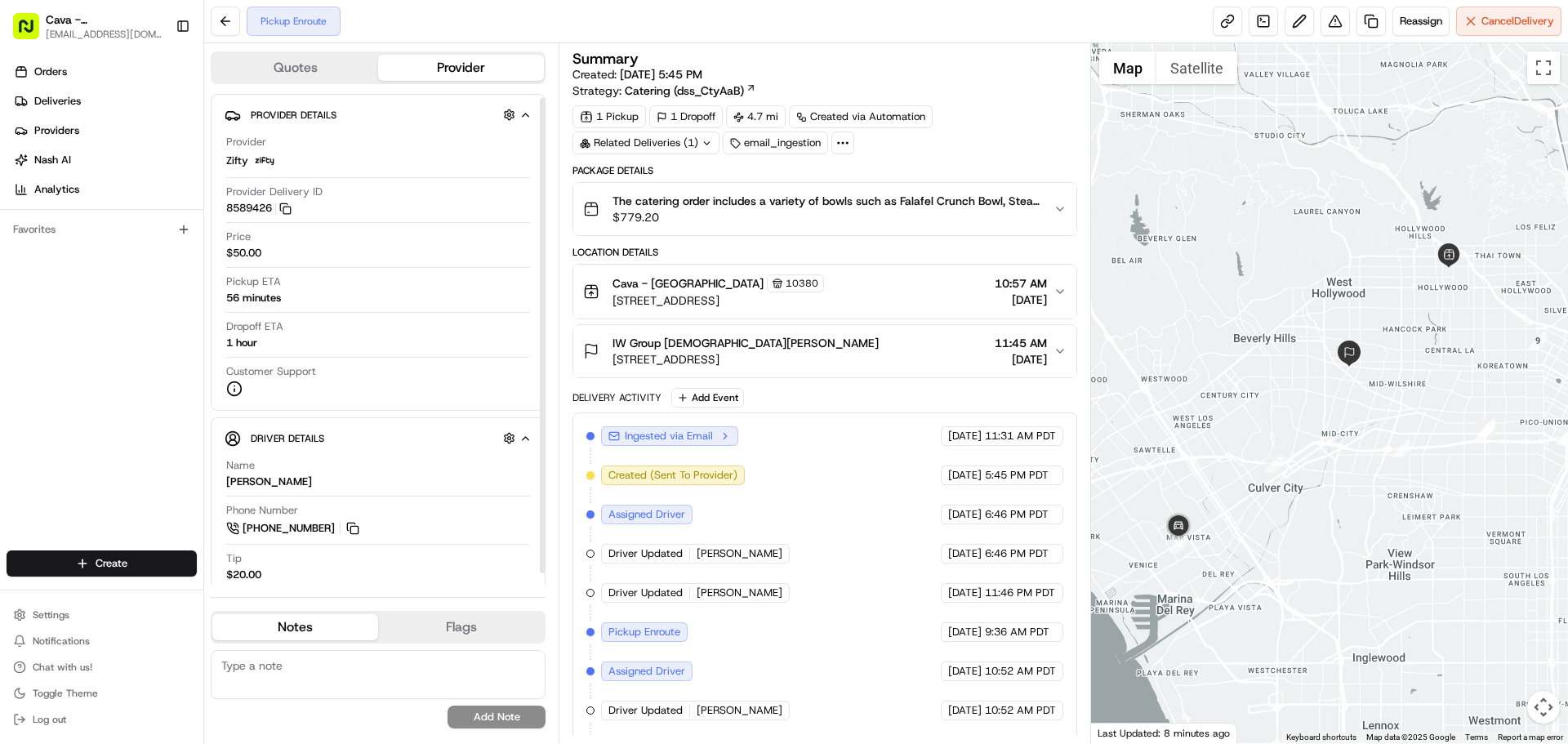
scroll to position [5, 0]
drag, startPoint x: 540, startPoint y: 156, endPoint x: 537, endPoint y: 145, distance: 11.4
click at [540, 145] on div at bounding box center [543, 336] width 5 height 475
drag, startPoint x: 540, startPoint y: 142, endPoint x: 541, endPoint y: 122, distance: 20.0
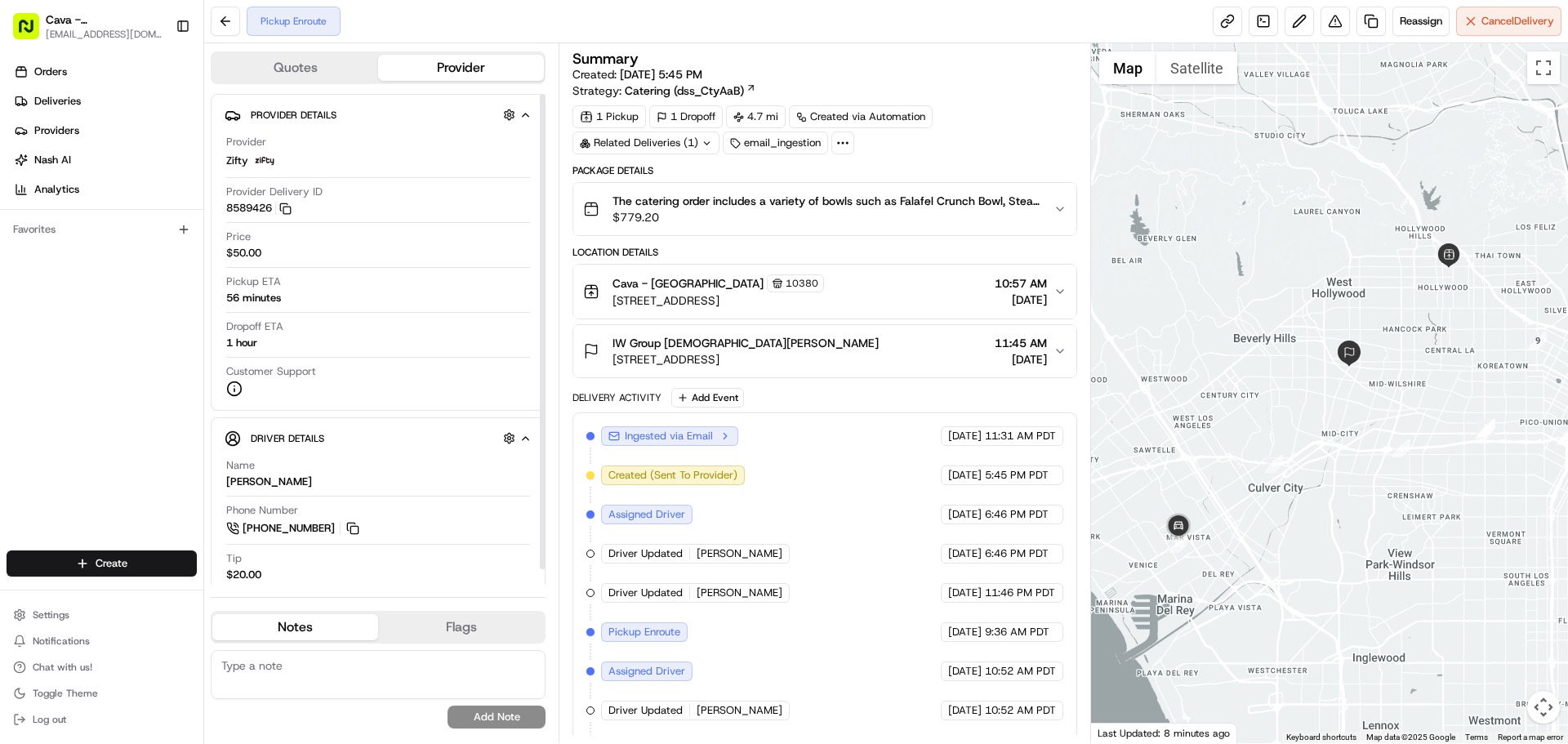
click at [541, 122] on div at bounding box center [543, 332] width 5 height 475
drag, startPoint x: 545, startPoint y: 120, endPoint x: 546, endPoint y: 84, distance: 36.0
click at [546, 94] on div at bounding box center [543, 332] width 5 height 475
click at [1018, 346] on span "11:45 AM" at bounding box center [1020, 343] width 52 height 16
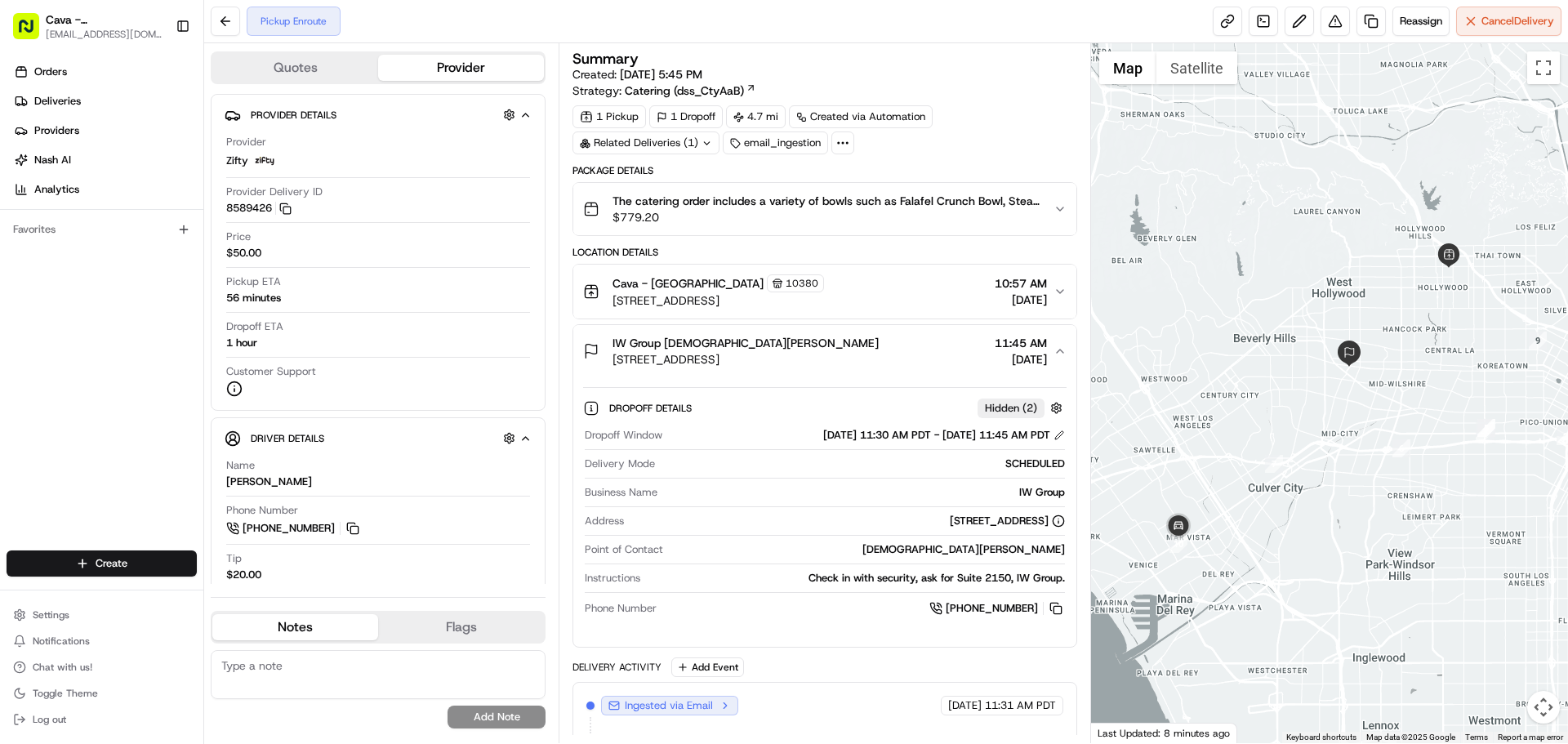
click at [1057, 356] on icon "button" at bounding box center [1061, 351] width 13 height 13
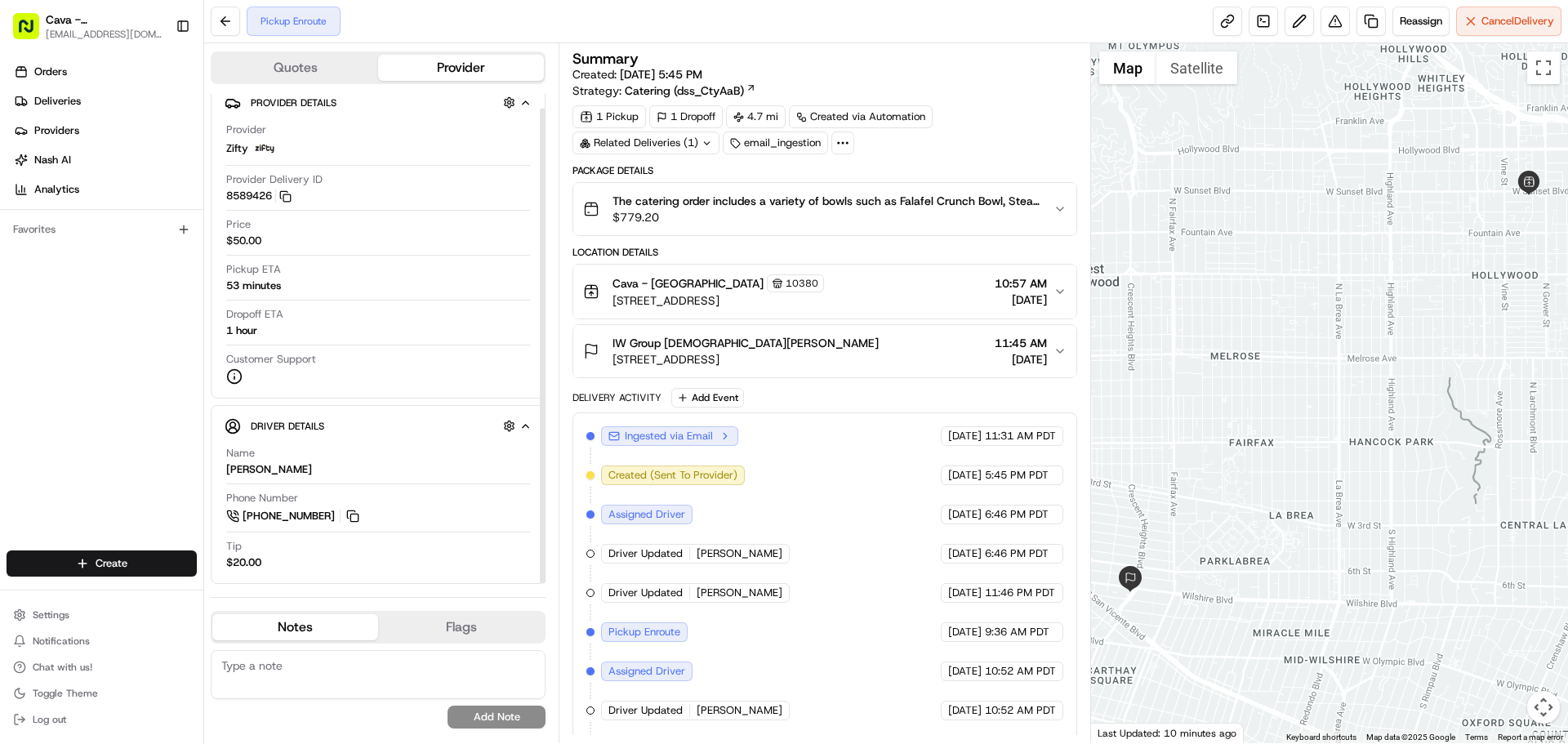
scroll to position [16, 0]
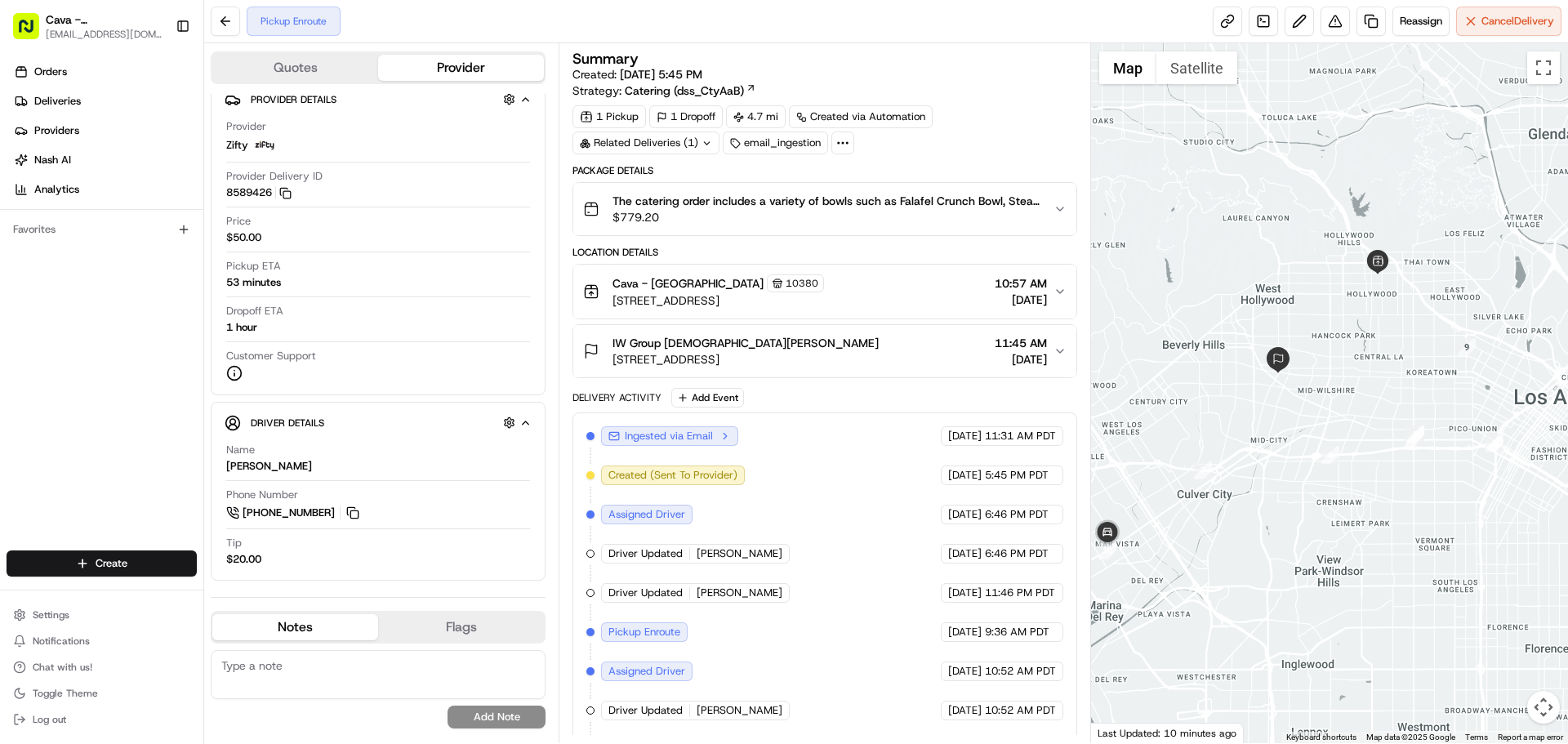
drag, startPoint x: 1275, startPoint y: 455, endPoint x: 1360, endPoint y: 325, distance: 155.3
click at [1360, 325] on div at bounding box center [1330, 393] width 478 height 700
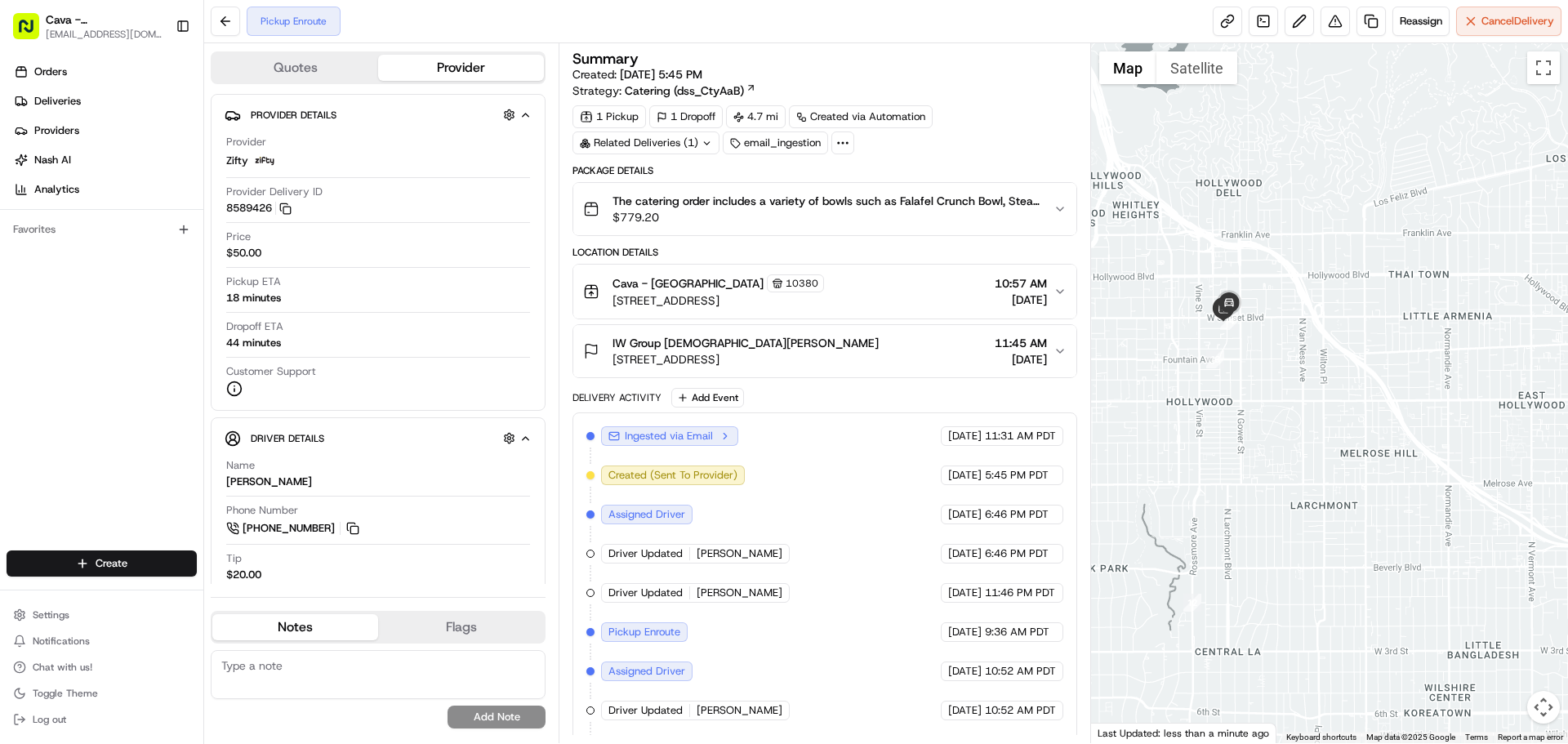
drag, startPoint x: 1450, startPoint y: 156, endPoint x: 1145, endPoint y: 280, distance: 329.2
click at [1145, 280] on div at bounding box center [1330, 393] width 478 height 700
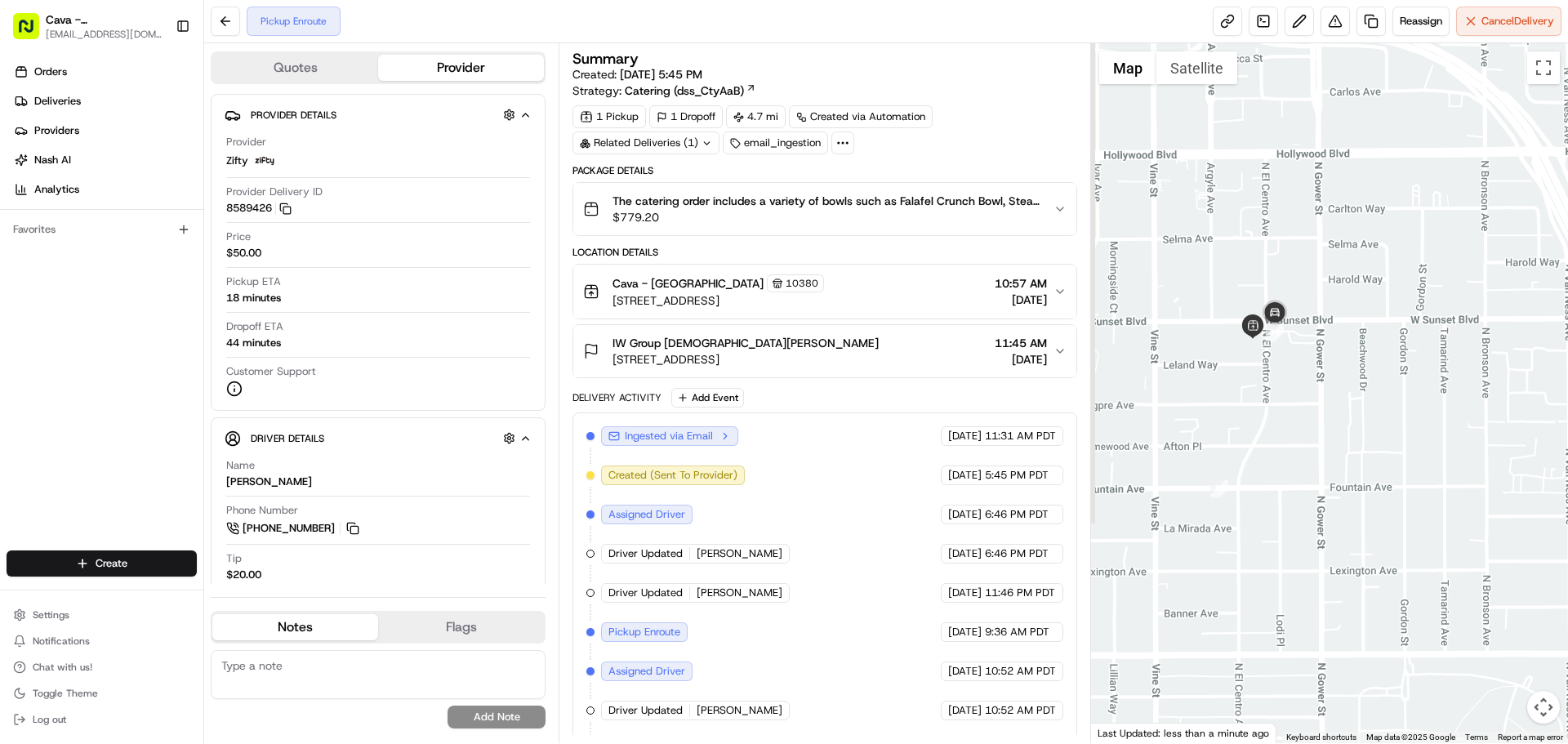
drag, startPoint x: 1209, startPoint y: 240, endPoint x: 1354, endPoint y: 218, distance: 146.7
click at [1354, 218] on div at bounding box center [1330, 393] width 478 height 700
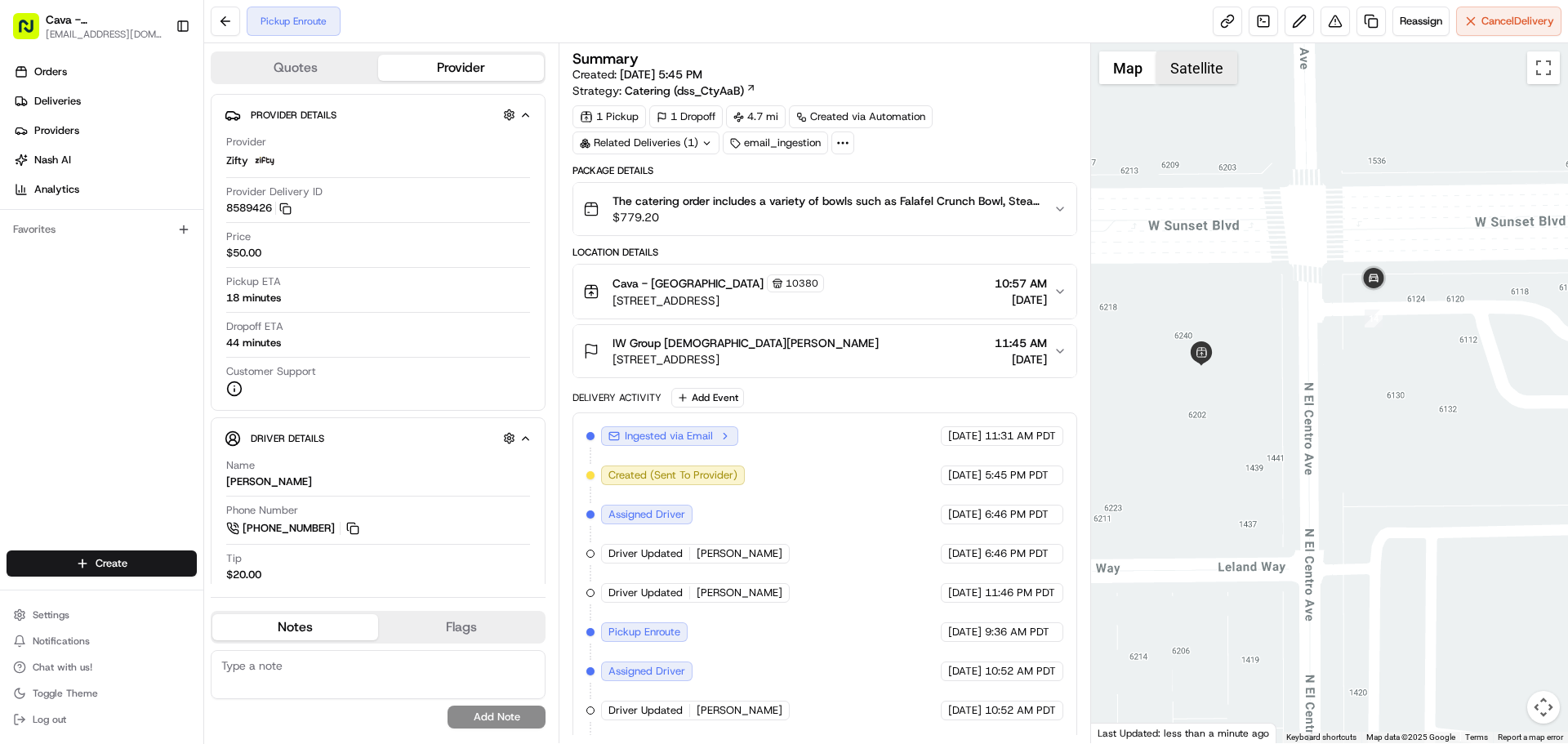
drag, startPoint x: 1424, startPoint y: 401, endPoint x: 1220, endPoint y: 58, distance: 399.1
click at [1220, 58] on div "1 2 3 4 5 6 7 8 9 10 11 12 13 14 Map Satellite Keyboard shortcuts Map Data Map …" at bounding box center [1330, 393] width 478 height 700
